Goal: Task Accomplishment & Management: Complete application form

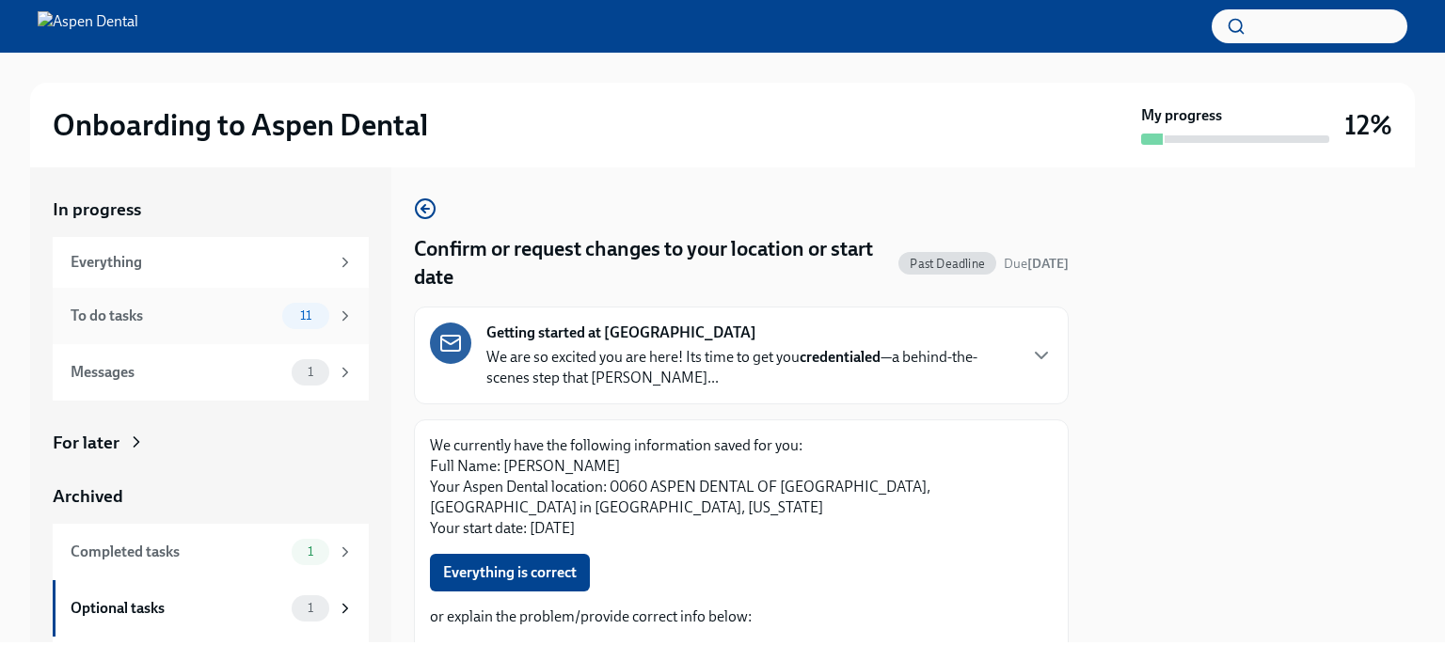
click at [182, 309] on div "To do tasks" at bounding box center [173, 316] width 204 height 21
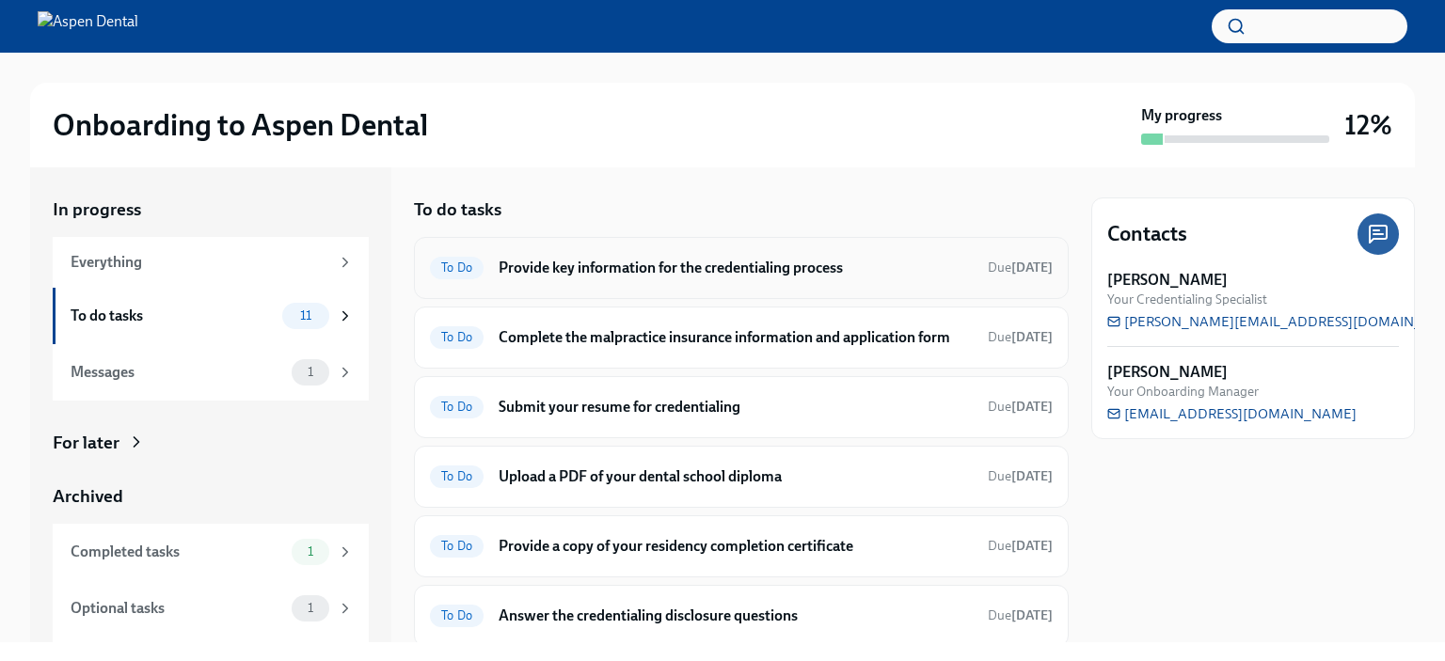
click at [646, 270] on h6 "Provide key information for the credentialing process" at bounding box center [736, 268] width 474 height 21
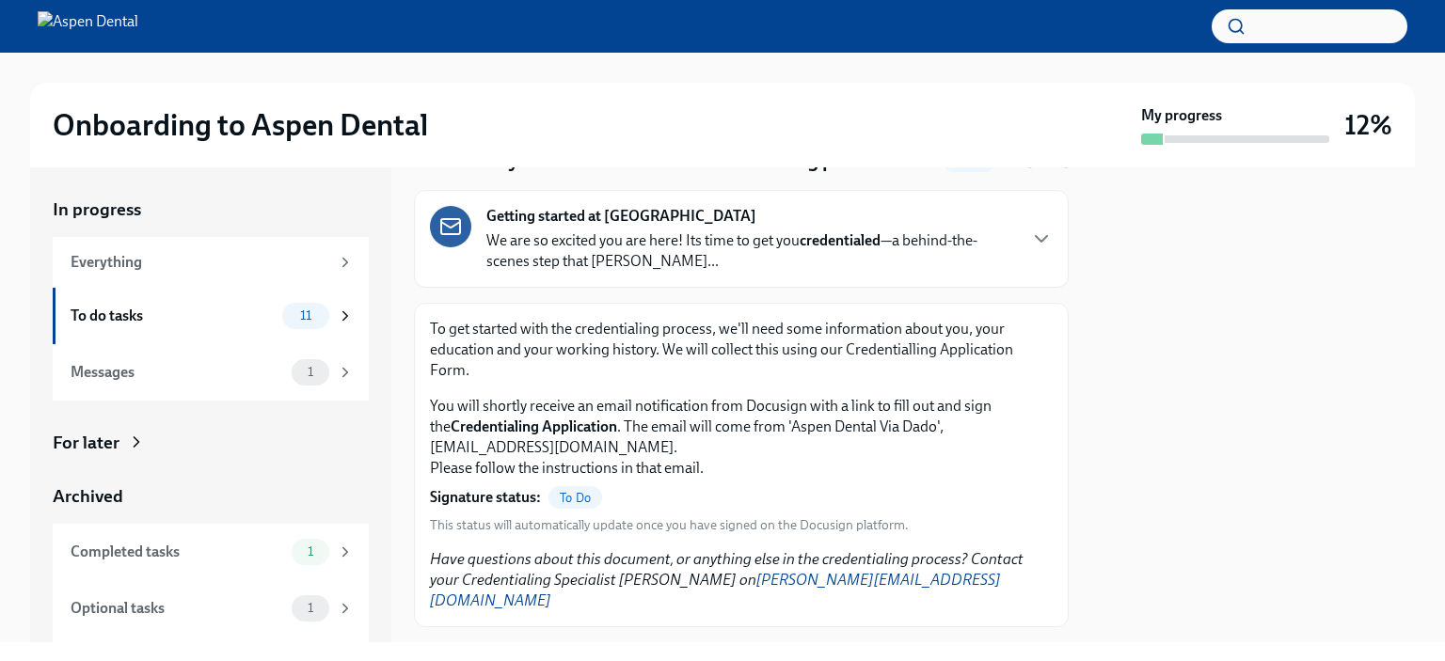
scroll to position [78, 0]
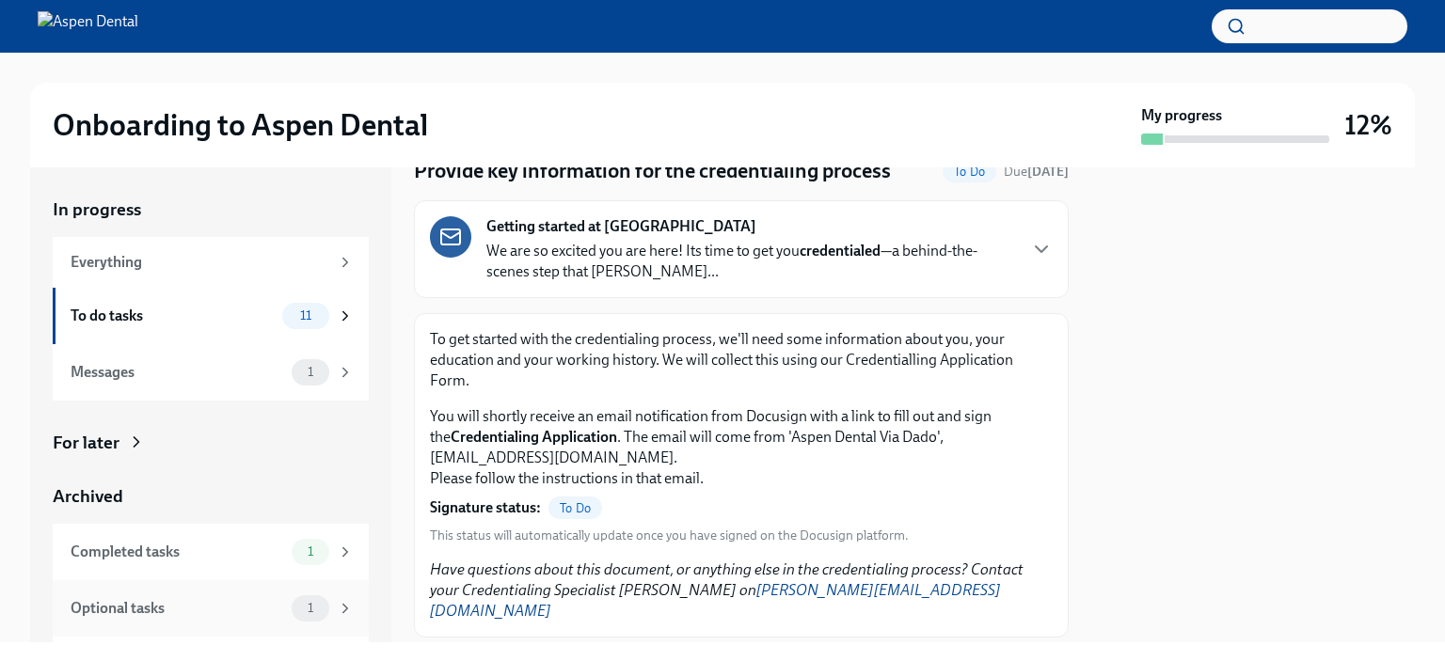
click at [173, 611] on div "Optional tasks" at bounding box center [178, 608] width 214 height 21
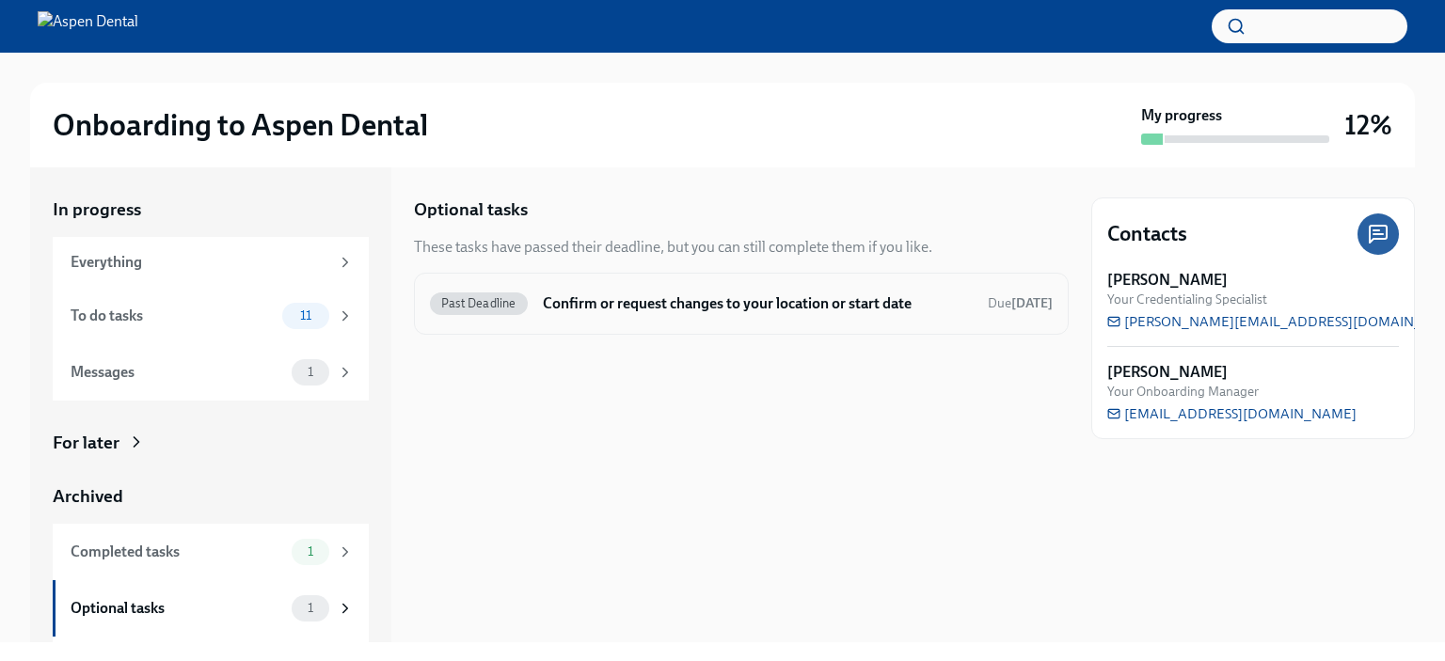
click at [737, 308] on h6 "Confirm or request changes to your location or start date" at bounding box center [758, 304] width 430 height 21
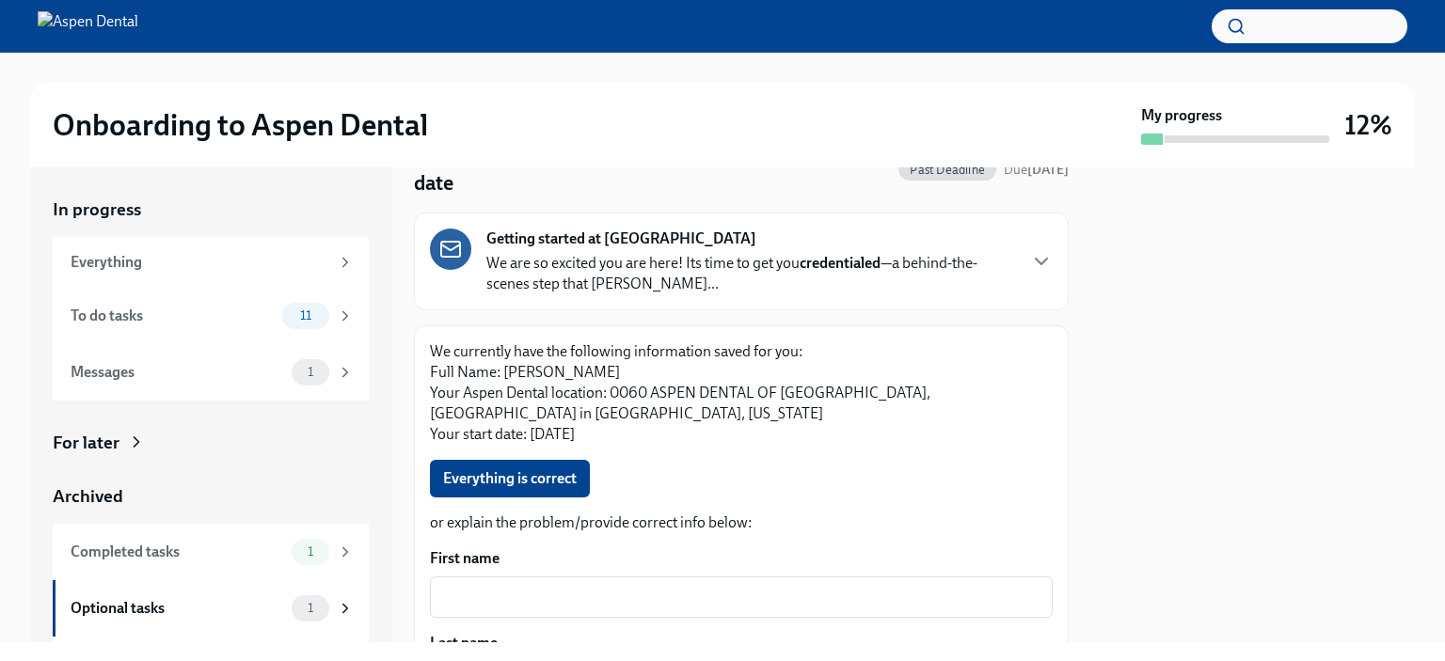
scroll to position [188, 0]
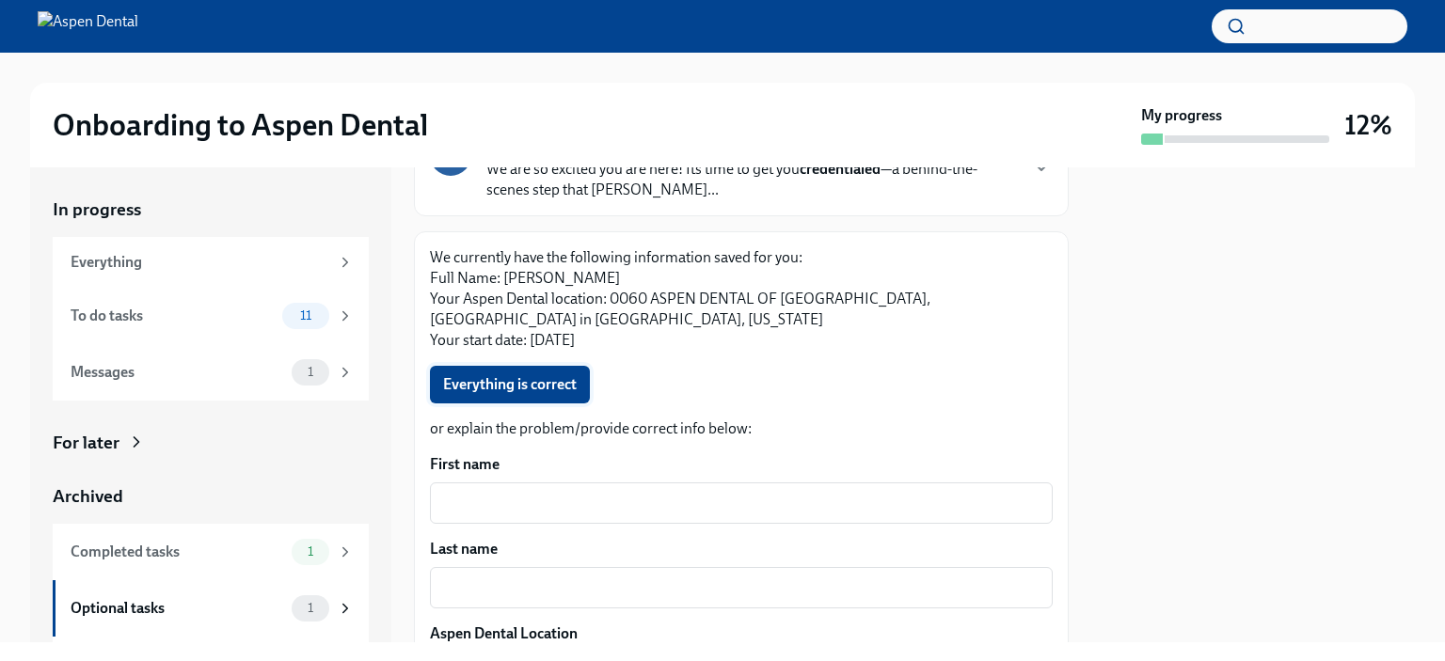
click at [505, 393] on span "Everything is correct" at bounding box center [510, 384] width 134 height 19
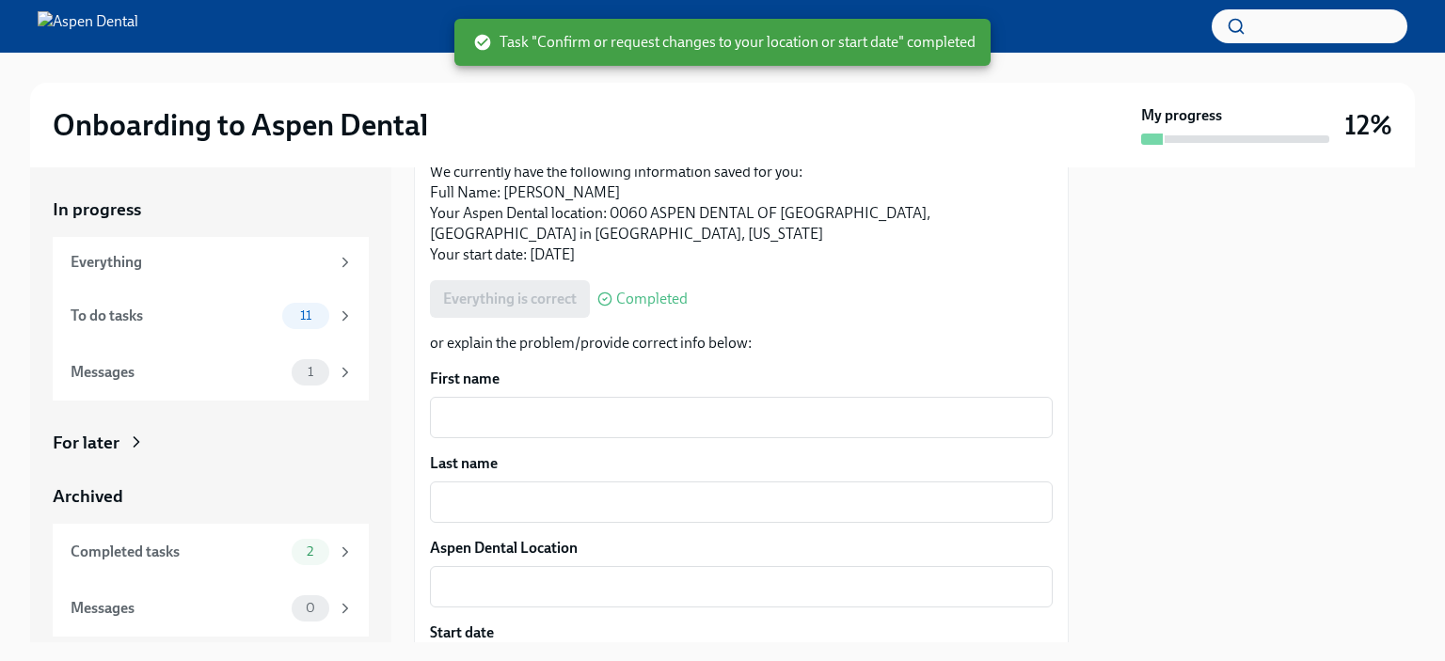
scroll to position [151, 0]
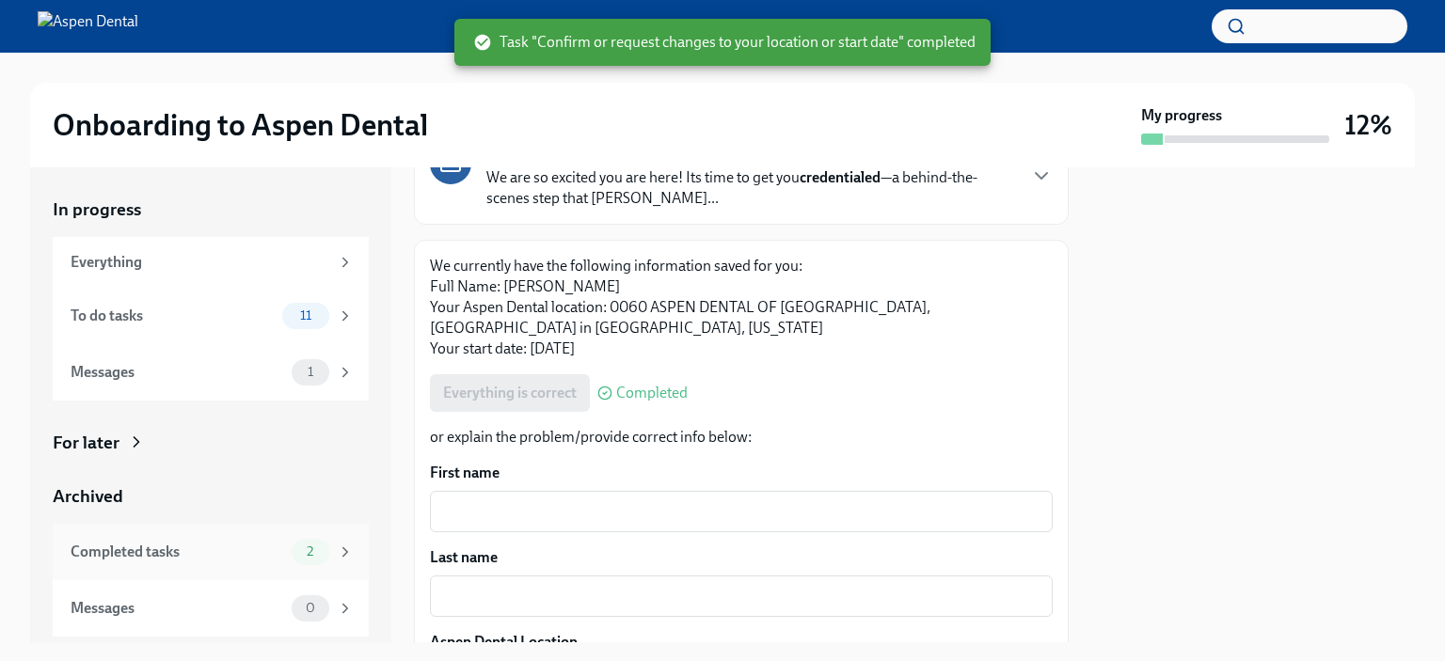
click at [207, 549] on div "Completed tasks" at bounding box center [178, 552] width 214 height 21
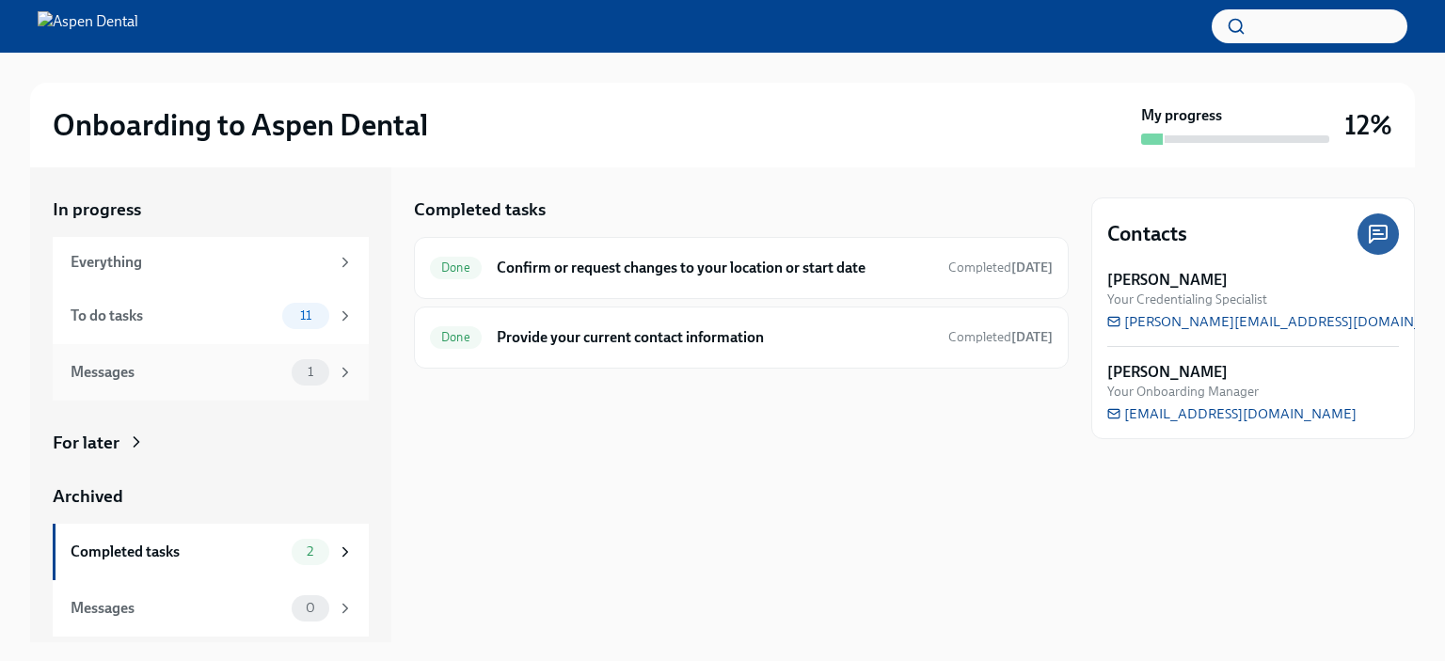
click at [227, 383] on div "Messages 1" at bounding box center [212, 372] width 283 height 26
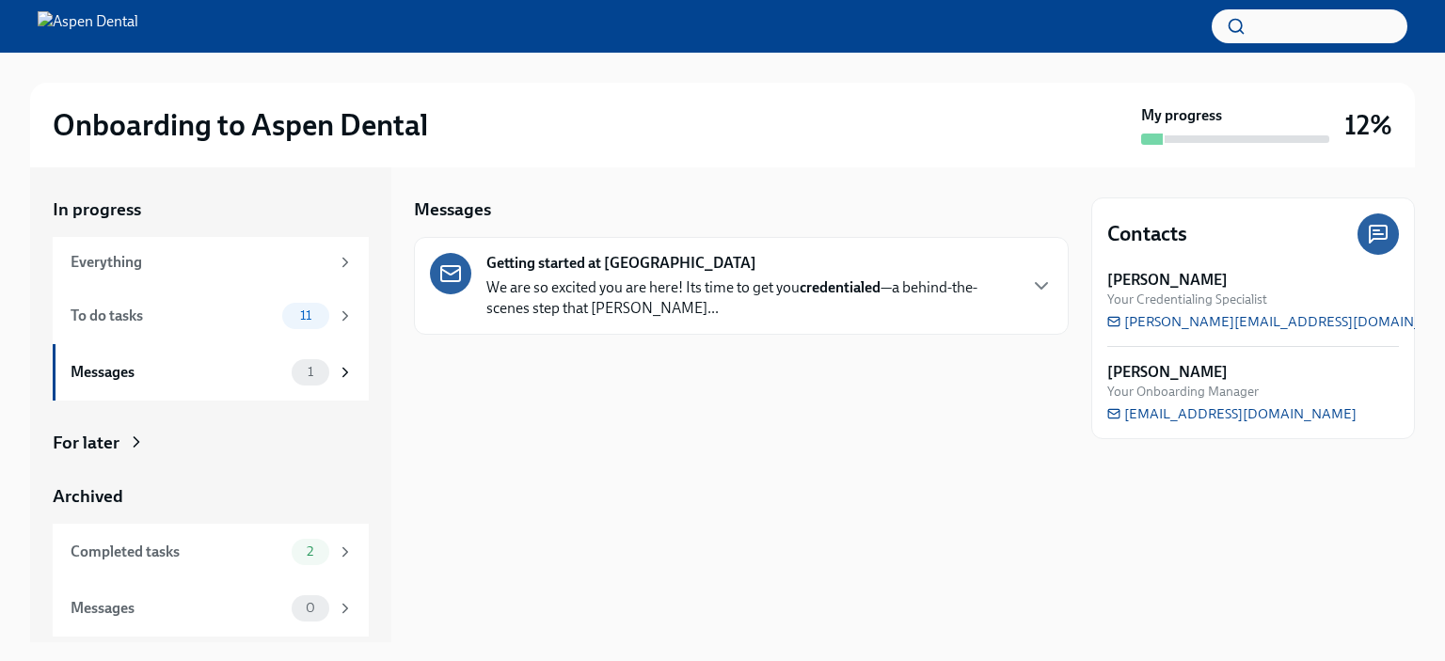
click at [748, 305] on p "We are so excited you are here! Its time to get you credentialed —a behind-the-…" at bounding box center [750, 298] width 529 height 41
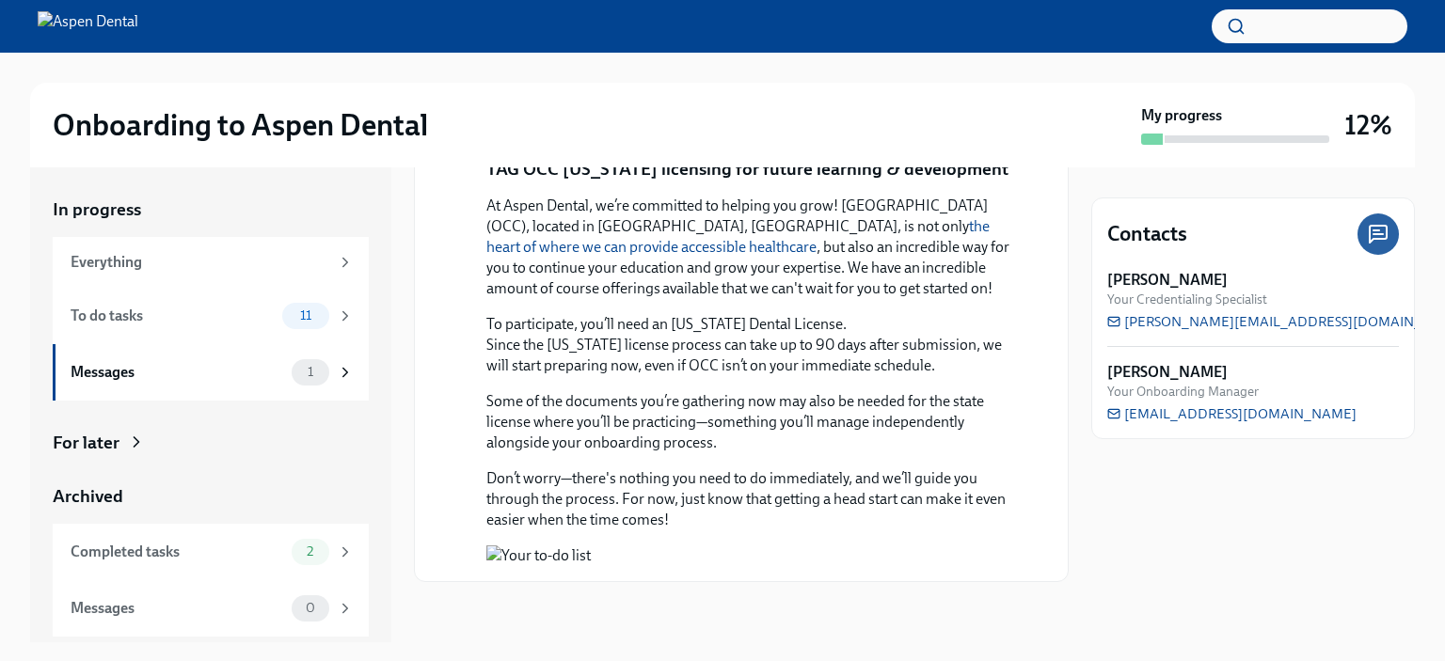
scroll to position [1601, 0]
click at [235, 332] on div "To do tasks 11" at bounding box center [211, 316] width 316 height 56
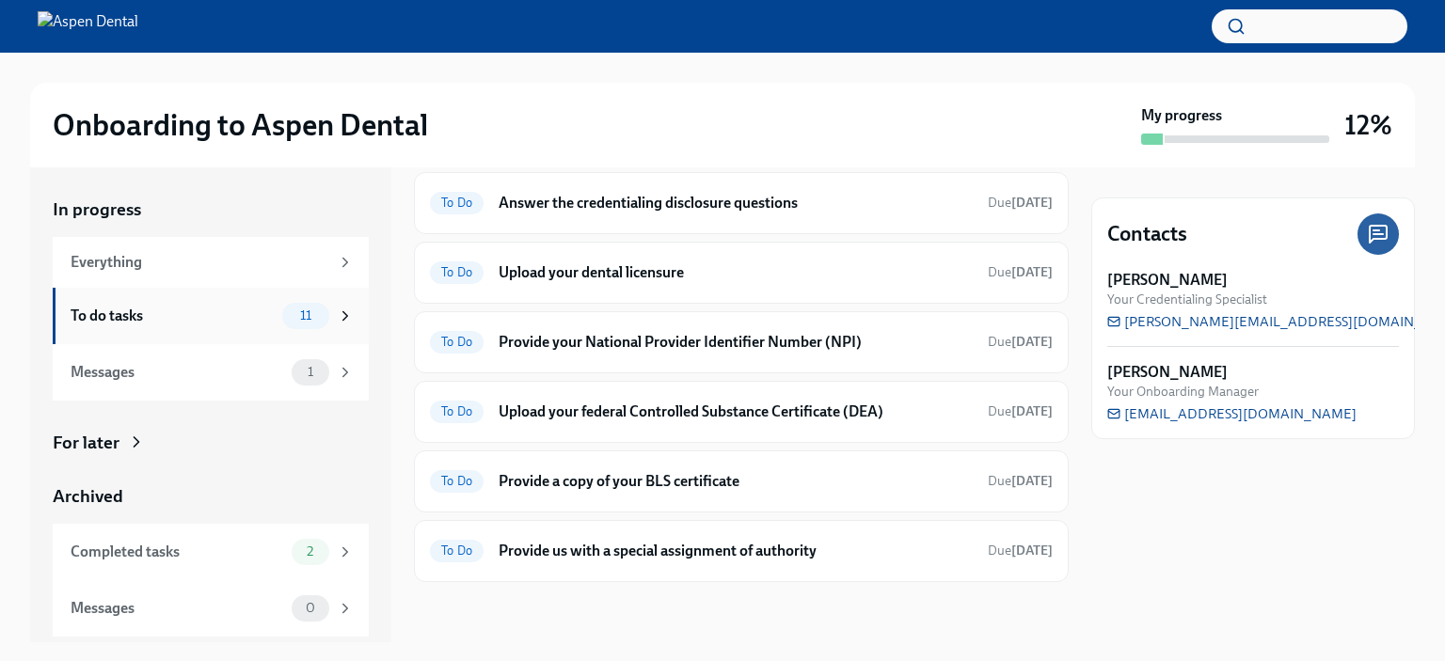
scroll to position [408, 0]
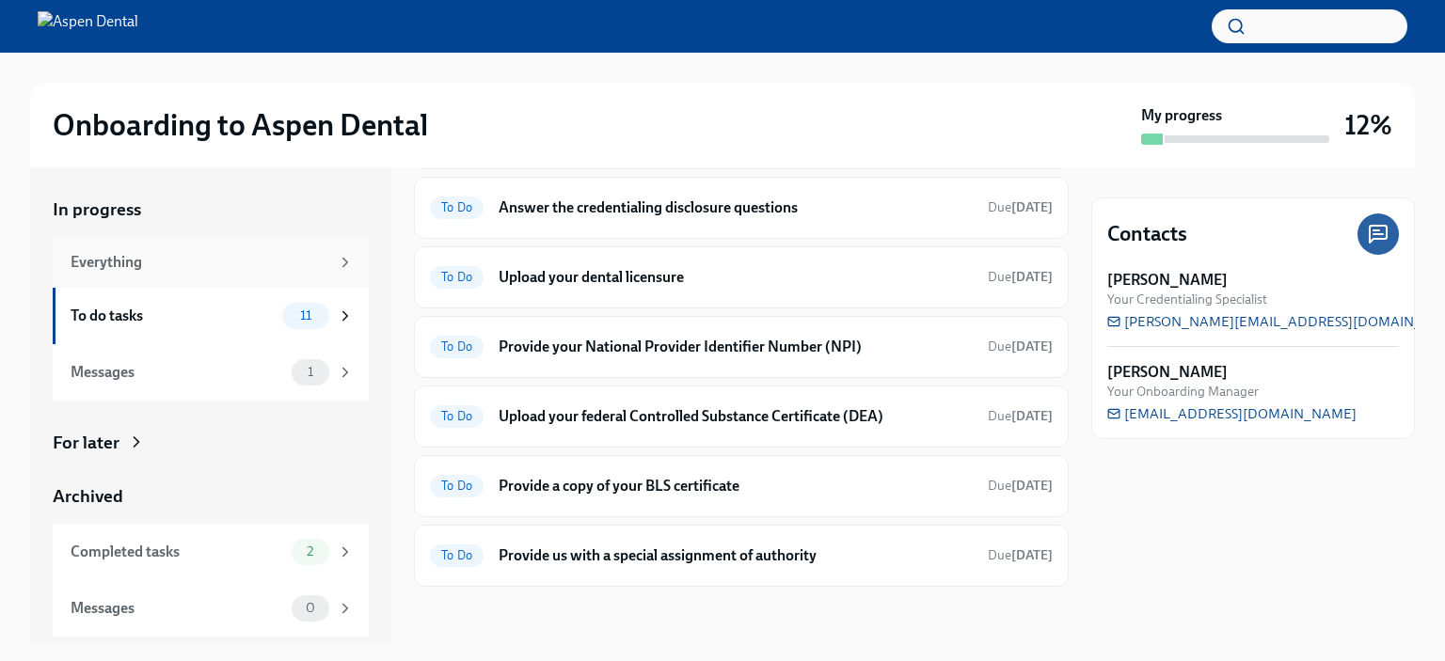
click at [278, 273] on div "Everything" at bounding box center [211, 262] width 316 height 51
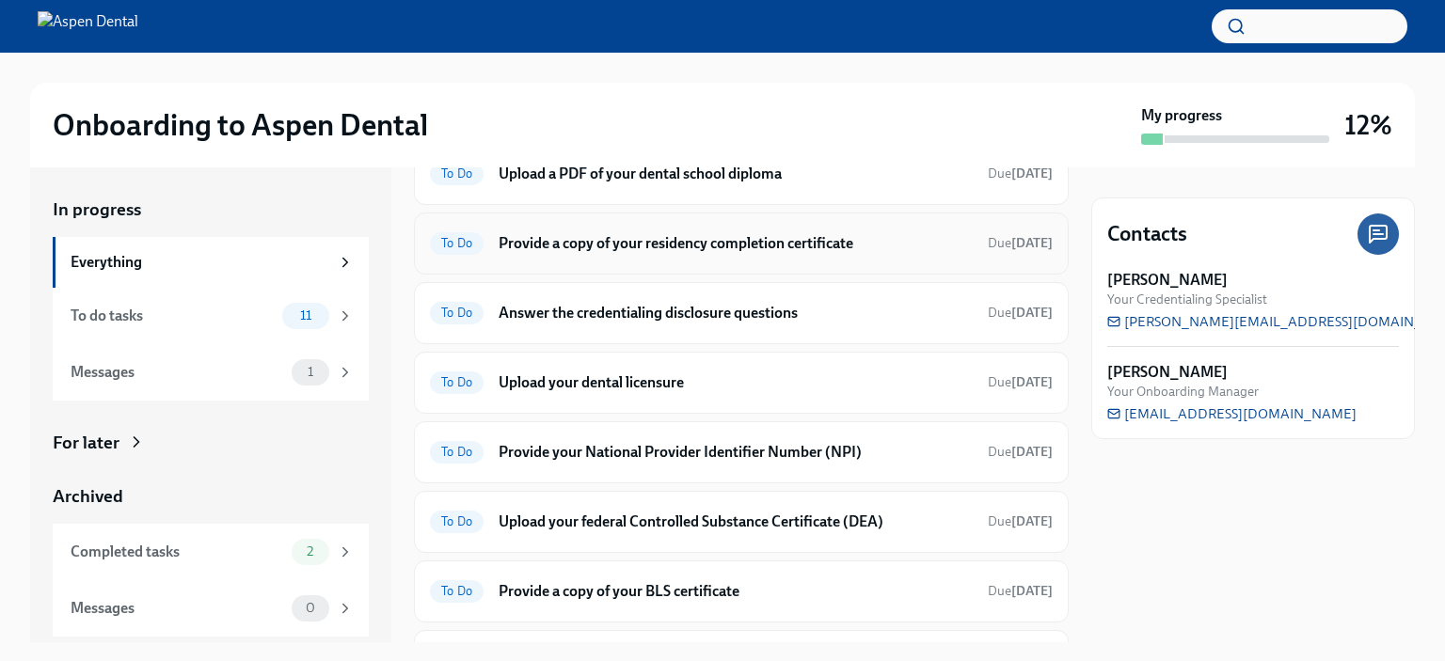
click at [685, 246] on h6 "Provide a copy of your residency completion certificate" at bounding box center [736, 243] width 474 height 21
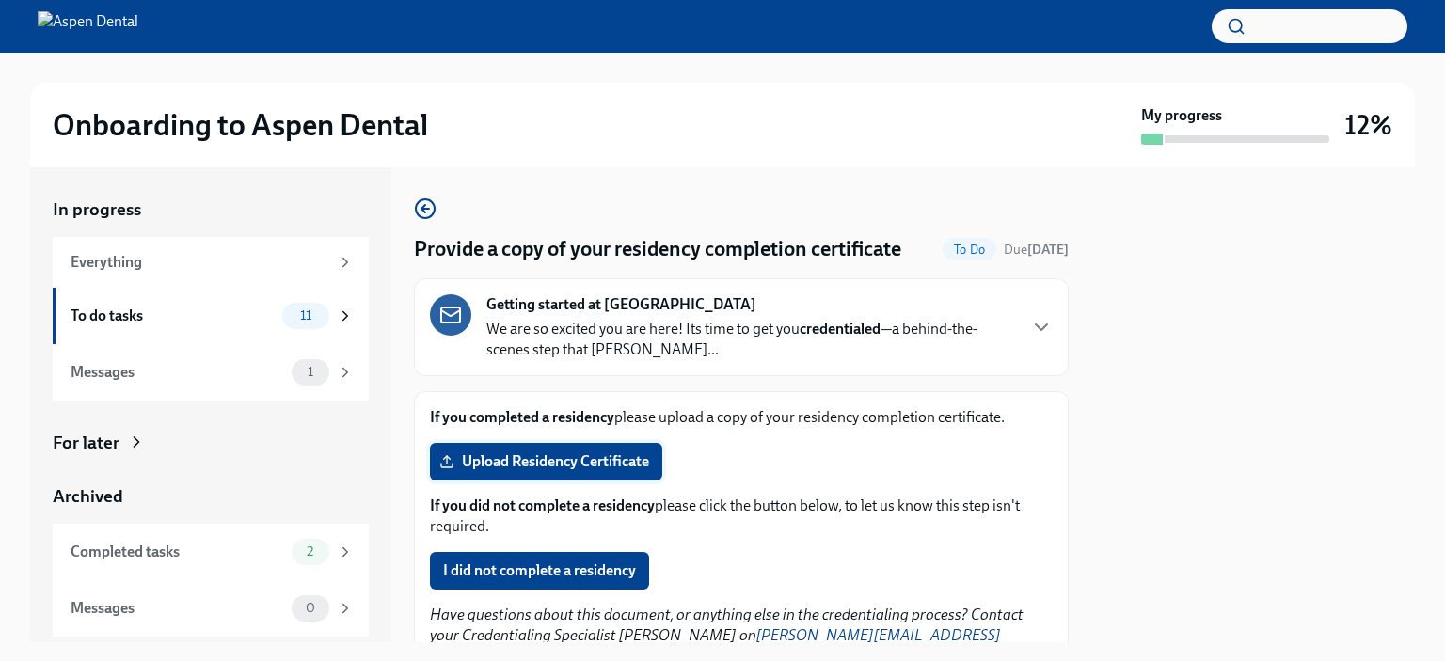
click at [551, 477] on label "Upload Residency Certificate" at bounding box center [546, 462] width 232 height 38
click at [0, 0] on input "Upload Residency Certificate" at bounding box center [0, 0] width 0 height 0
click at [418, 207] on icon "button" at bounding box center [425, 209] width 23 height 23
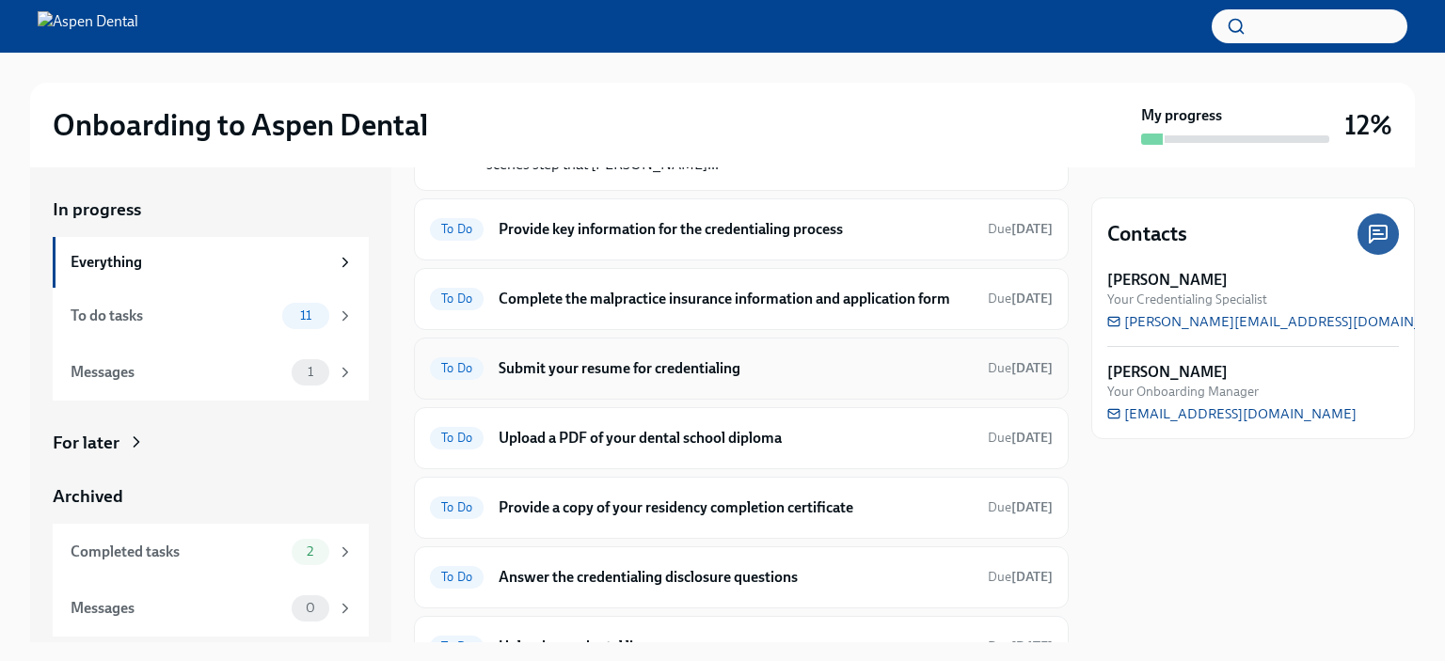
scroll to position [188, 0]
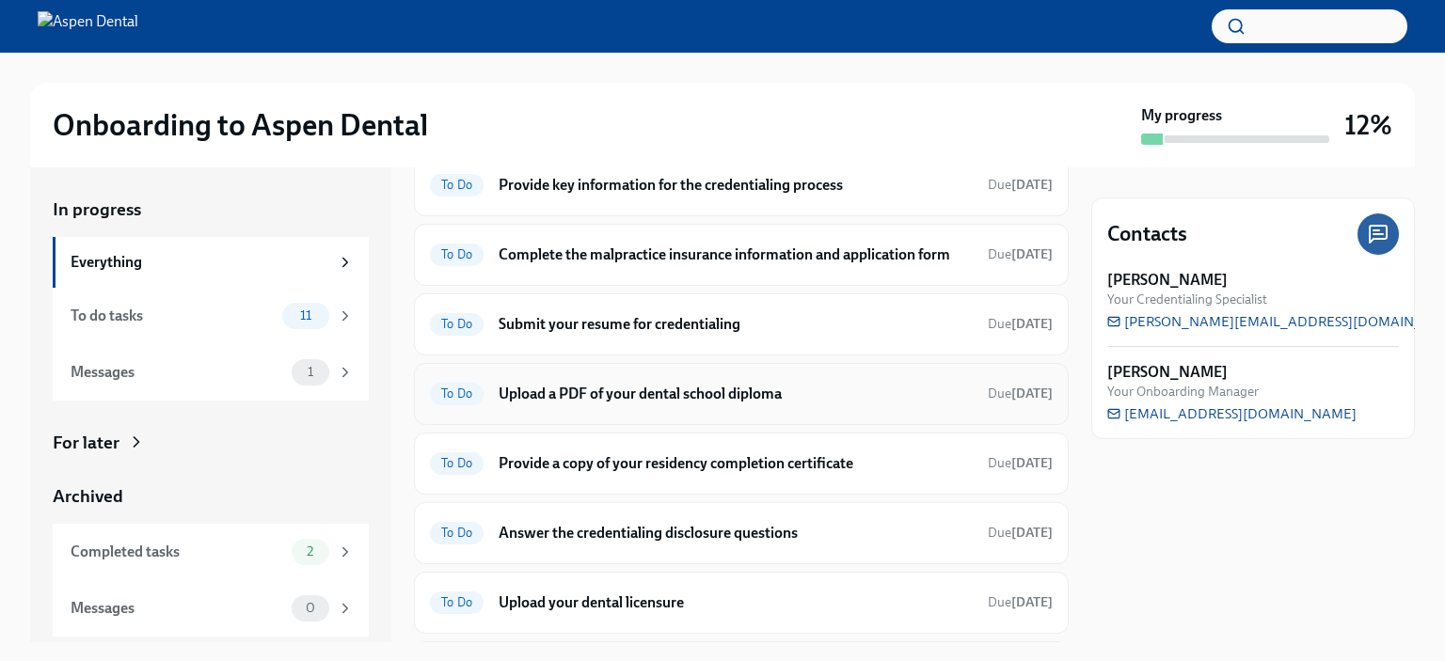
click at [627, 405] on div "To Do Upload a PDF of your dental school diploma Due today" at bounding box center [741, 394] width 623 height 30
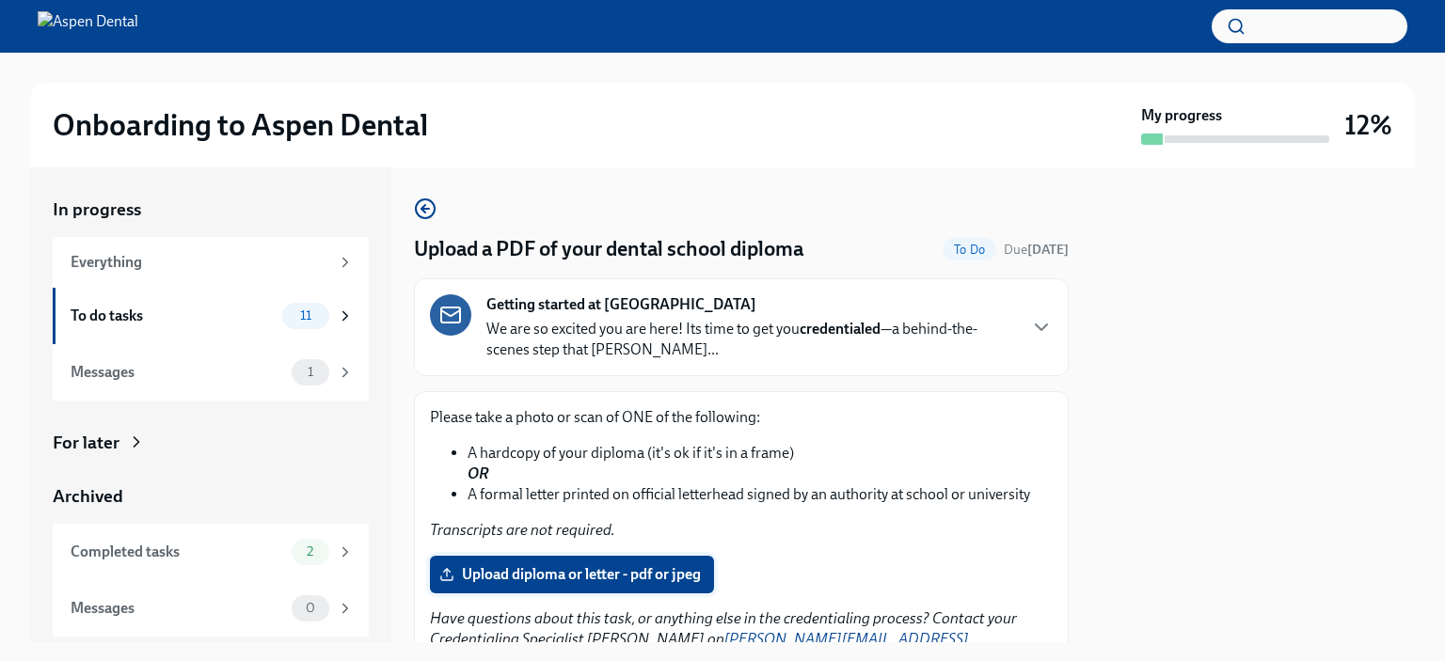
click at [526, 569] on span "Upload diploma or letter - pdf or jpeg" at bounding box center [572, 574] width 258 height 19
click at [0, 0] on input "Upload diploma or letter - pdf or jpeg" at bounding box center [0, 0] width 0 height 0
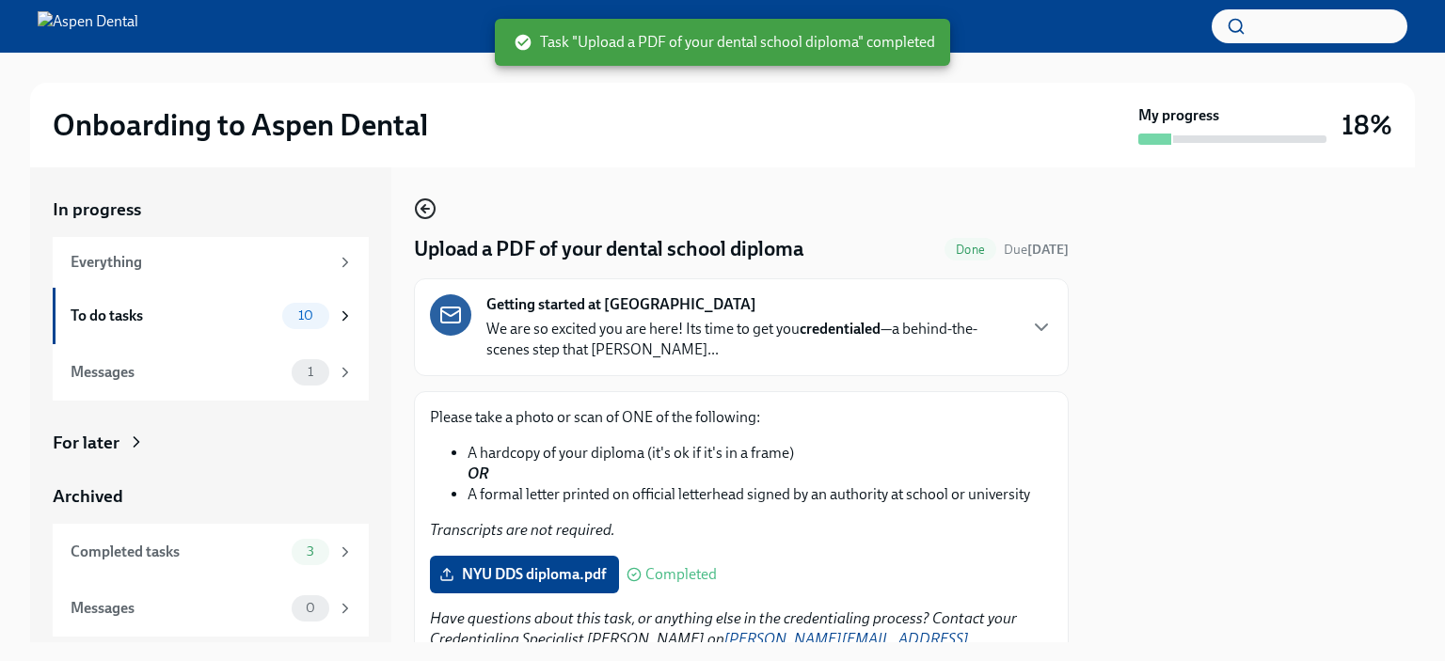
click at [419, 208] on icon "button" at bounding box center [425, 209] width 23 height 23
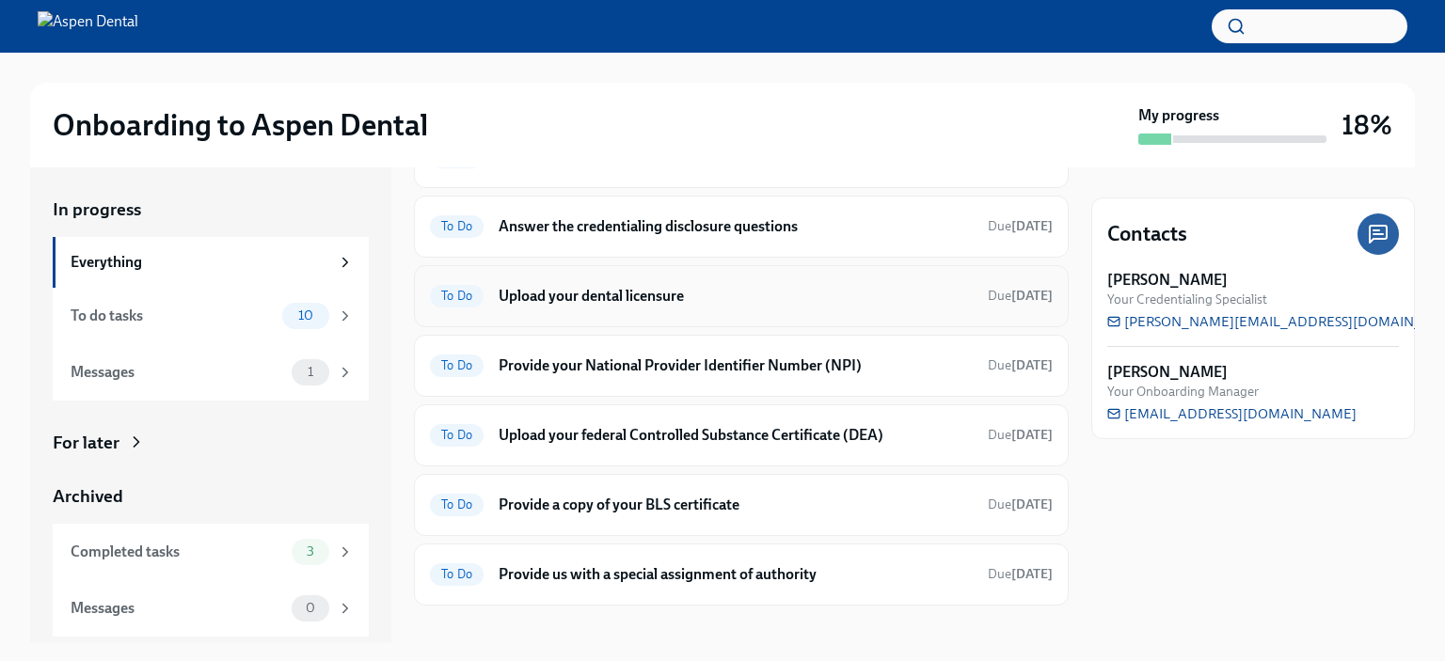
scroll to position [444, 0]
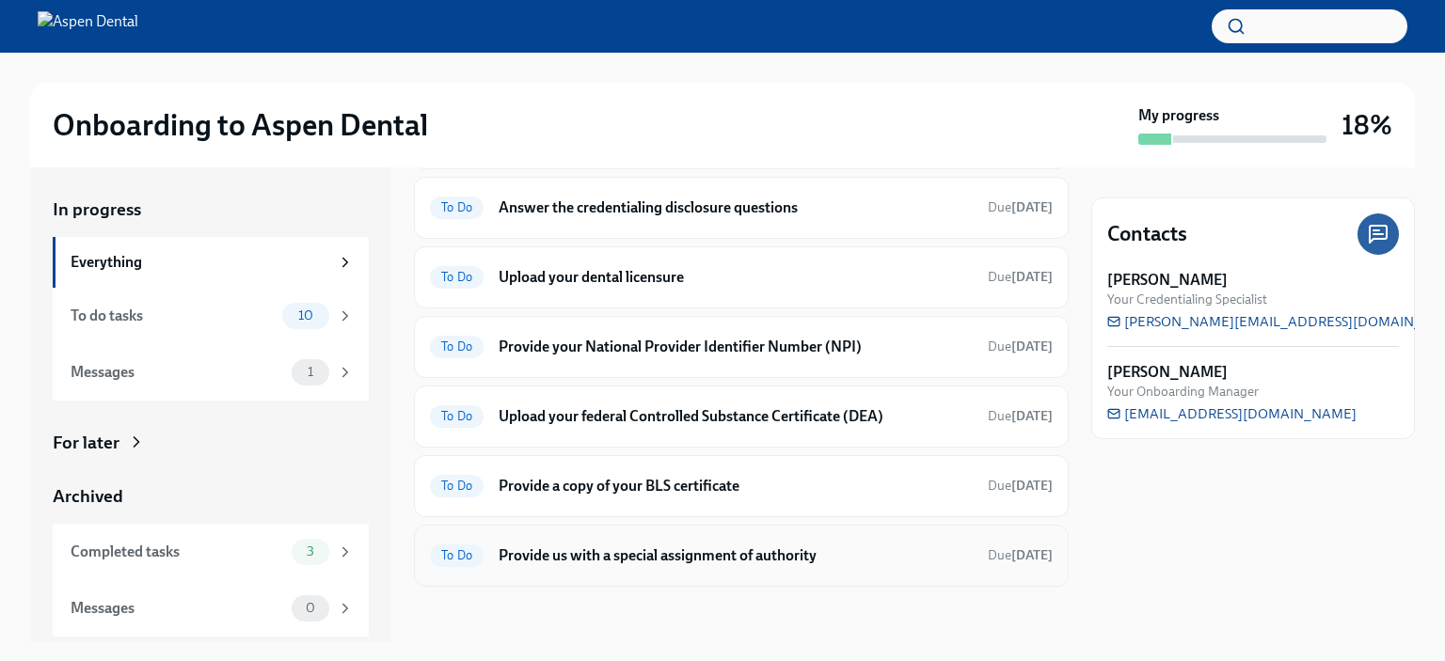
click at [586, 546] on h6 "Provide us with a special assignment of authority" at bounding box center [736, 556] width 474 height 21
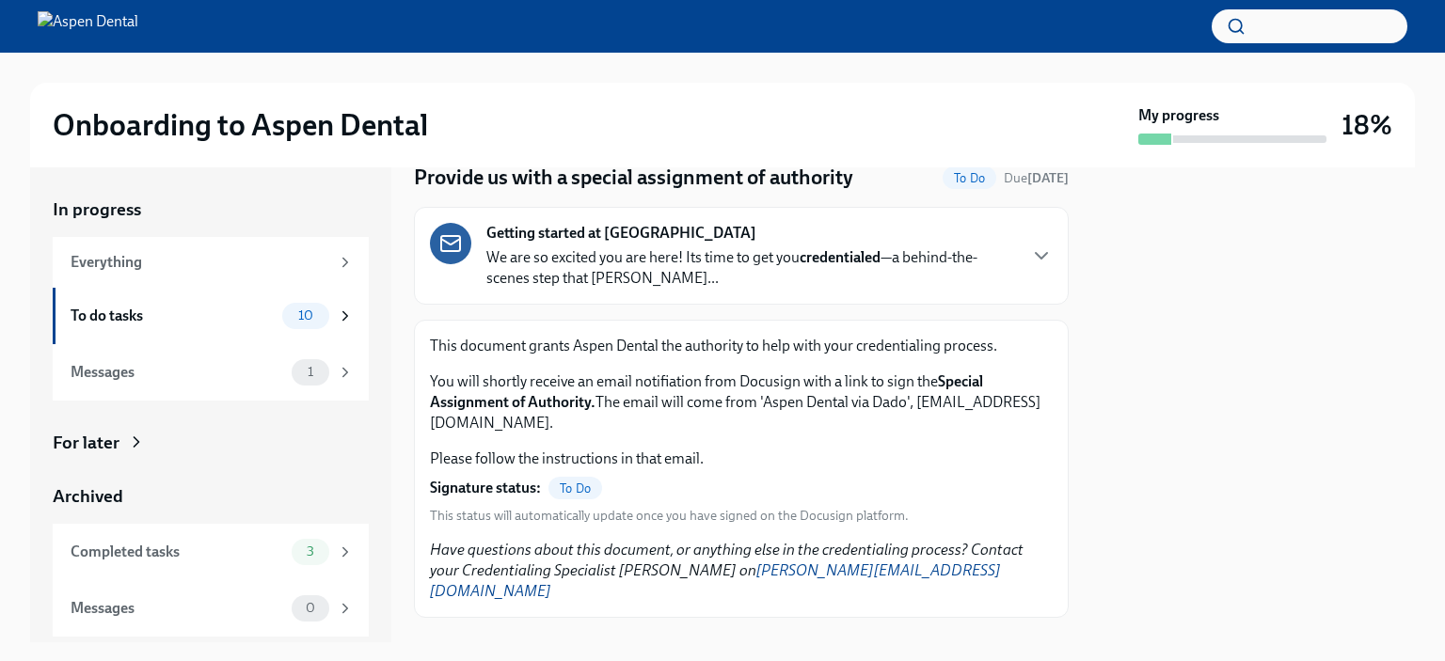
scroll to position [86, 0]
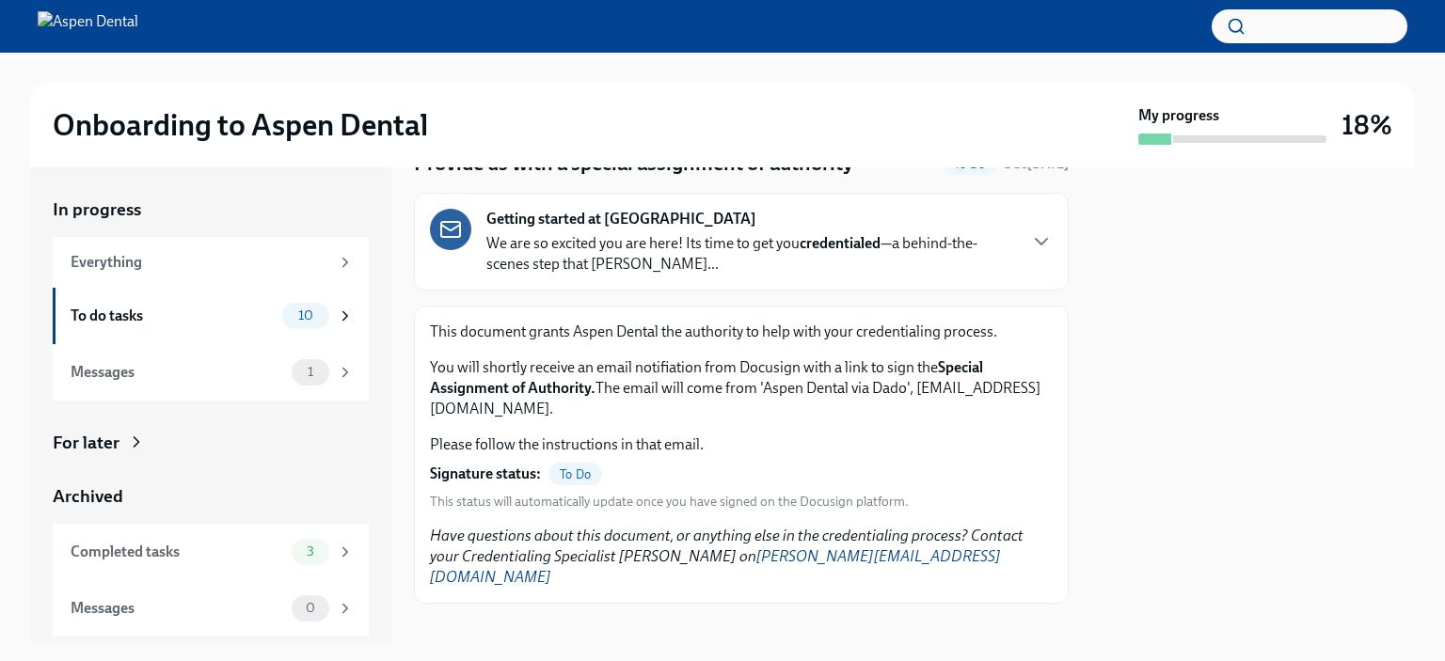
click at [990, 238] on p "We are so excited you are here! Its time to get you credentialed —a behind-the-…" at bounding box center [750, 253] width 529 height 41
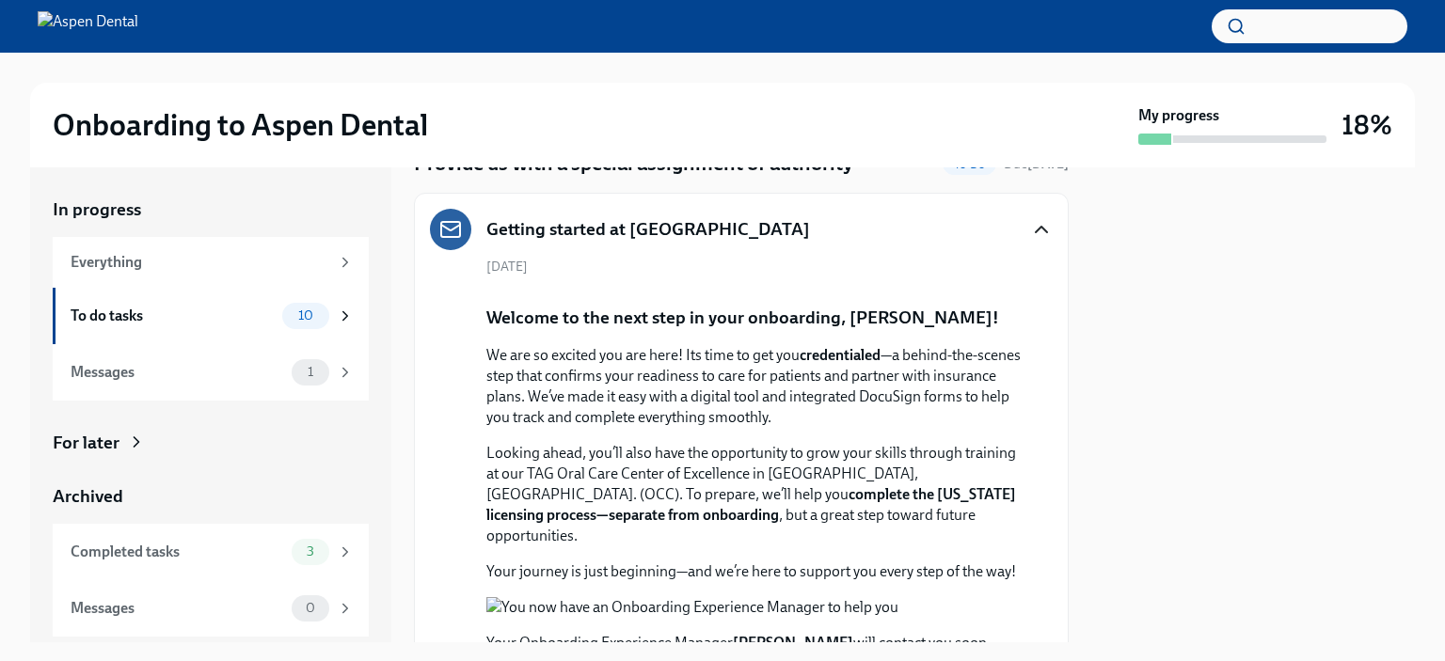
click at [1030, 233] on icon "button" at bounding box center [1041, 229] width 23 height 23
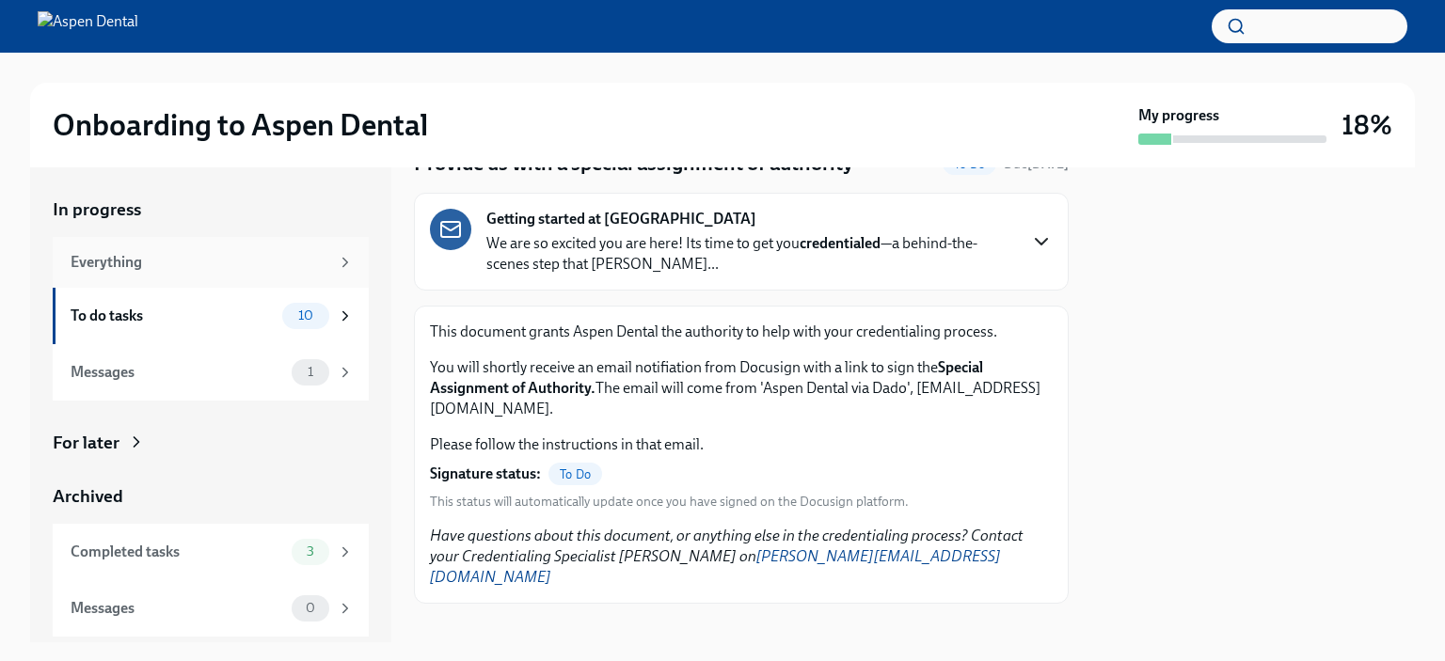
click at [255, 255] on div "Everything" at bounding box center [200, 262] width 259 height 21
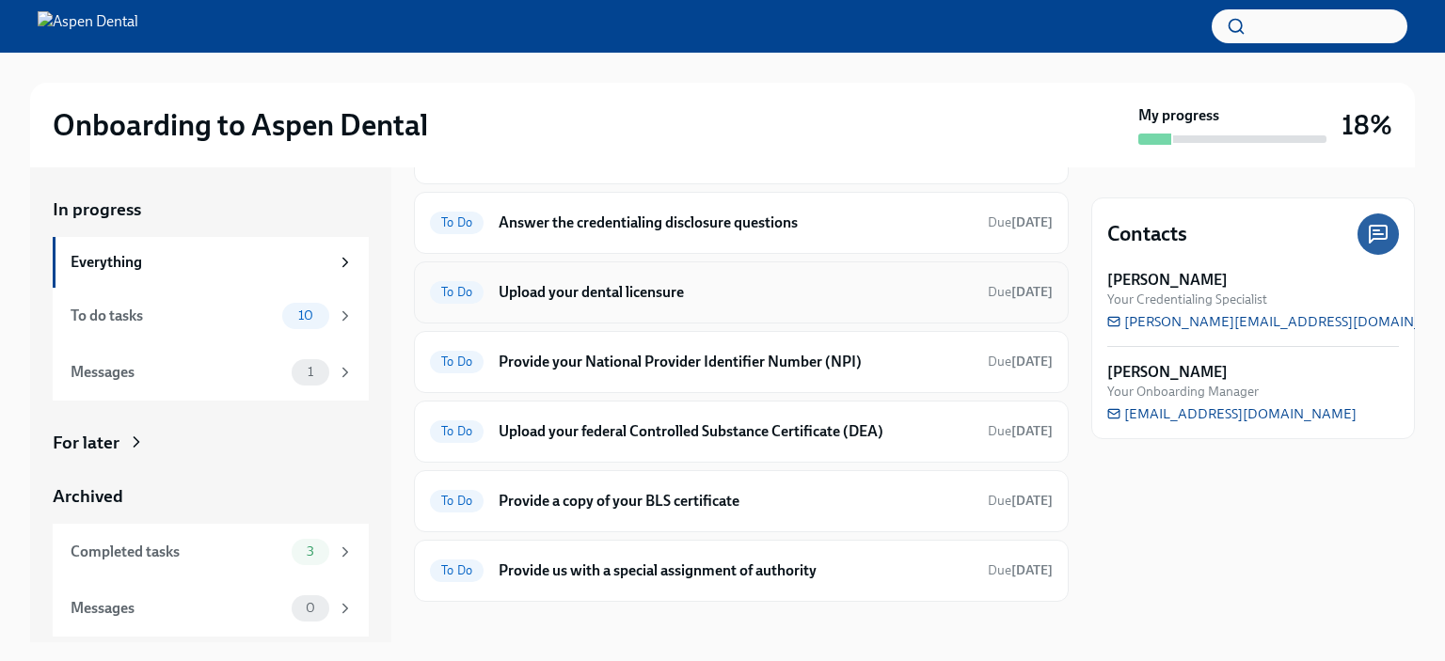
scroll to position [444, 0]
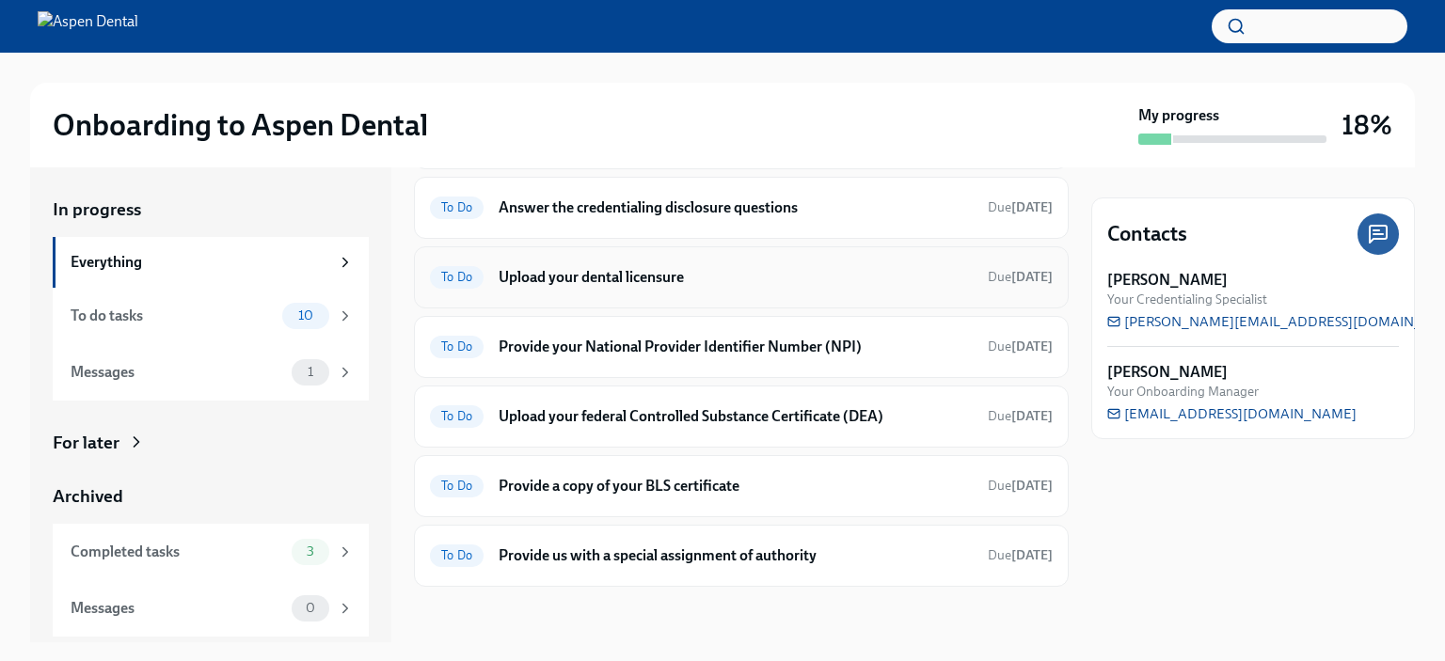
click at [680, 284] on h6 "Upload your dental licensure" at bounding box center [736, 277] width 474 height 21
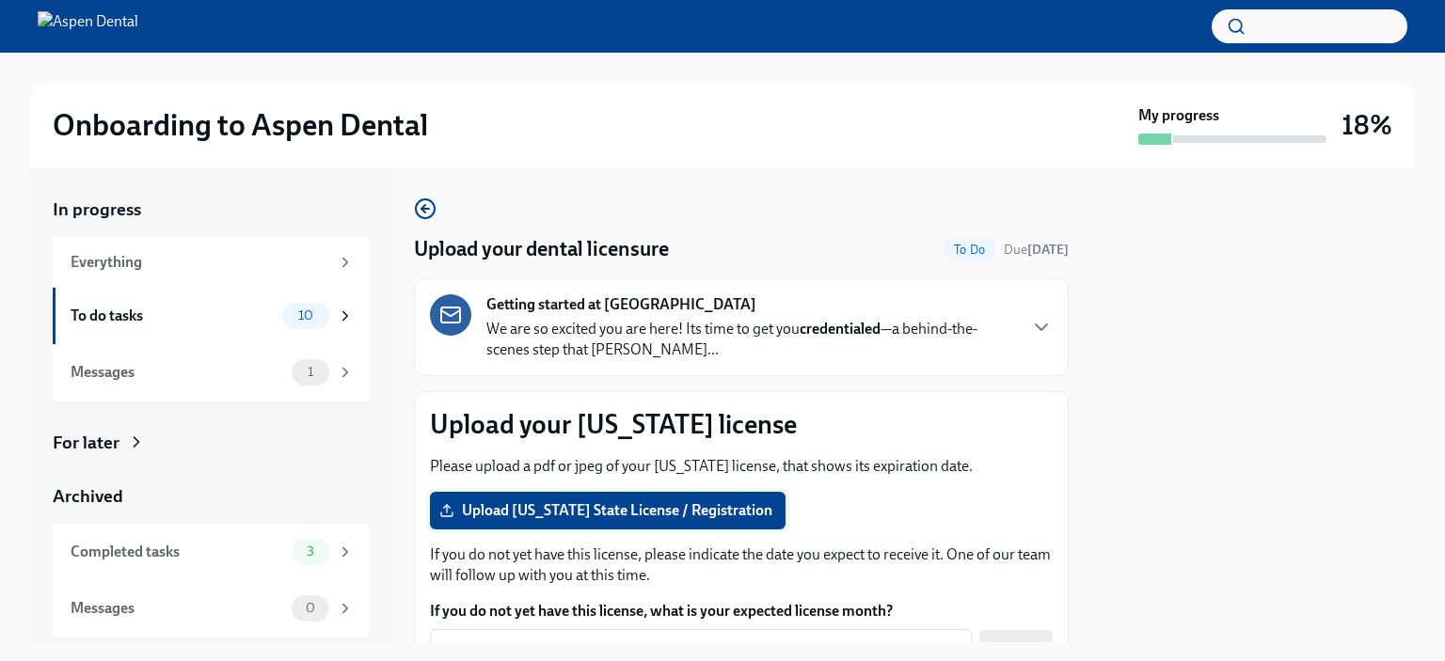
click at [588, 514] on span "Upload New York State License / Registration" at bounding box center [607, 510] width 329 height 19
click at [0, 0] on input "Upload New York State License / Registration" at bounding box center [0, 0] width 0 height 0
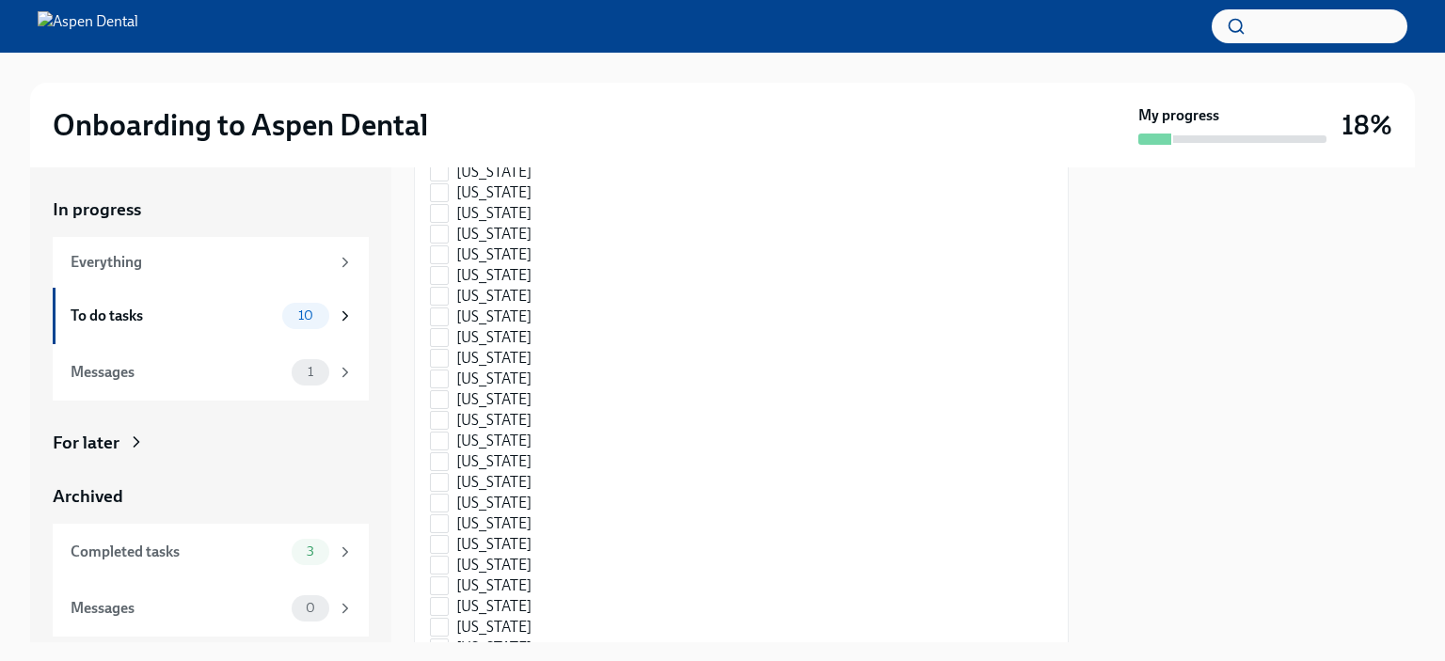
scroll to position [958, 0]
click at [484, 520] on span "New York" at bounding box center [493, 524] width 75 height 21
click at [448, 520] on input "New York" at bounding box center [439, 524] width 17 height 17
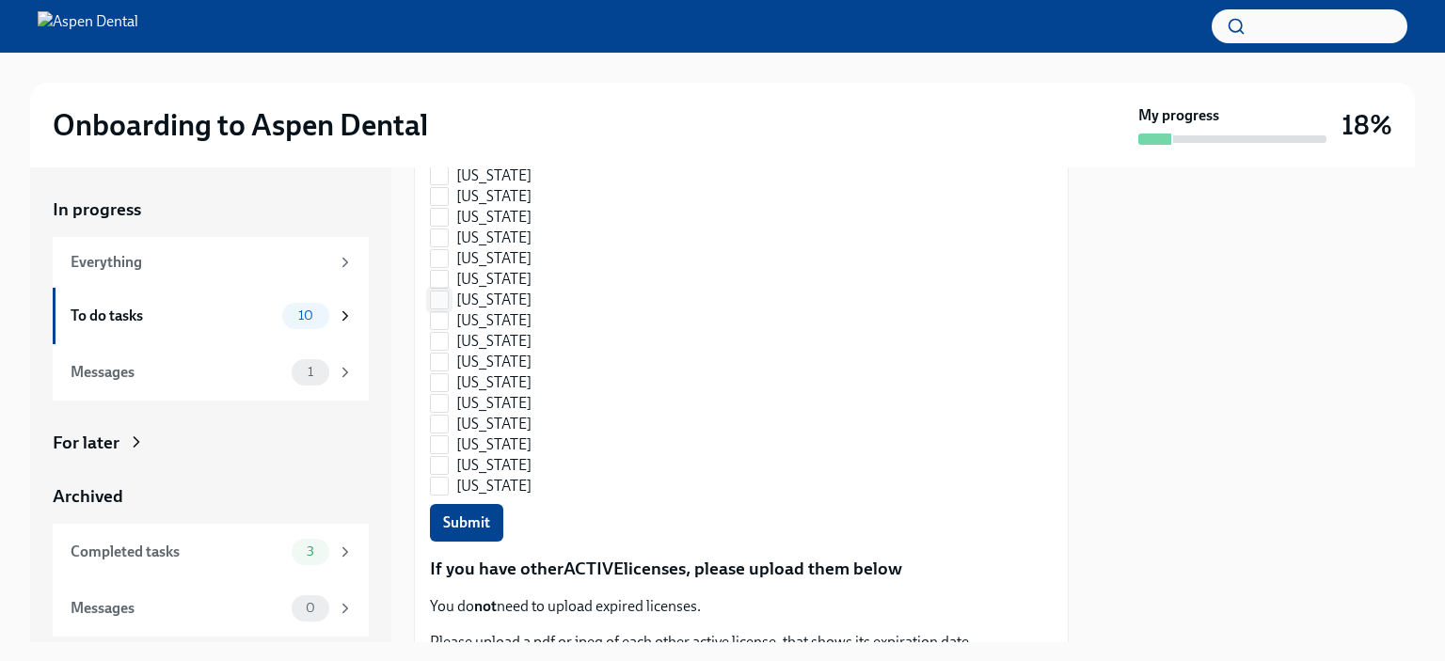
scroll to position [1428, 0]
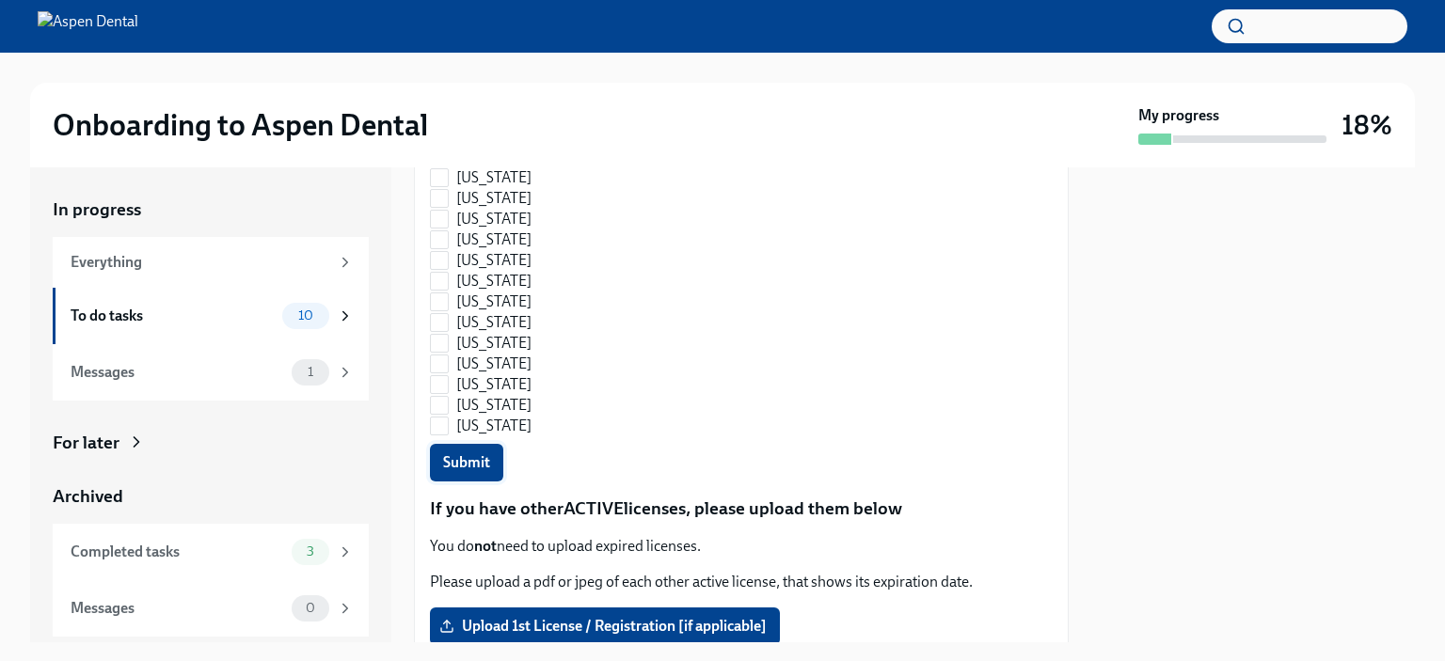
click at [476, 464] on span "Submit" at bounding box center [466, 462] width 47 height 19
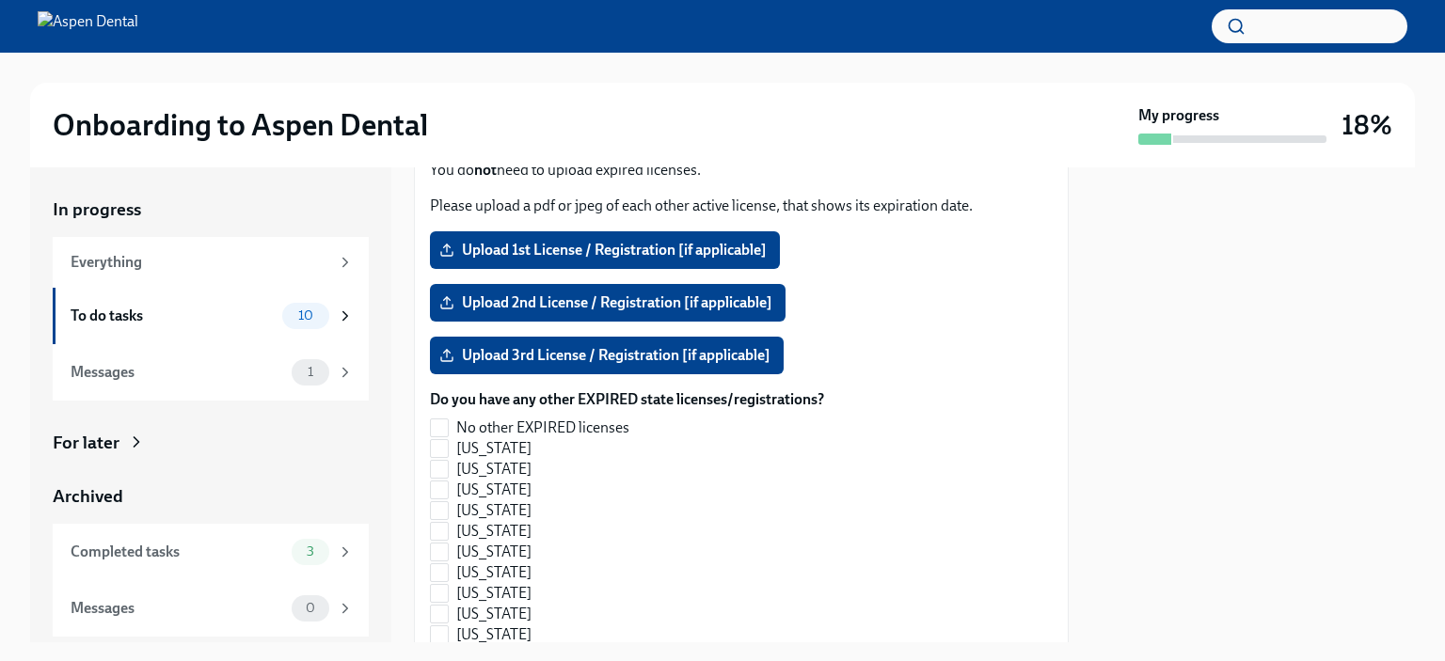
scroll to position [1992, 0]
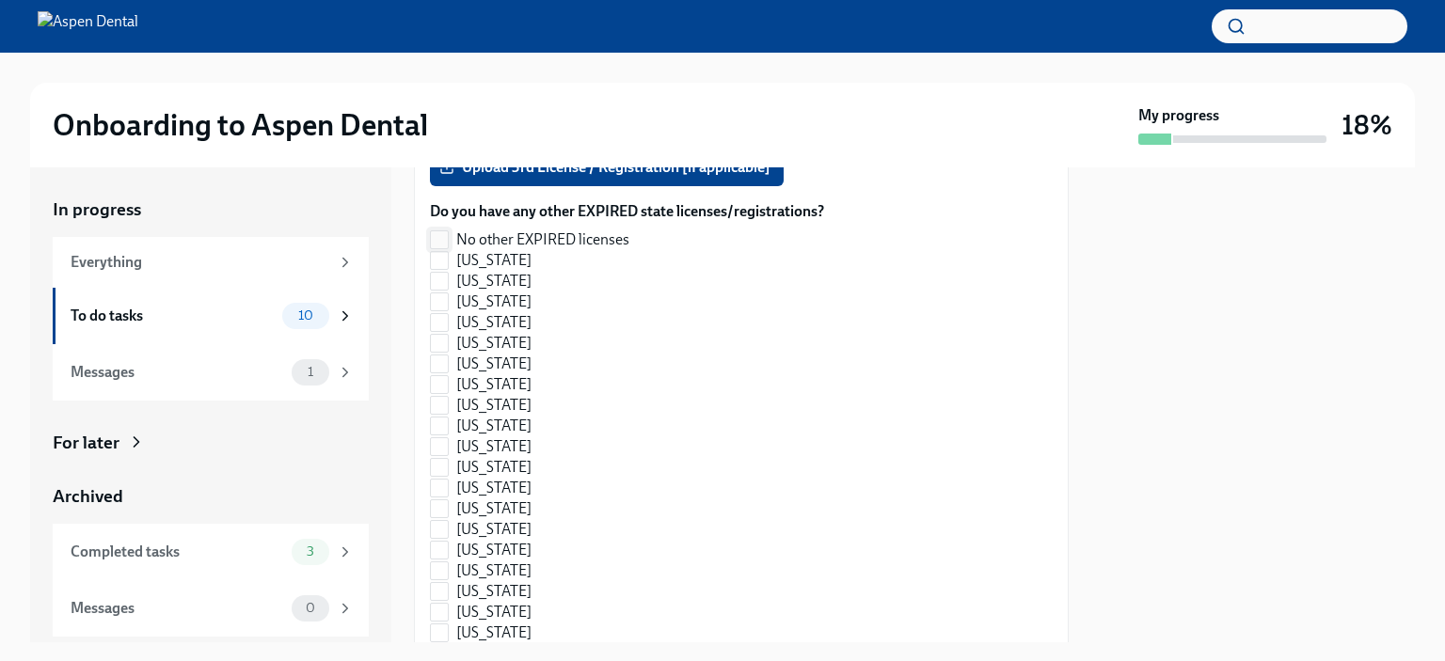
checkbox input "true"
click at [602, 234] on span "No other EXPIRED licenses" at bounding box center [542, 240] width 173 height 21
click at [448, 234] on input "No other EXPIRED licenses" at bounding box center [439, 239] width 17 height 17
click at [436, 235] on input "No other EXPIRED licenses" at bounding box center [439, 239] width 17 height 17
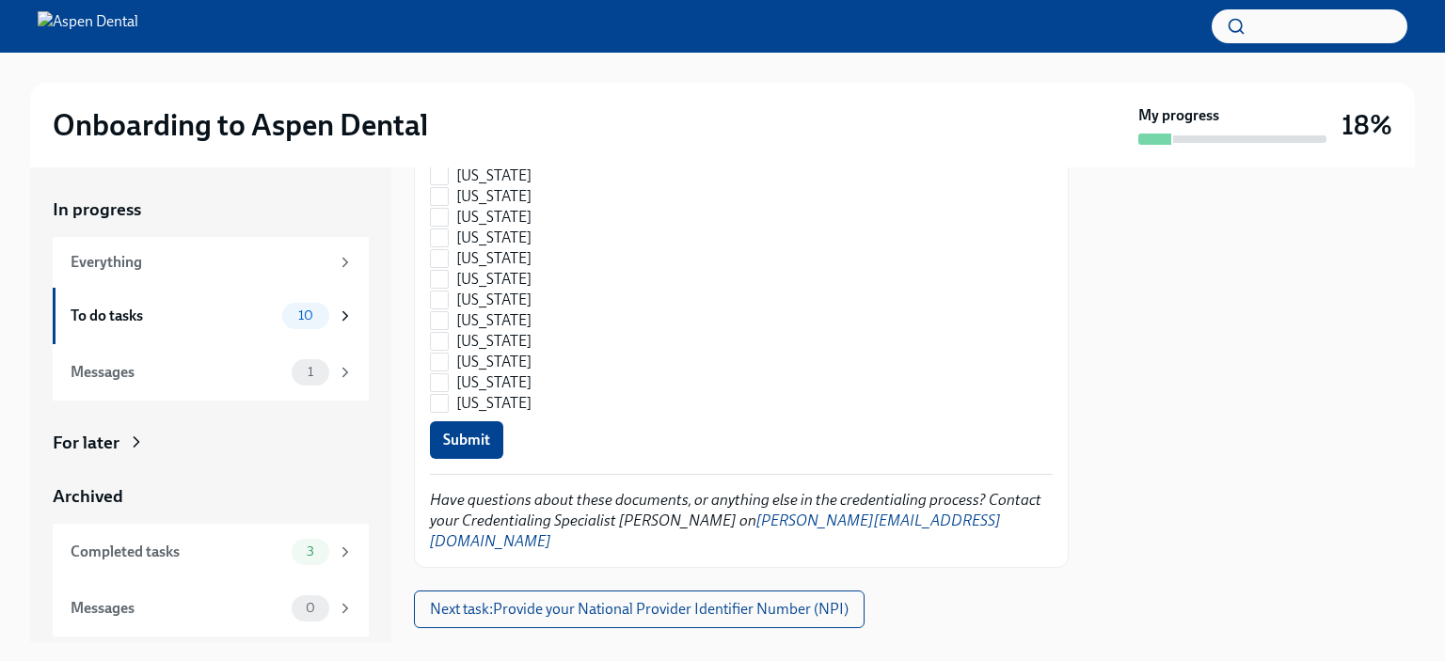
scroll to position [2909, 0]
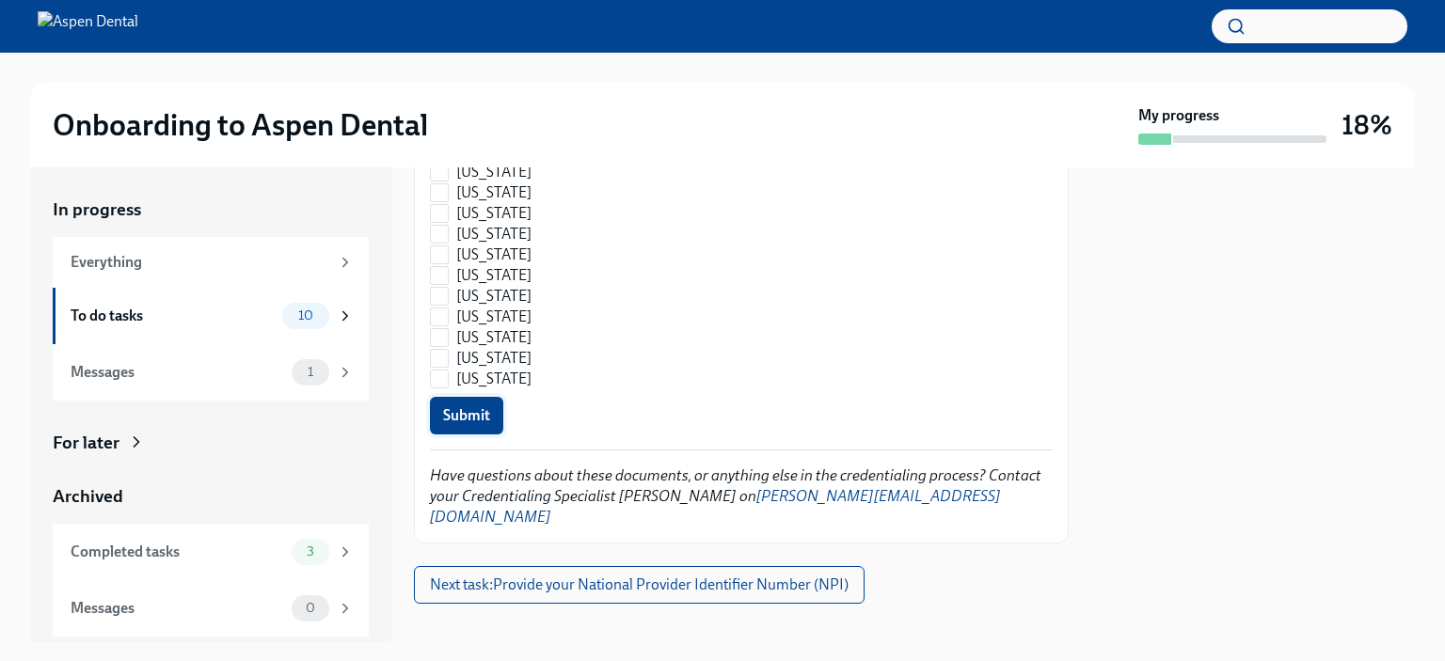
click at [480, 416] on span "Submit" at bounding box center [466, 415] width 47 height 19
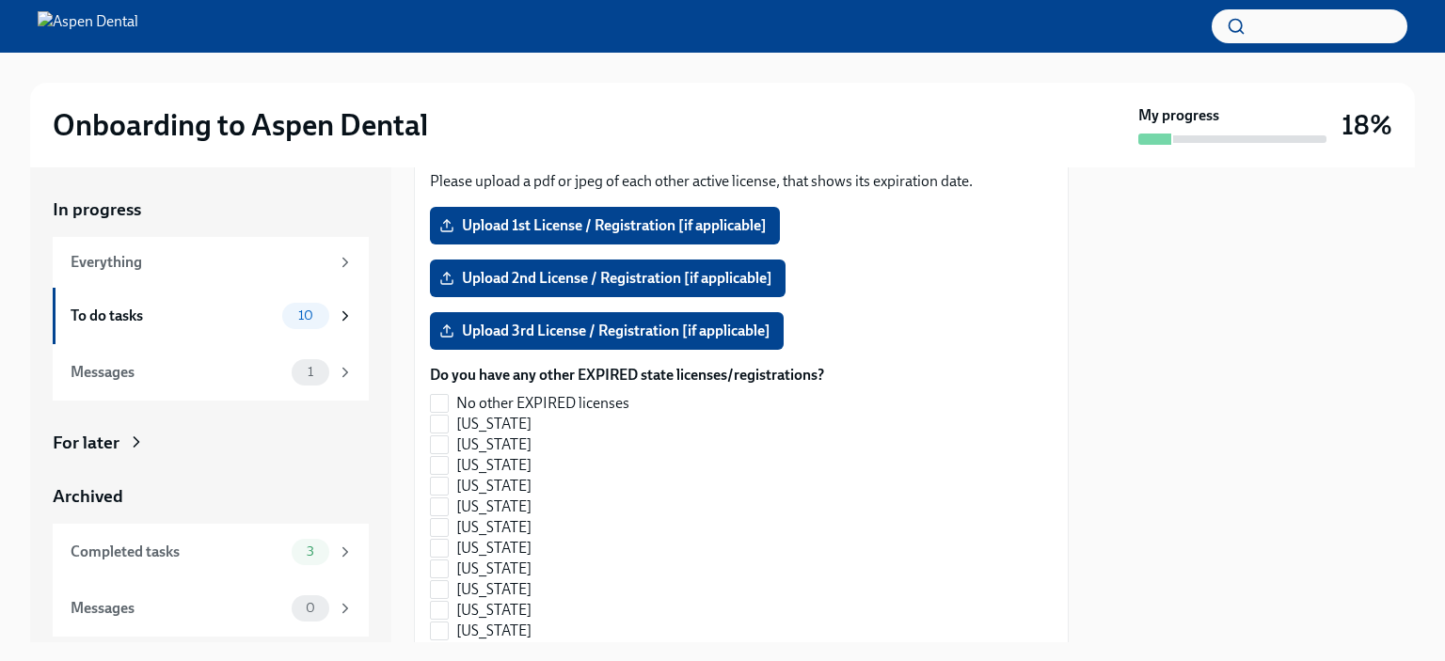
checkbox input "true"
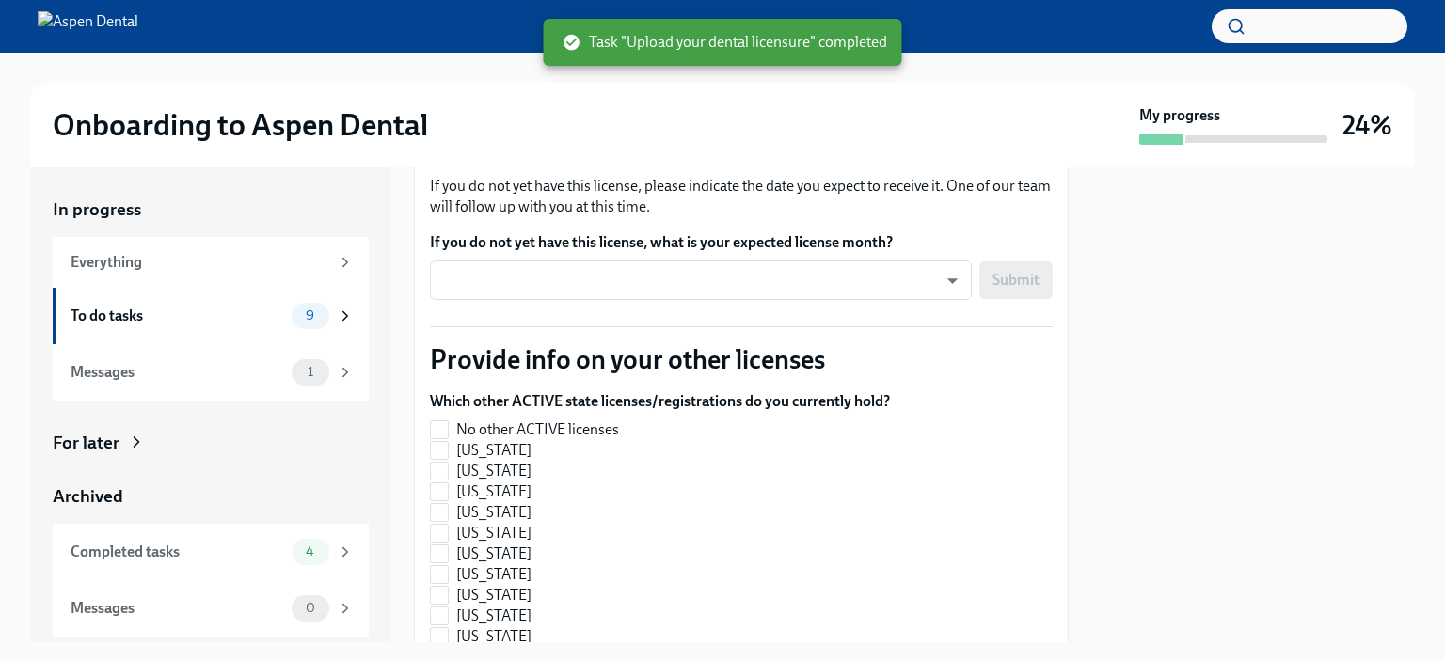
scroll to position [0, 0]
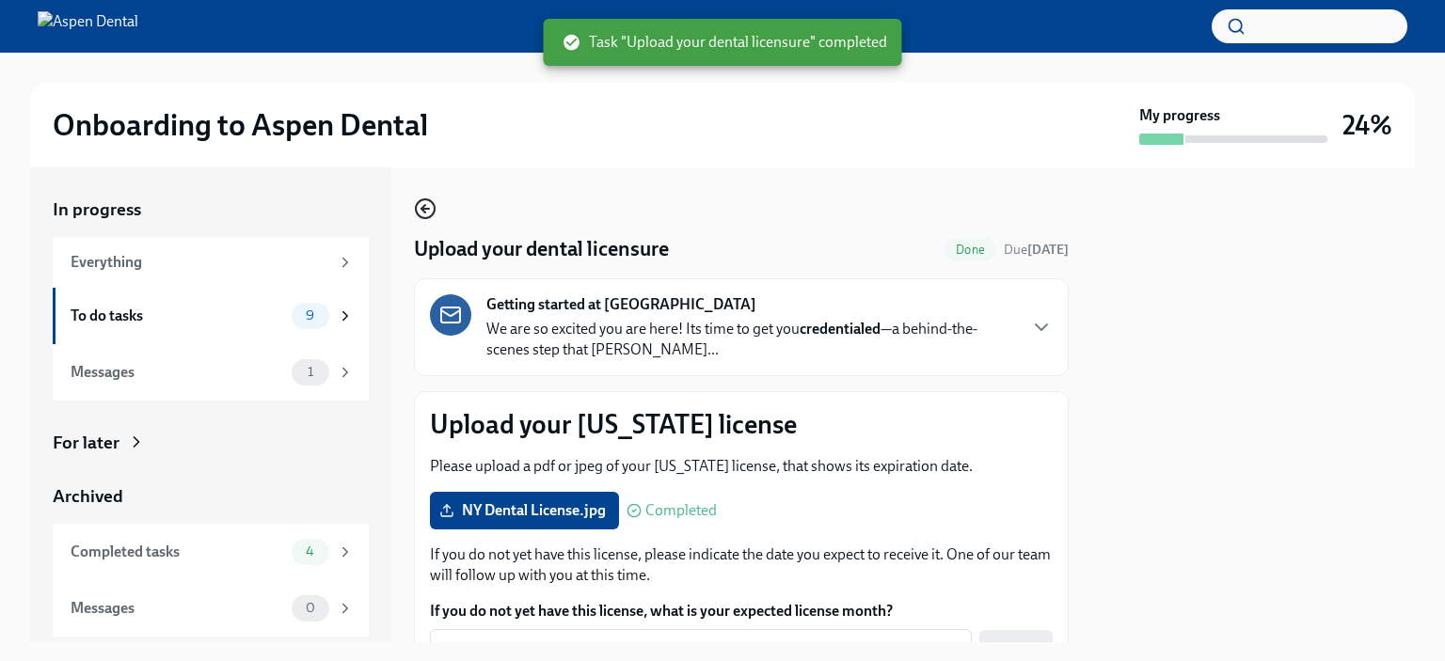
click at [430, 210] on icon "button" at bounding box center [425, 209] width 23 height 23
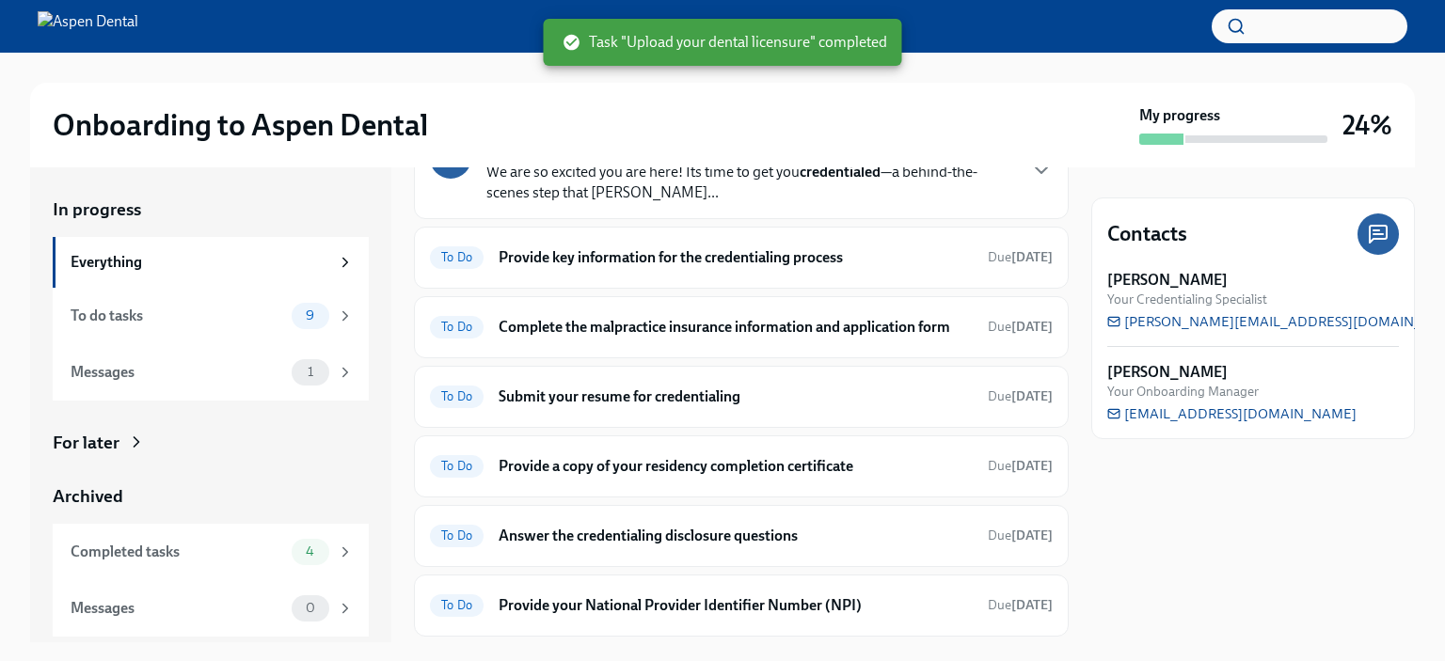
scroll to position [374, 0]
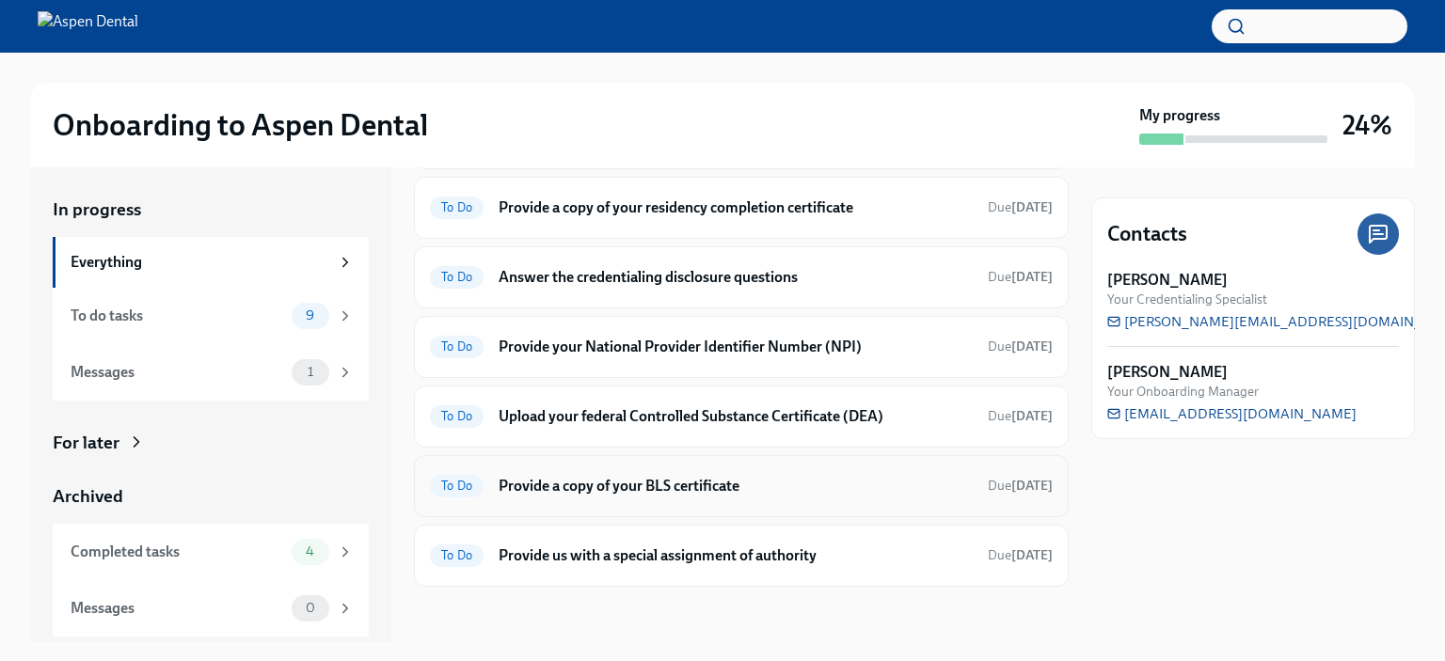
click at [689, 478] on h6 "Provide a copy of your BLS certificate" at bounding box center [736, 486] width 474 height 21
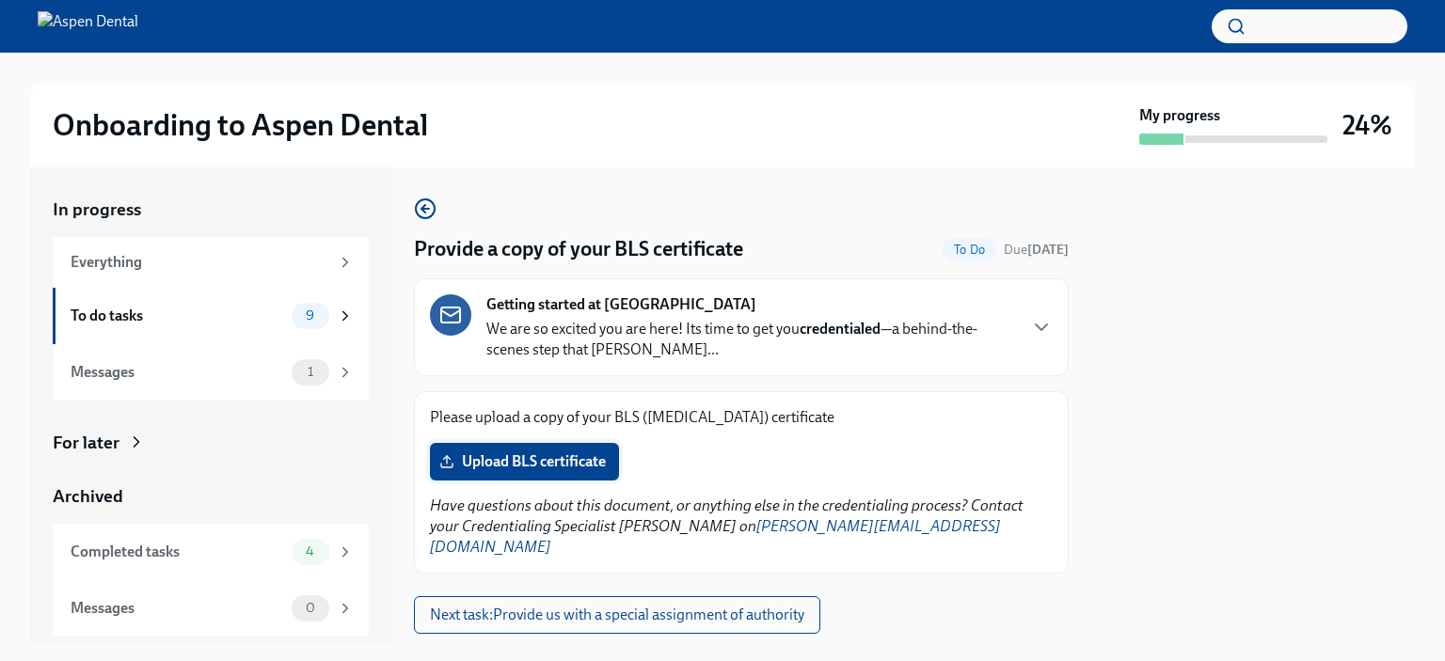
click at [563, 462] on span "Upload BLS certificate" at bounding box center [524, 461] width 163 height 19
click at [0, 0] on input "Upload BLS certificate" at bounding box center [0, 0] width 0 height 0
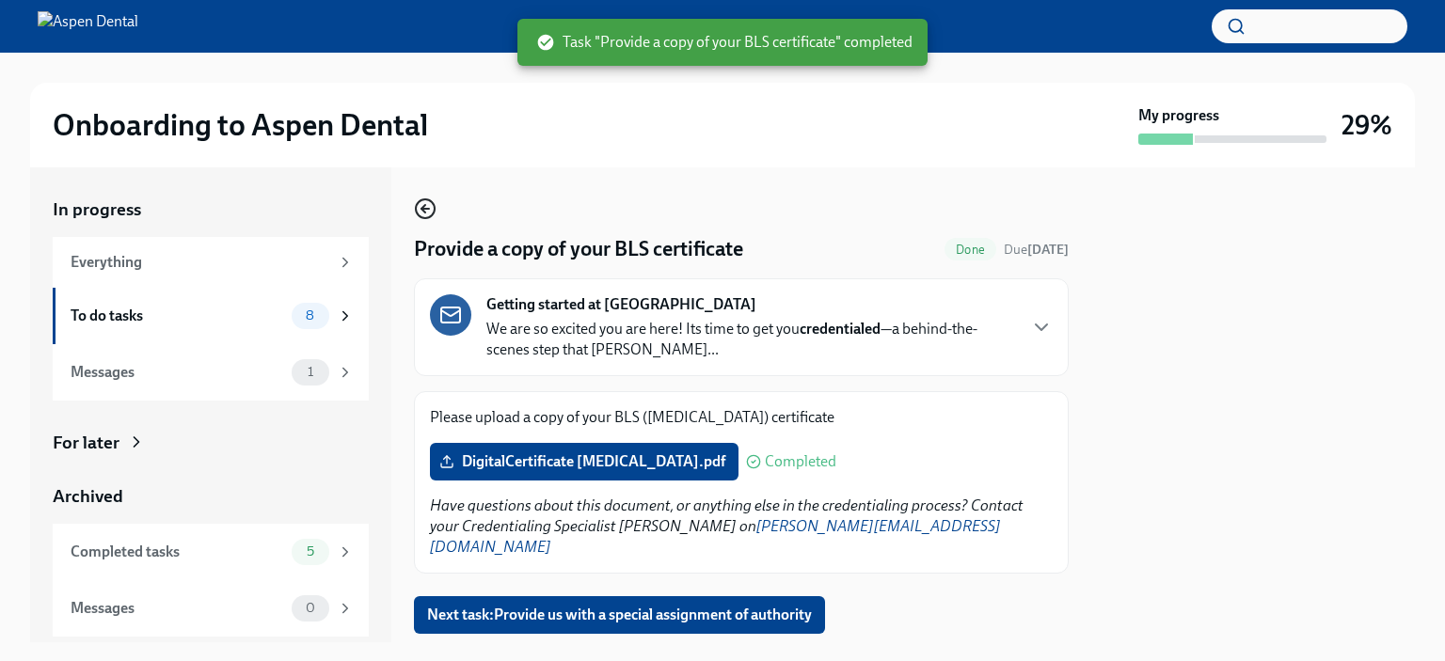
click at [428, 209] on icon "button" at bounding box center [425, 209] width 8 height 0
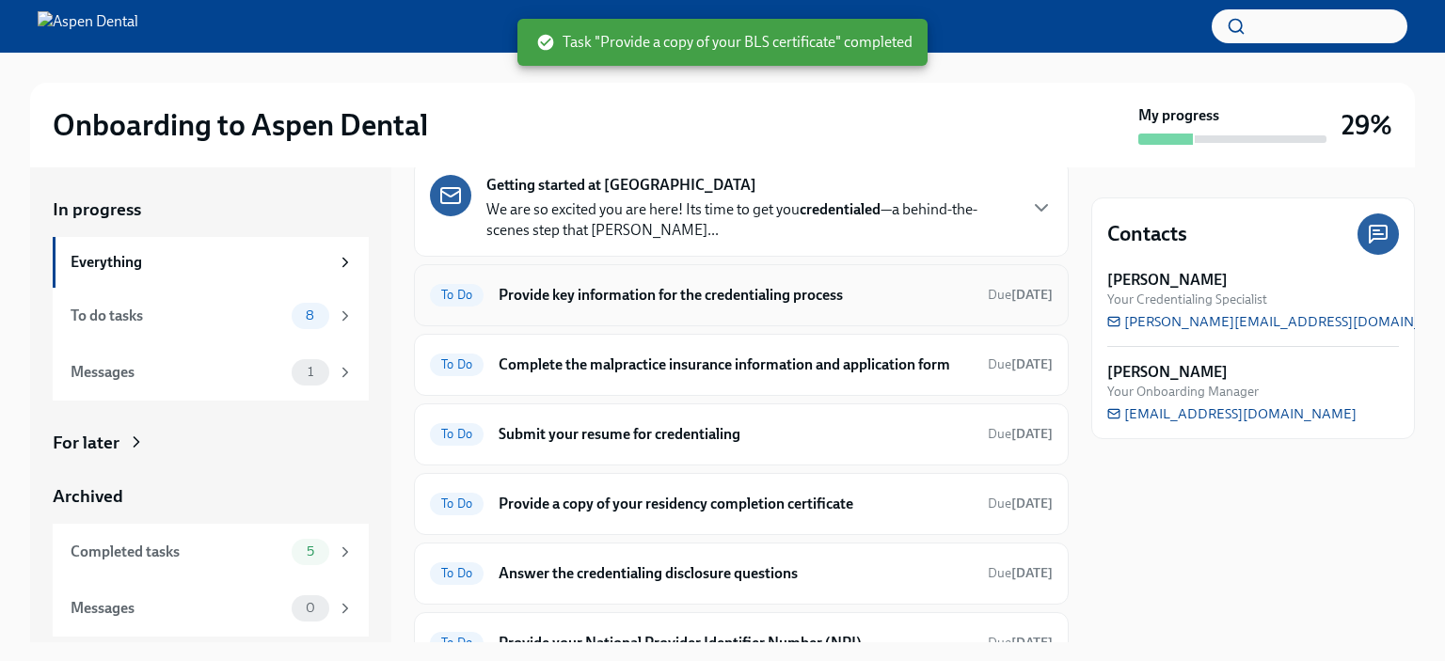
scroll to position [94, 0]
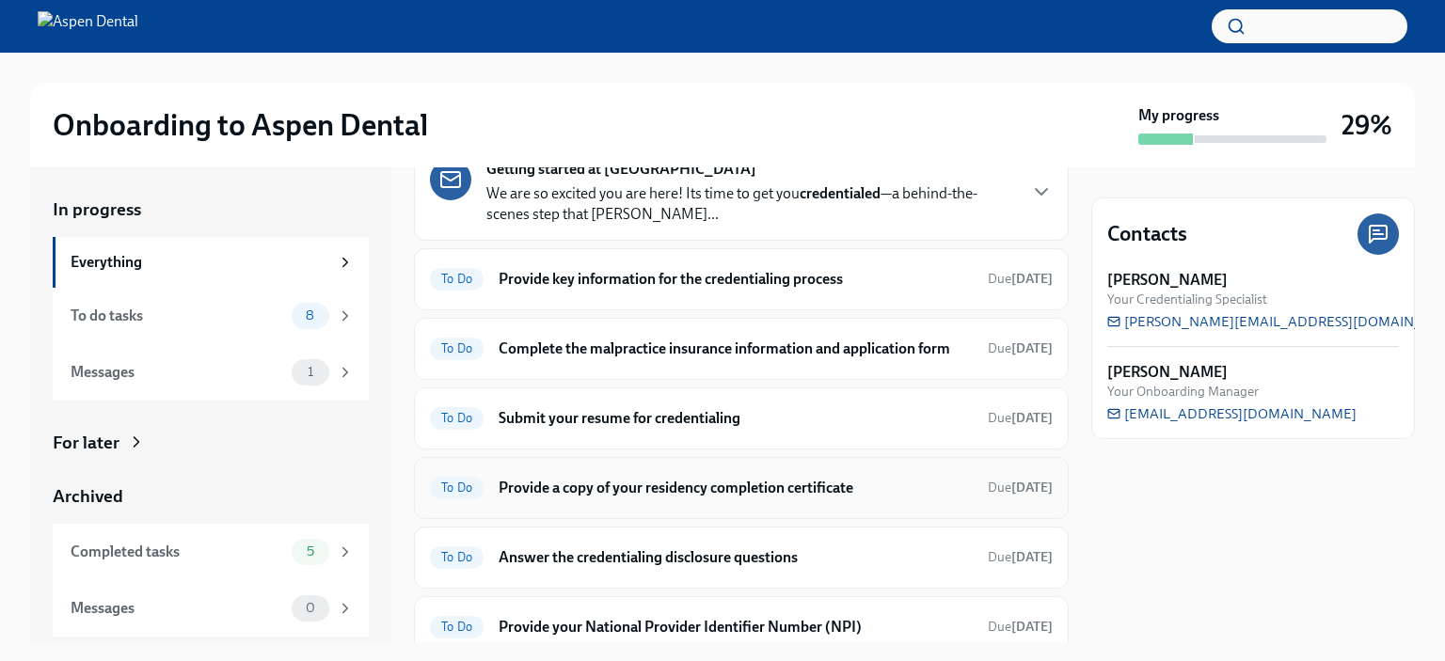
click at [611, 490] on h6 "Provide a copy of your residency completion certificate" at bounding box center [736, 488] width 474 height 21
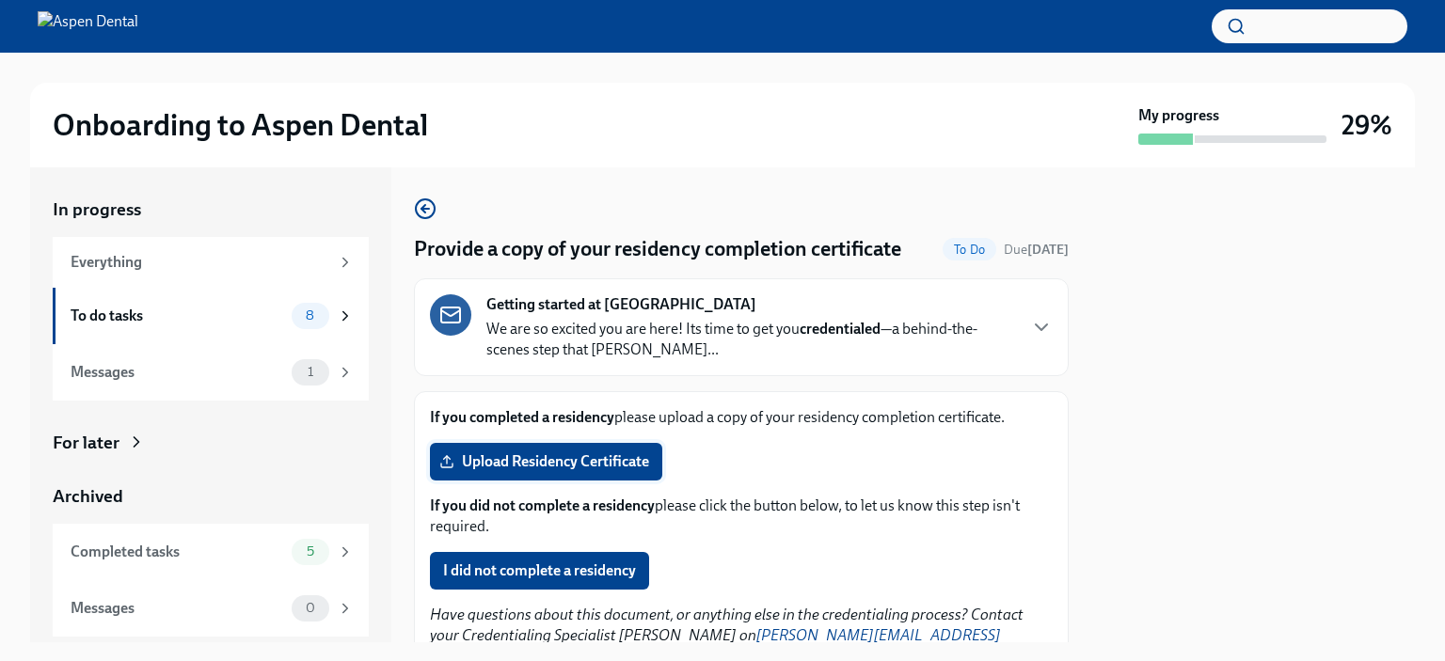
click at [599, 453] on span "Upload Residency Certificate" at bounding box center [546, 461] width 206 height 19
click at [0, 0] on input "Upload Residency Certificate" at bounding box center [0, 0] width 0 height 0
click at [328, 252] on div "Everything" at bounding box center [200, 262] width 259 height 21
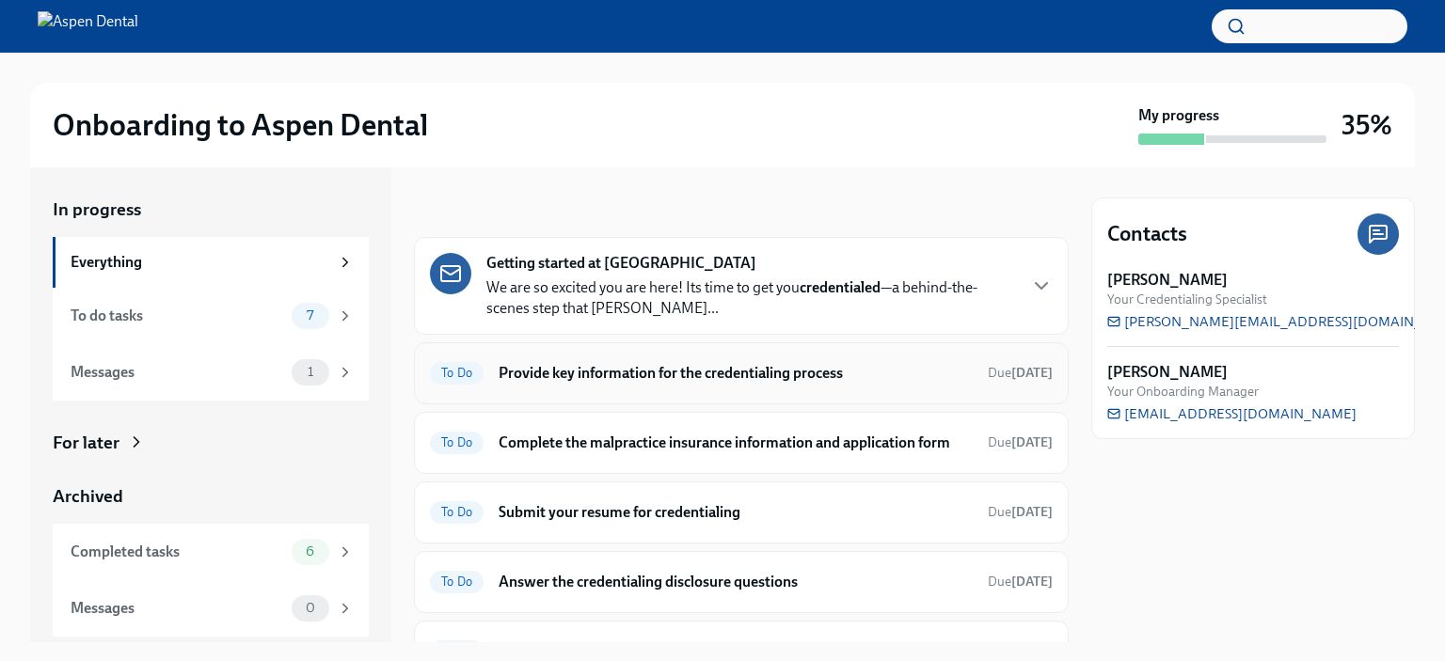
click at [748, 378] on h6 "Provide key information for the credentialing process" at bounding box center [736, 373] width 474 height 21
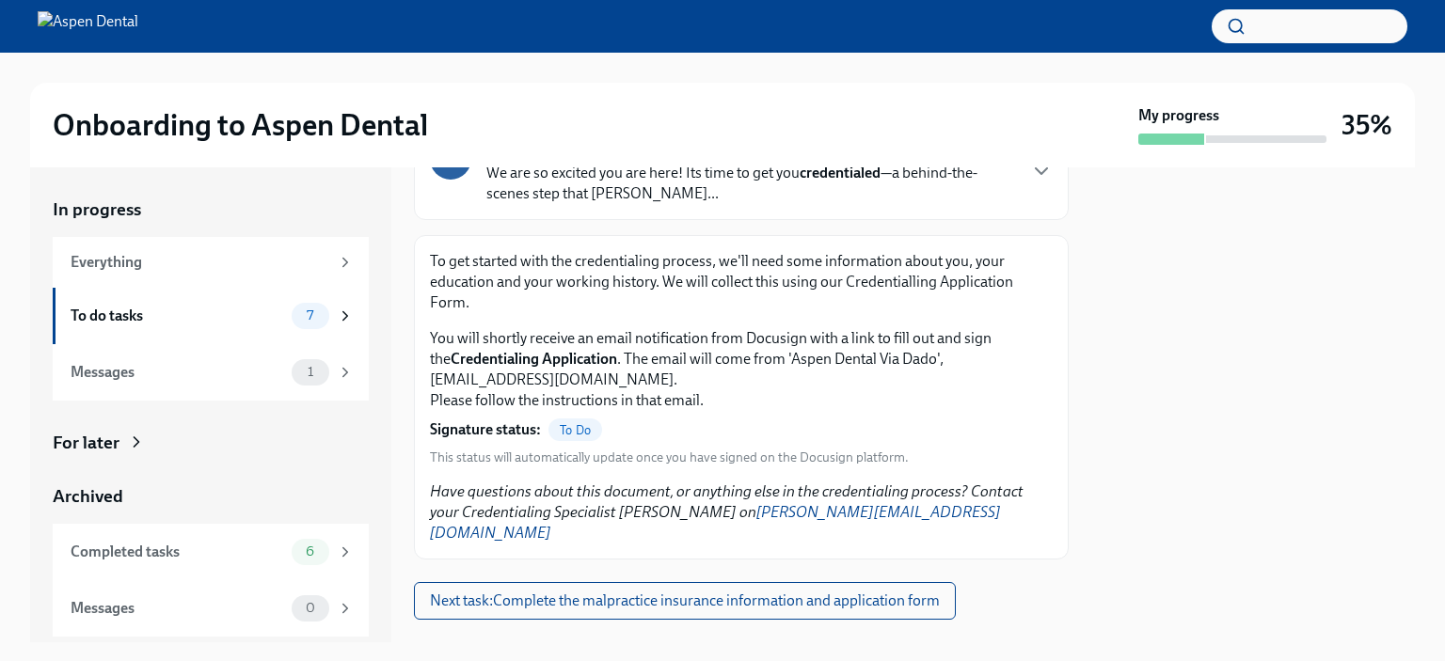
scroll to position [172, 0]
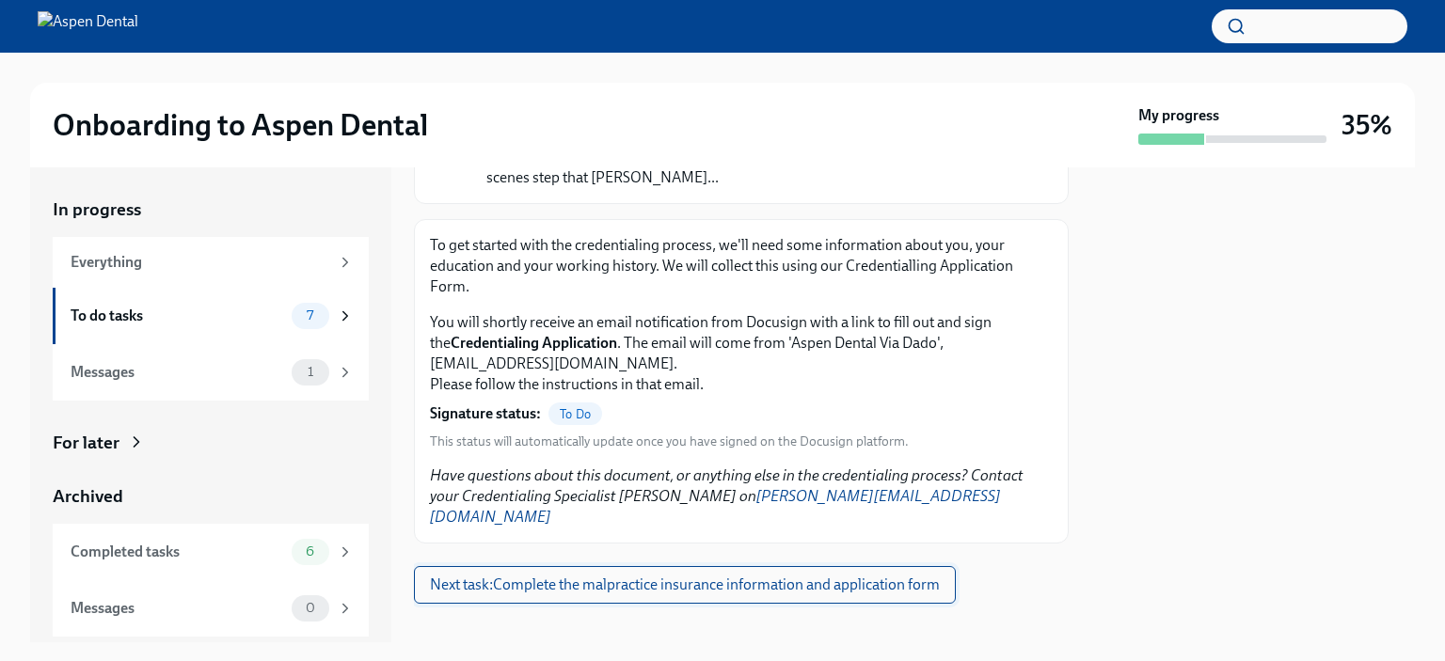
click at [642, 576] on span "Next task : Complete the malpractice insurance information and application form" at bounding box center [685, 585] width 510 height 19
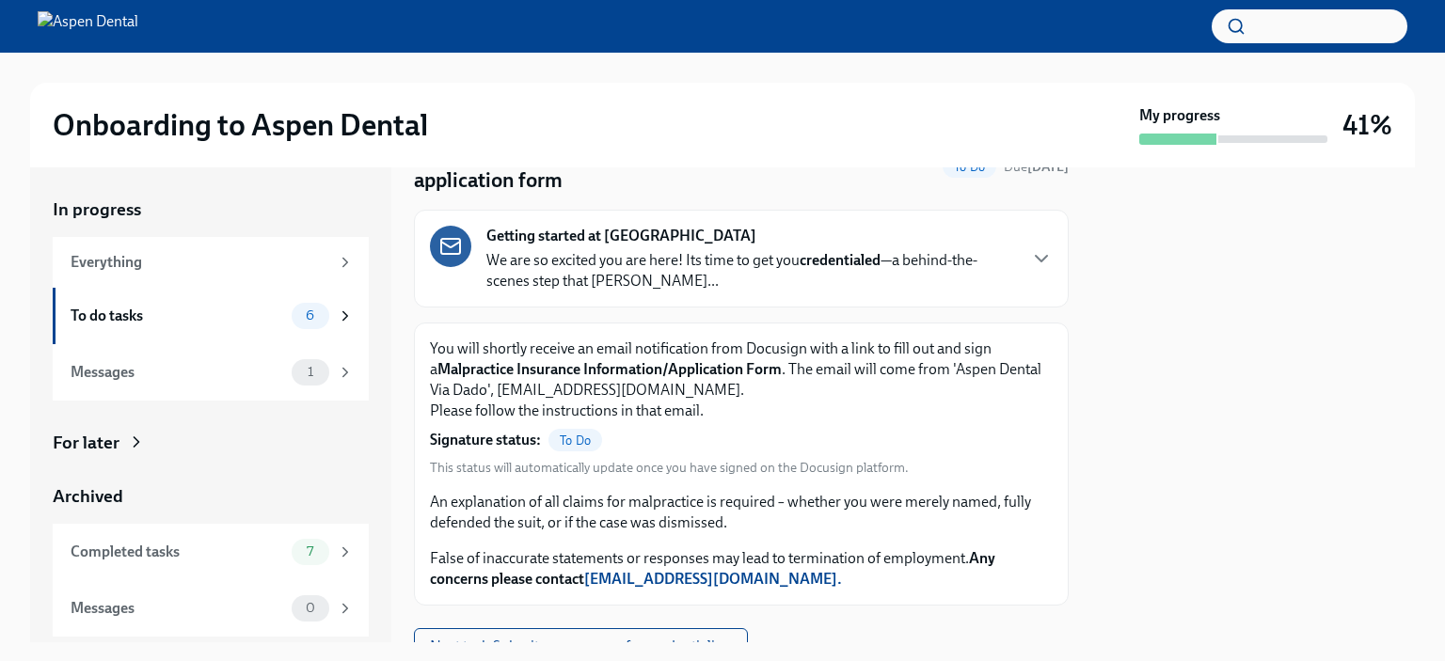
scroll to position [86, 0]
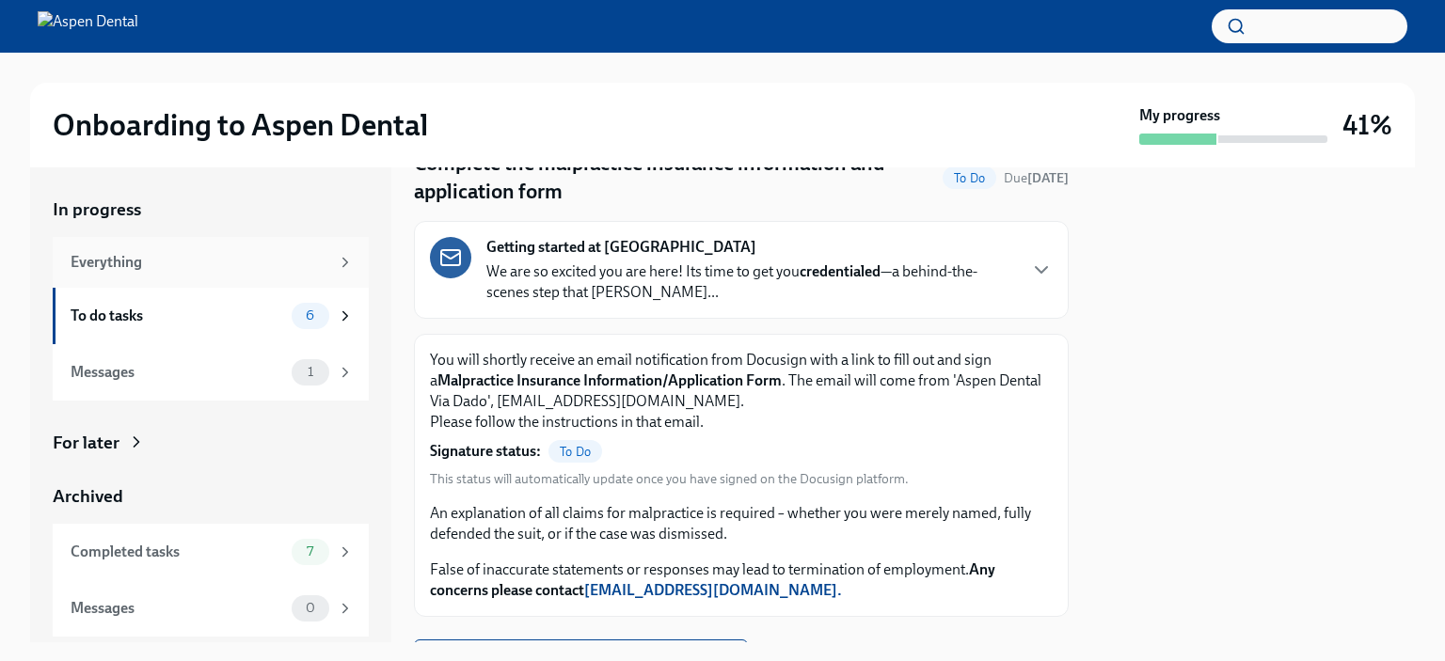
click at [217, 261] on div "Everything" at bounding box center [200, 262] width 259 height 21
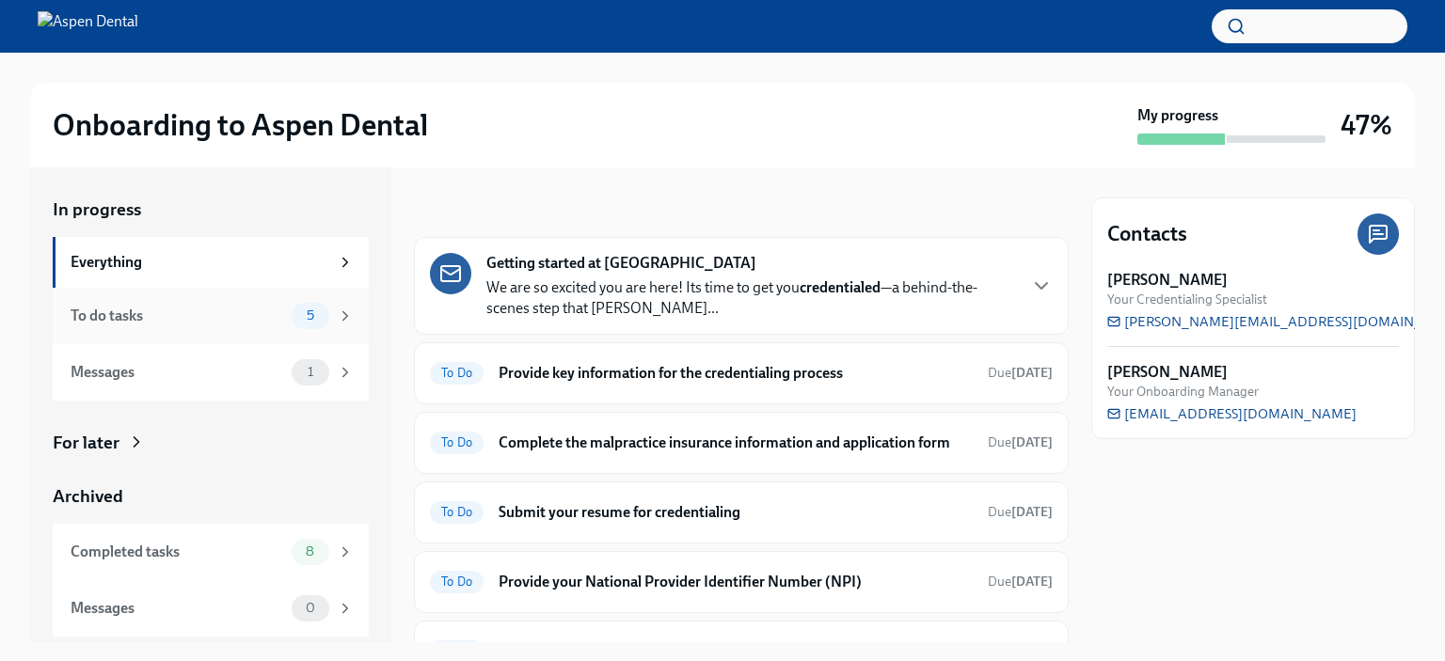
click at [319, 305] on div "5" at bounding box center [311, 316] width 38 height 26
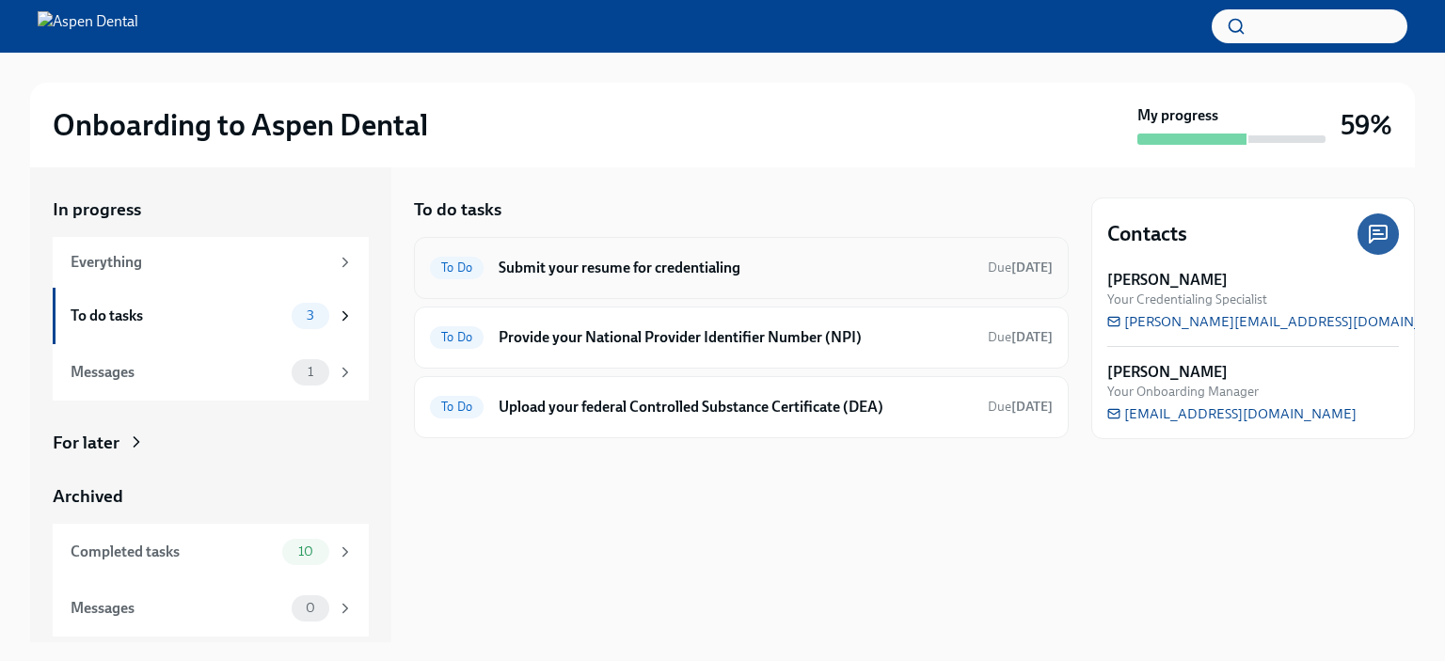
click at [613, 281] on div "To Do Submit your resume for credentialing Due today" at bounding box center [741, 268] width 623 height 30
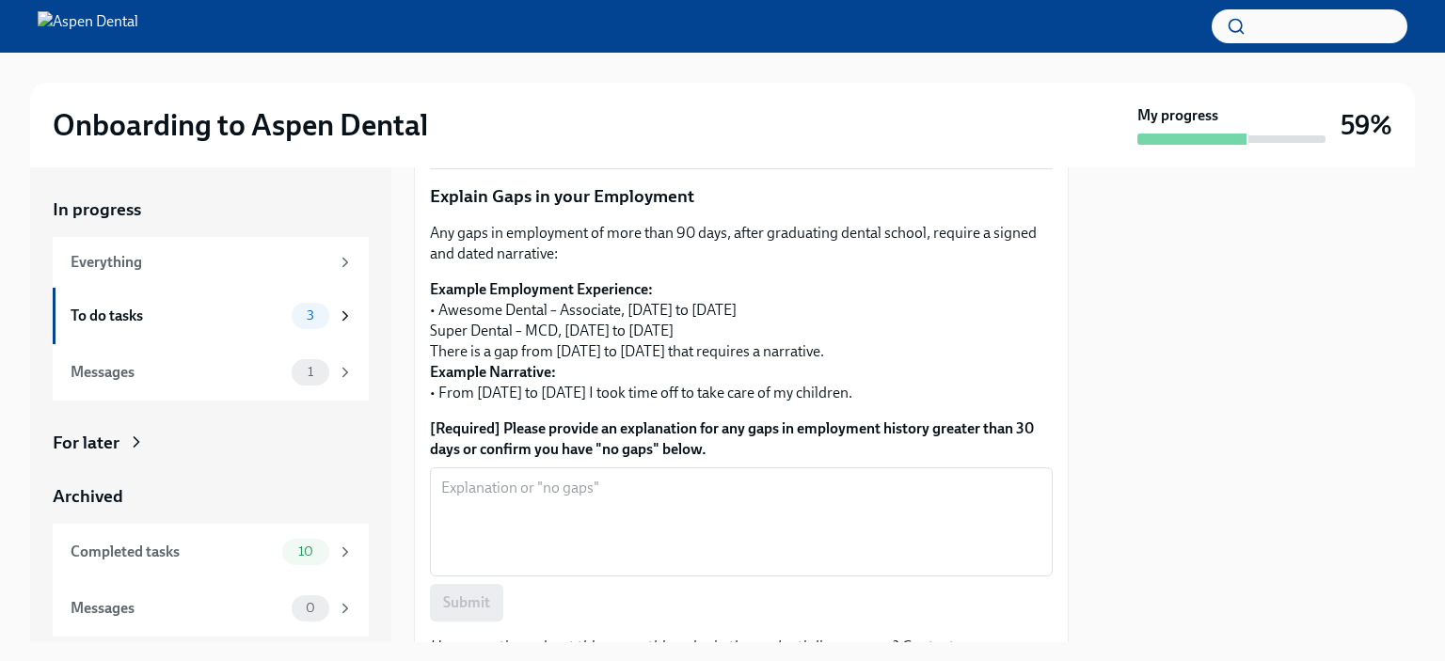
scroll to position [753, 0]
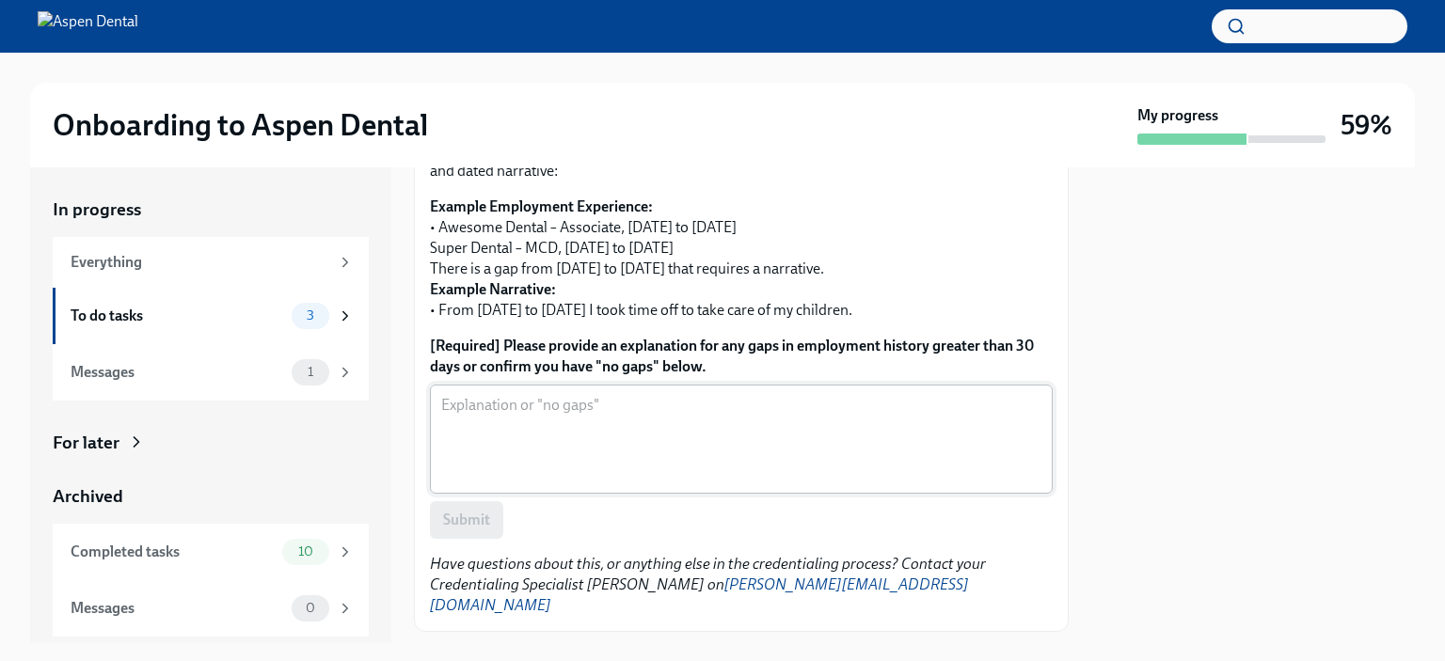
click at [746, 434] on textarea "[Required] Please provide an explanation for any gaps in employment history gre…" at bounding box center [741, 439] width 600 height 90
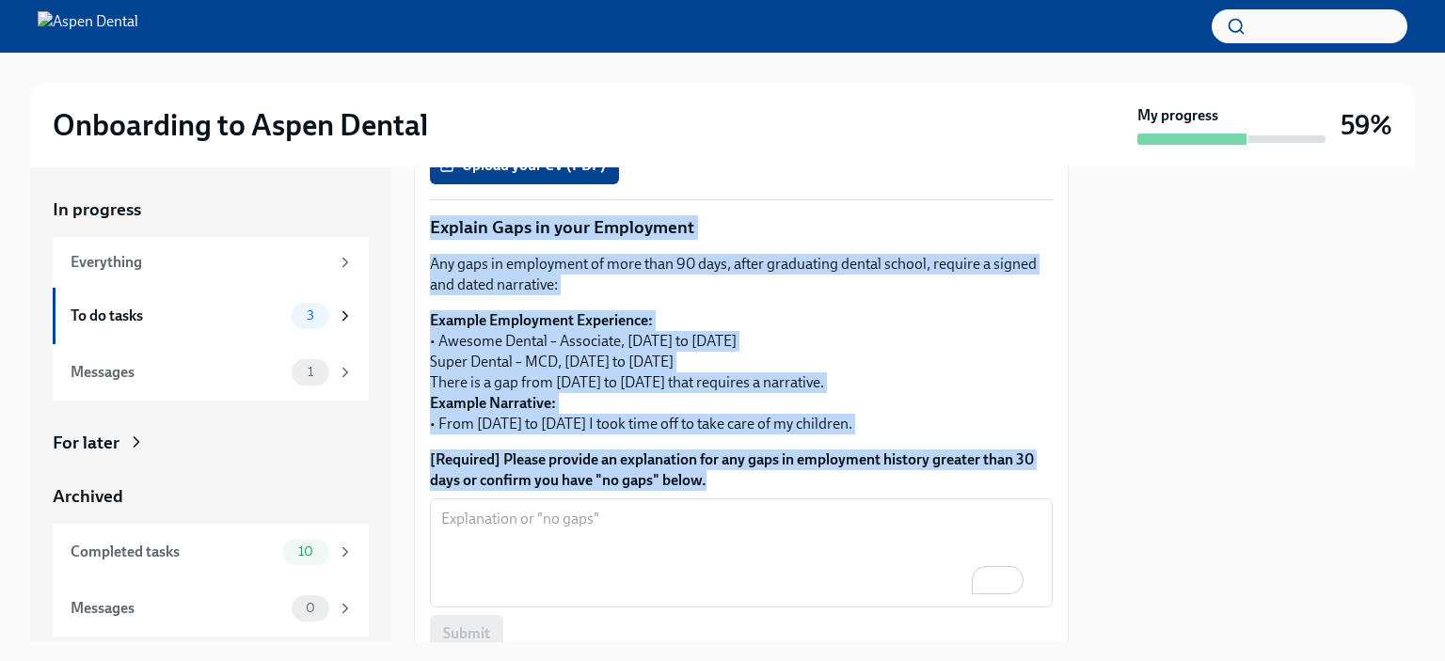
scroll to position [559, 0]
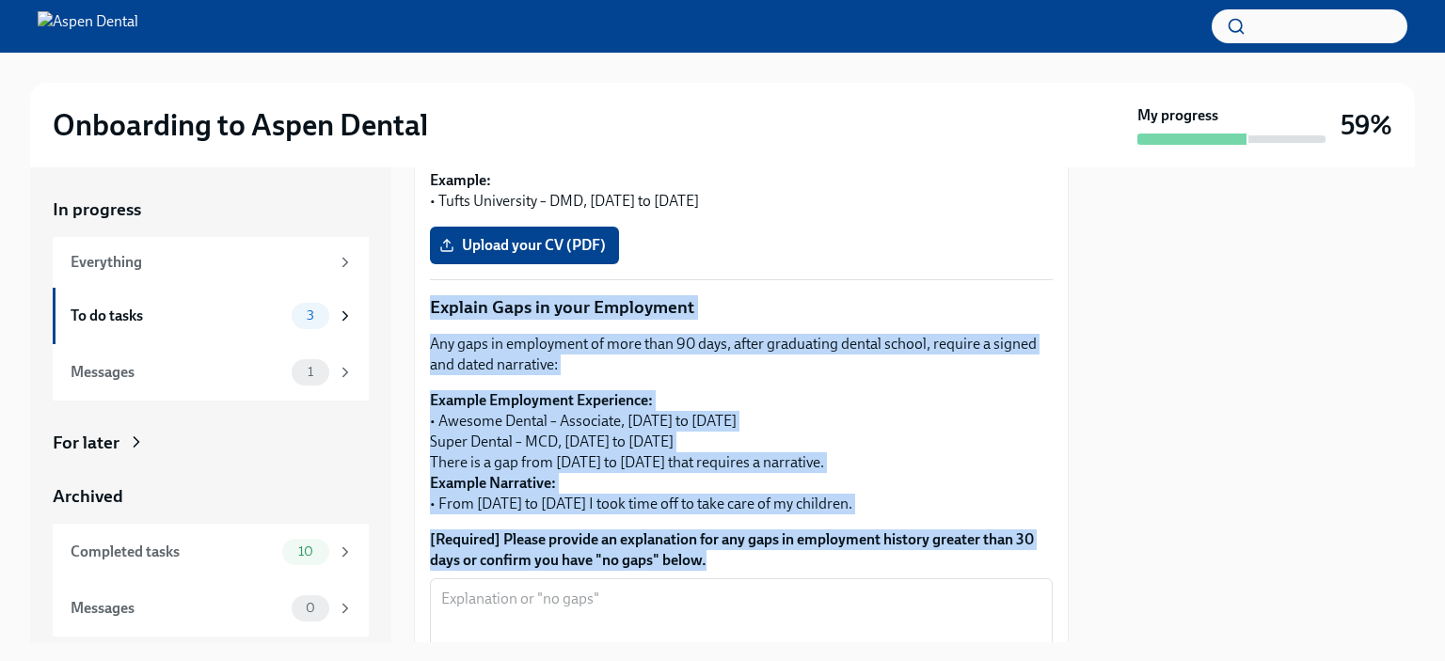
drag, startPoint x: 715, startPoint y: 369, endPoint x: 420, endPoint y: 271, distance: 311.2
click at [420, 271] on div "Thank you for submitting your resume as part of your interview process with The…" at bounding box center [741, 329] width 655 height 993
copy div "Explain Gaps in your Employment Any gaps in employment of more than 90 days, af…"
click at [550, 389] on div "Any gaps in employment of more than 90 days, after graduating dental school, re…" at bounding box center [741, 424] width 623 height 181
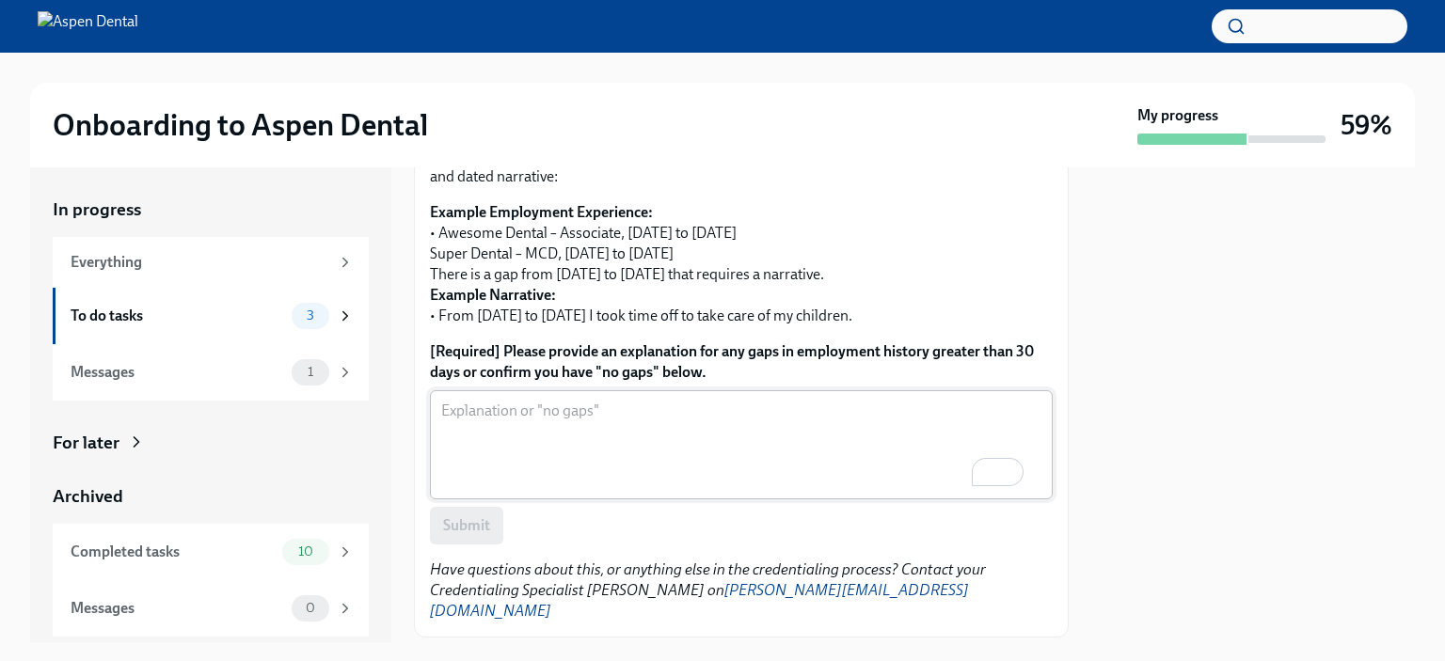
scroll to position [747, 0]
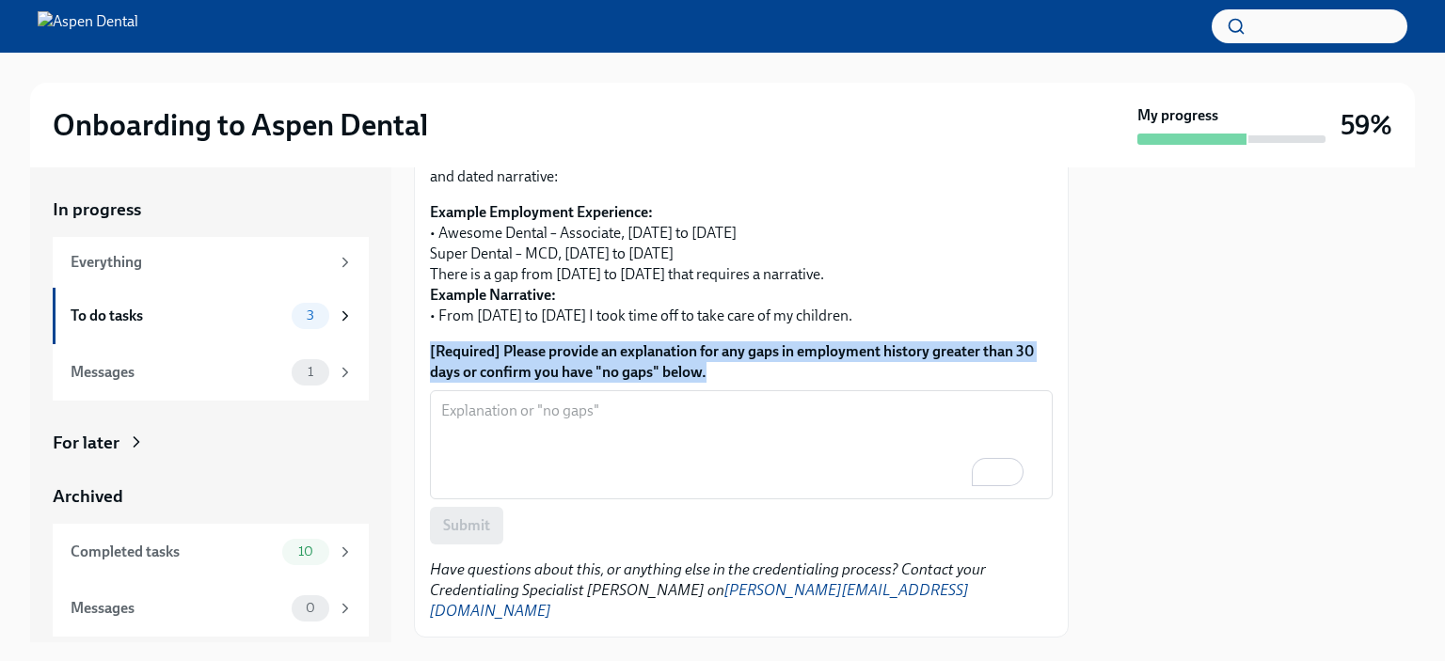
drag, startPoint x: 738, startPoint y: 375, endPoint x: 418, endPoint y: 355, distance: 321.4
click at [418, 355] on div "Thank you for submitting your resume as part of your interview process with The…" at bounding box center [741, 140] width 655 height 993
copy label "[Required] Please provide an explanation for any gaps in employment history gre…"
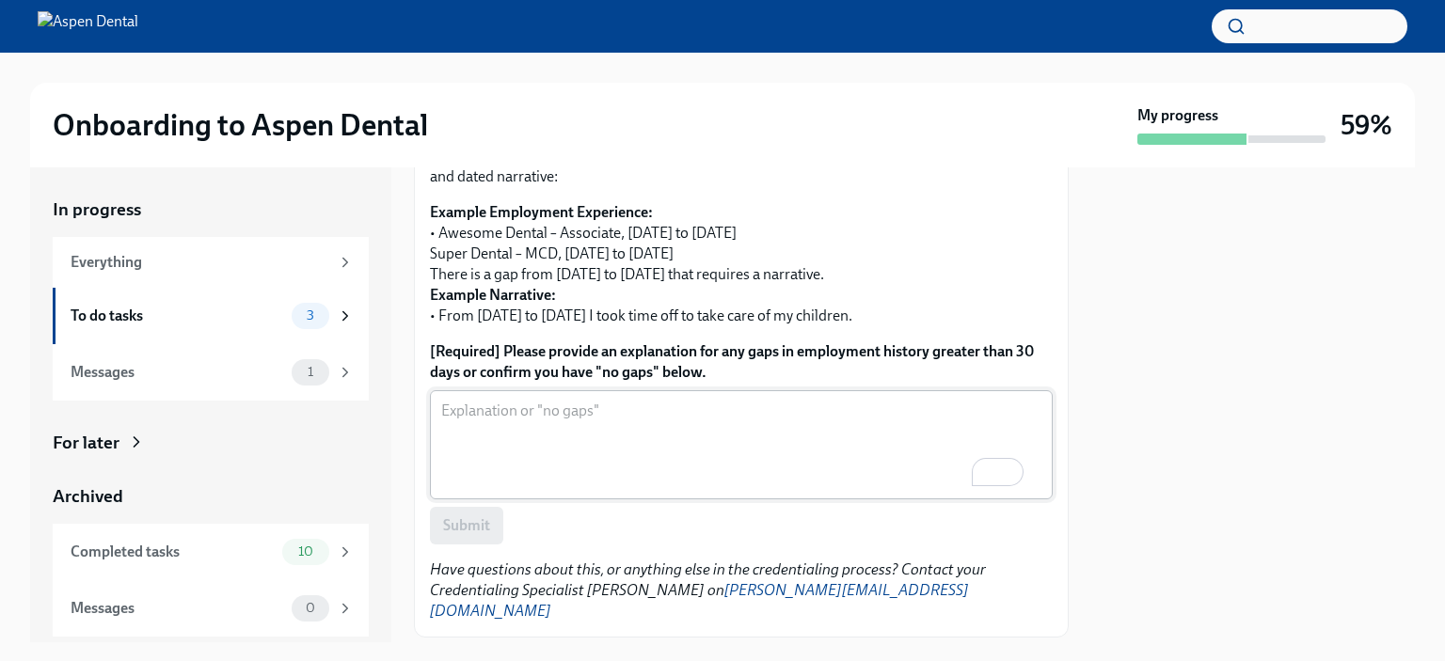
click at [573, 421] on textarea "[Required] Please provide an explanation for any gaps in employment history gre…" at bounding box center [741, 445] width 600 height 90
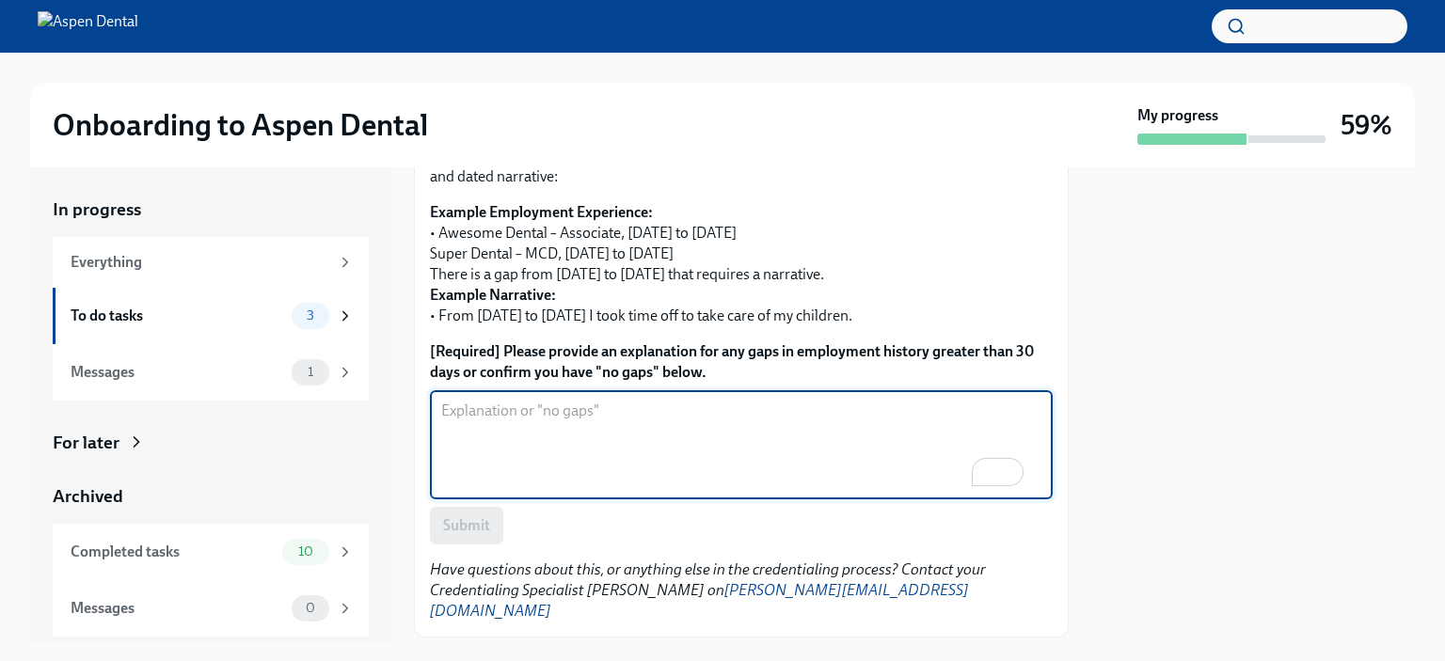
paste textarea "From September 1, 2025 to November 11, 2025, I will be taking a temporary leave…"
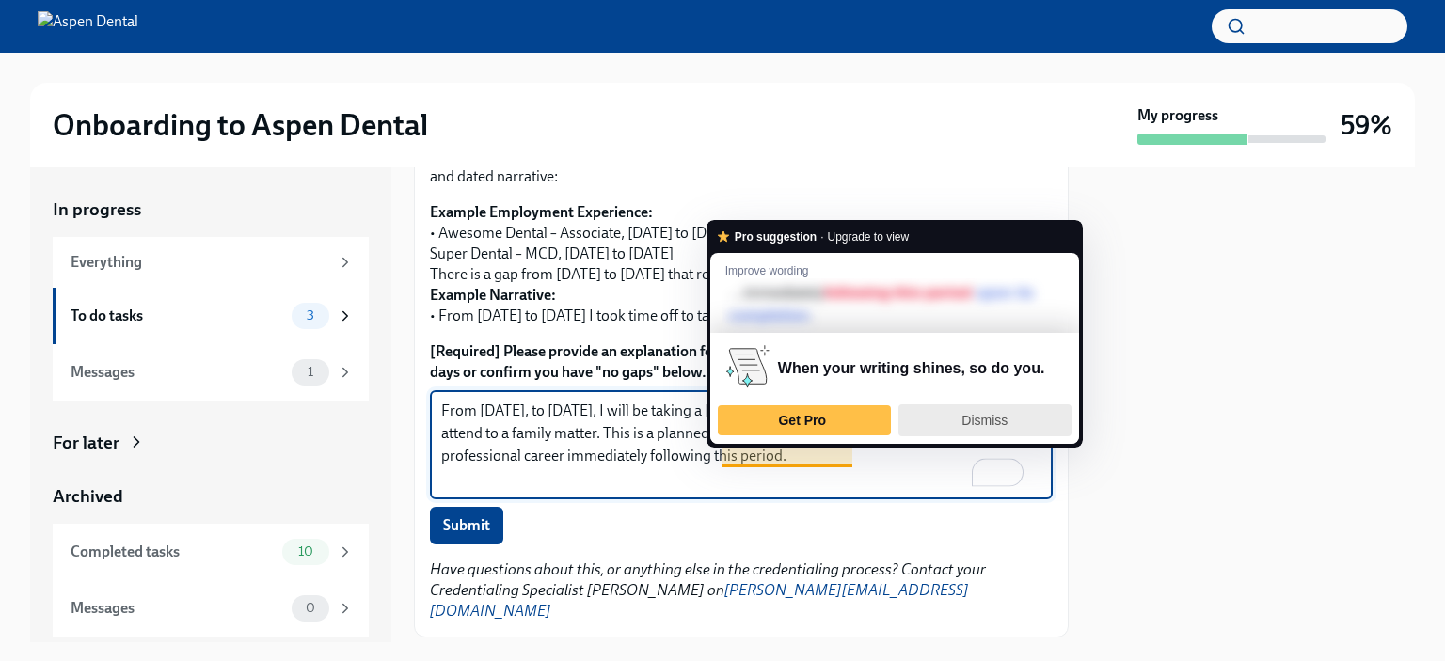
click at [974, 414] on span "Dismiss" at bounding box center [984, 420] width 46 height 15
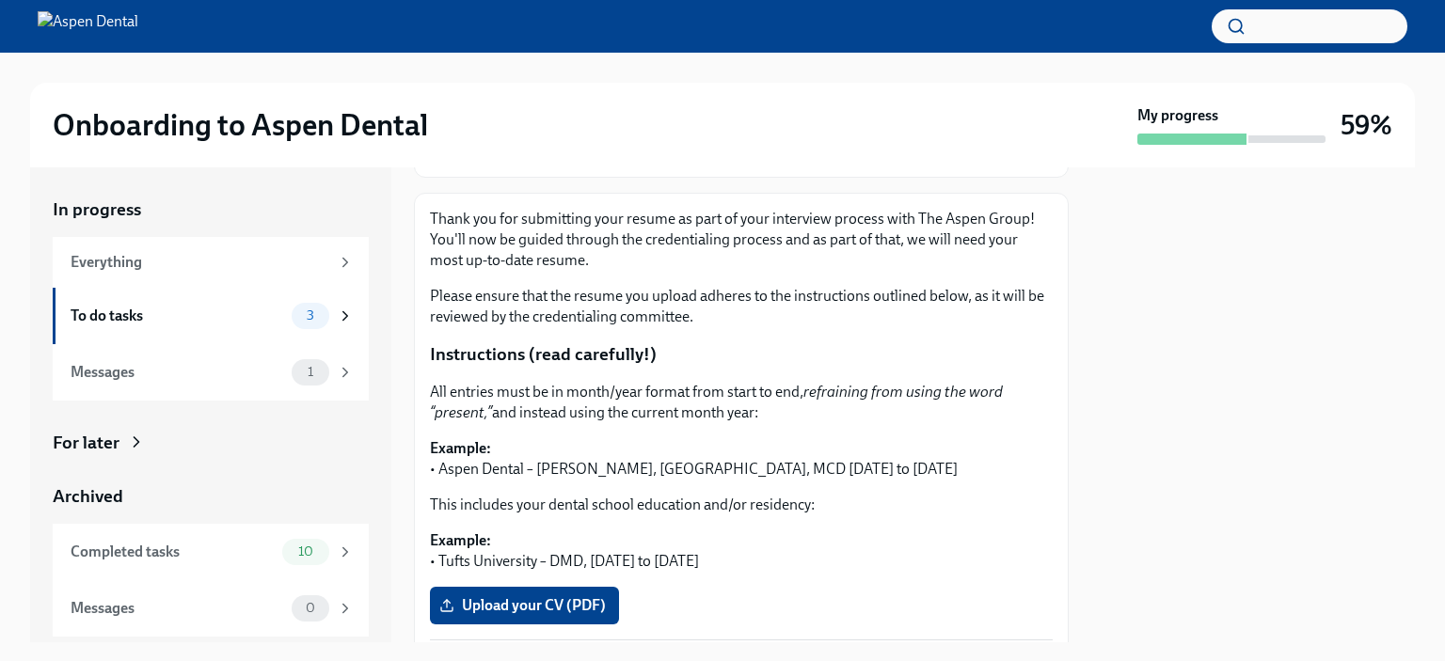
scroll to position [0, 0]
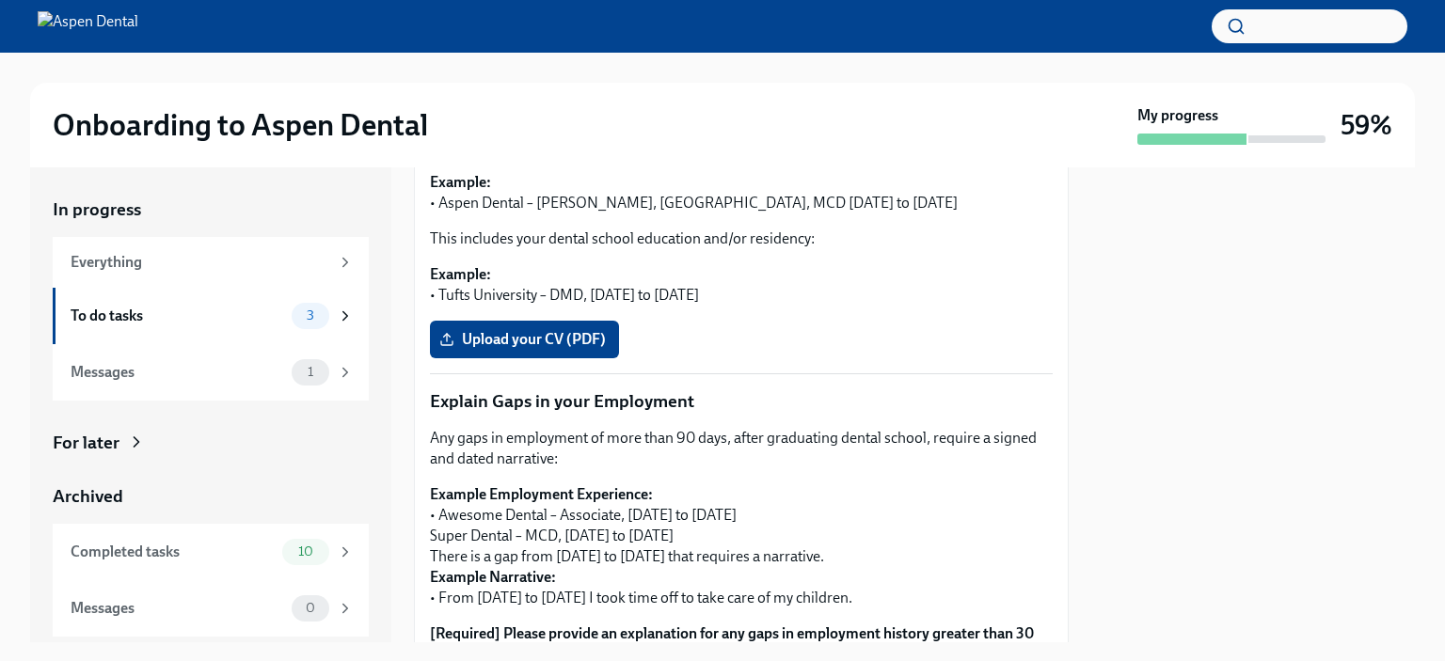
type textarea "From September 1, 2025, to November 11, 2025, I will be taking a temporary leav…"
click at [569, 326] on label "Upload your CV (PDF)" at bounding box center [524, 340] width 189 height 38
click at [0, 0] on input "Upload your CV (PDF)" at bounding box center [0, 0] width 0 height 0
click at [536, 333] on span "Upload your CV (PDF)" at bounding box center [524, 339] width 163 height 19
click at [0, 0] on input "Upload your CV (PDF)" at bounding box center [0, 0] width 0 height 0
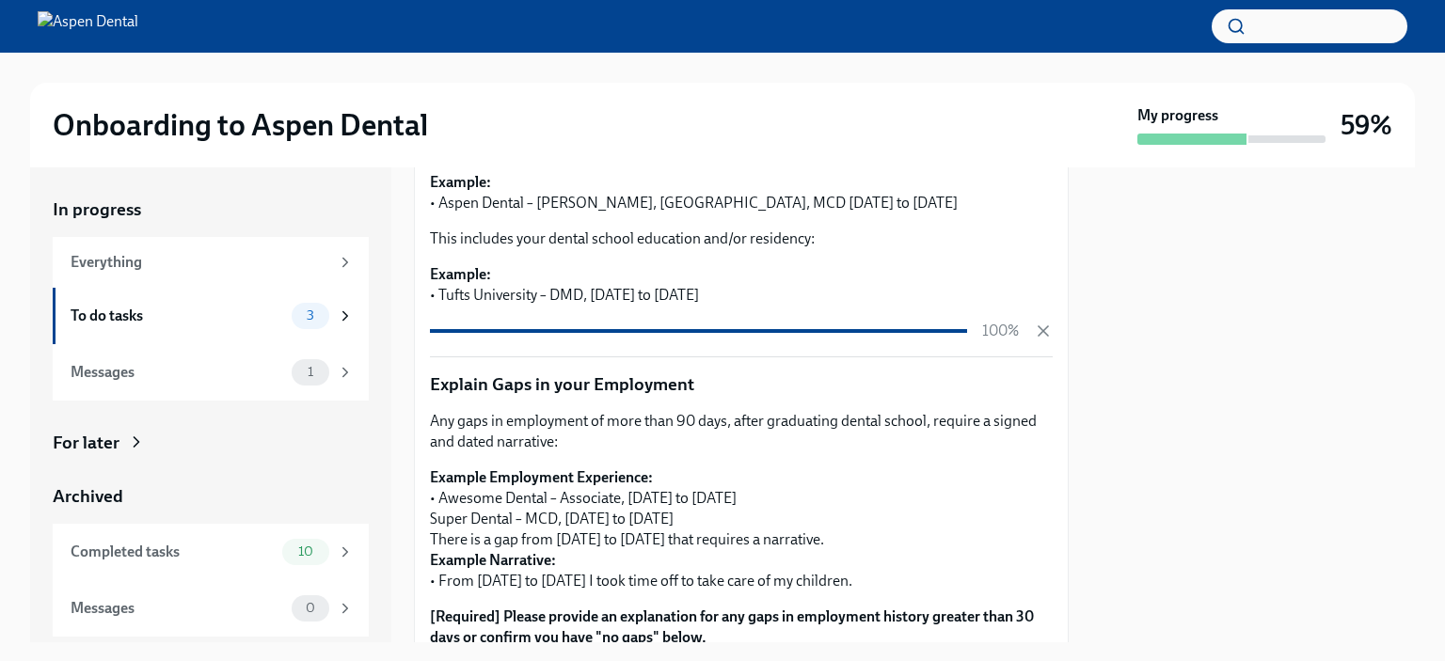
scroll to position [544, 0]
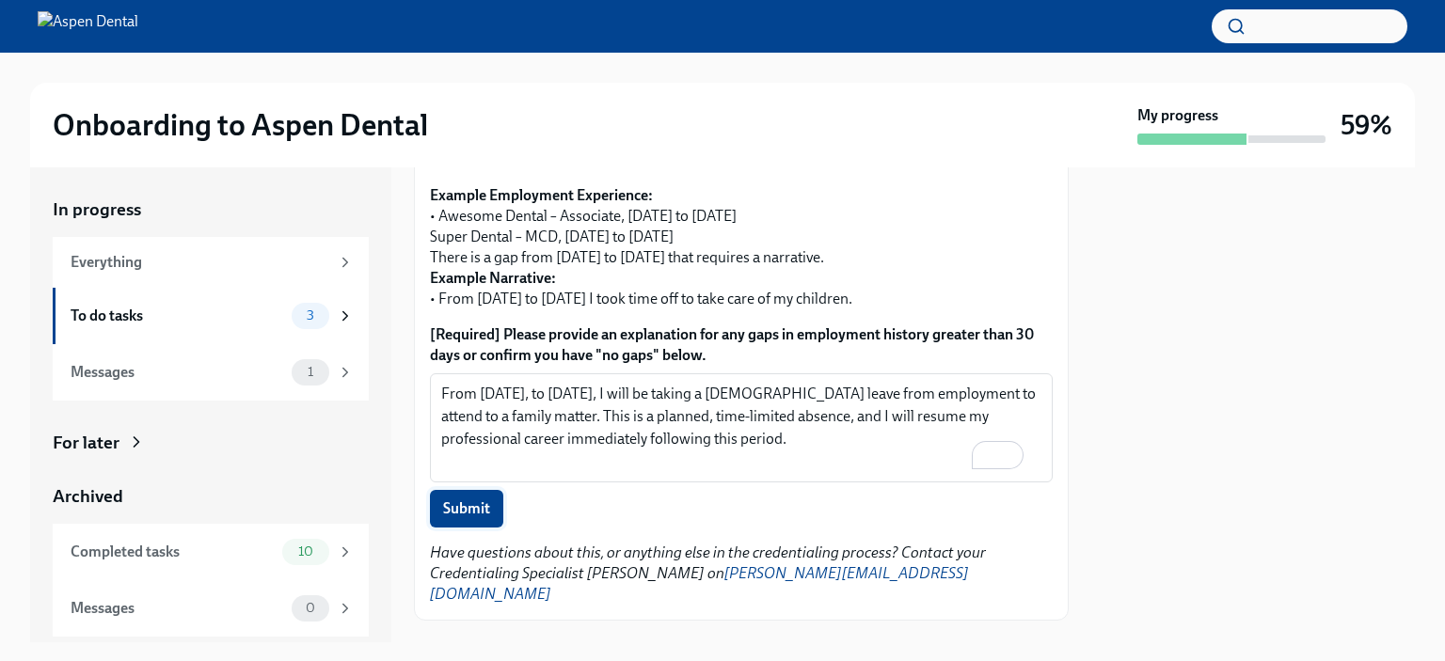
click at [478, 507] on span "Submit" at bounding box center [466, 509] width 47 height 19
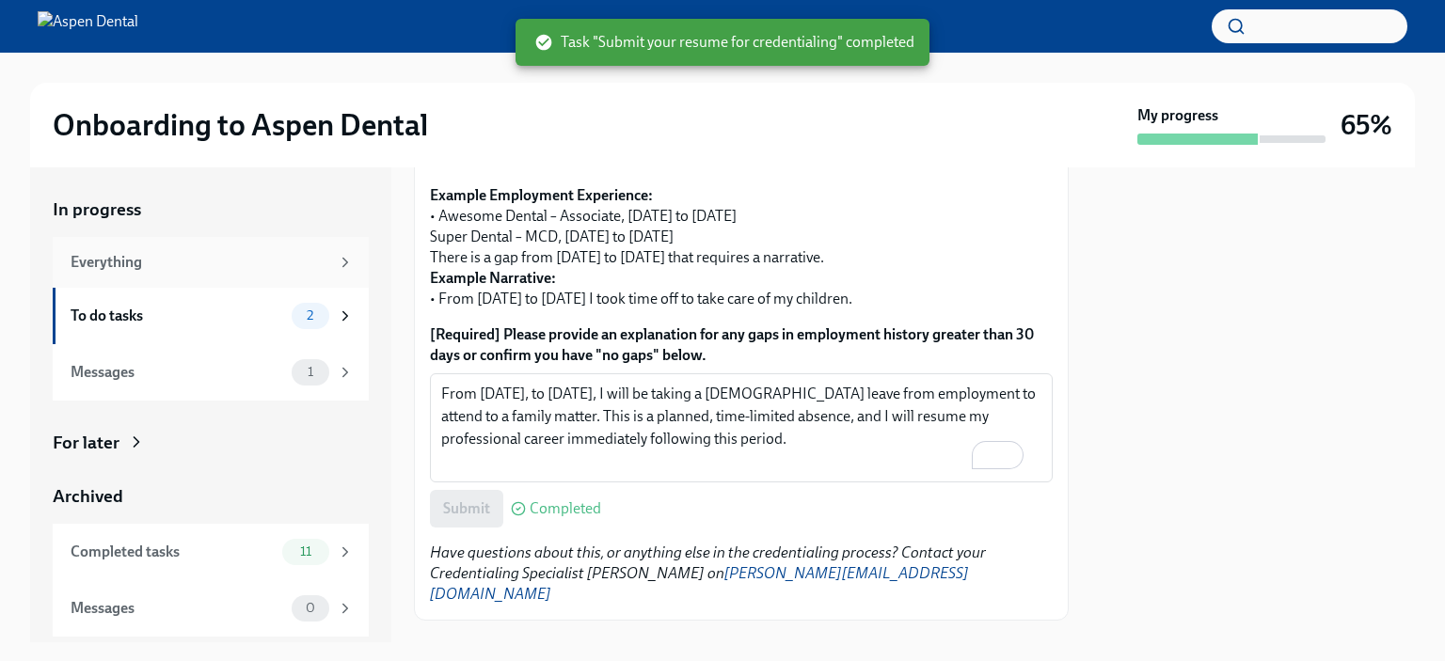
click at [282, 254] on div "Everything" at bounding box center [200, 262] width 259 height 21
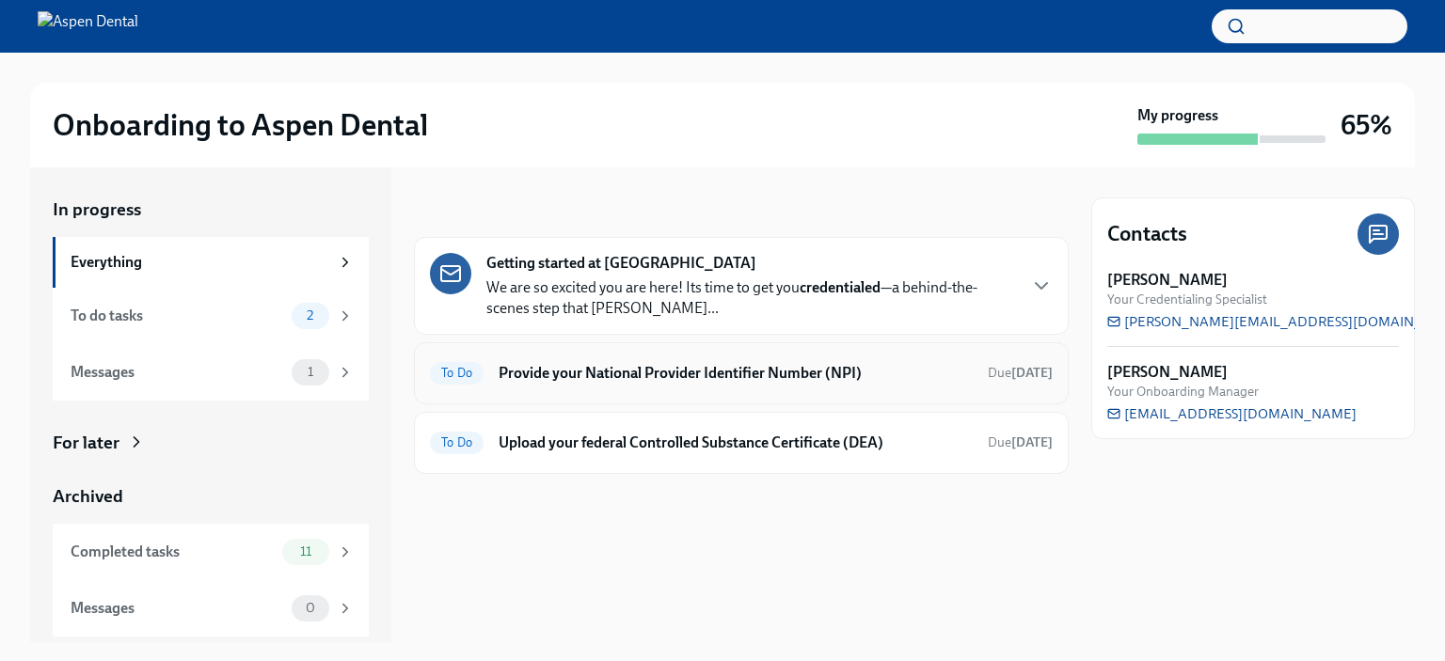
click at [652, 379] on h6 "Provide your National Provider Identifier Number (NPI)" at bounding box center [736, 373] width 474 height 21
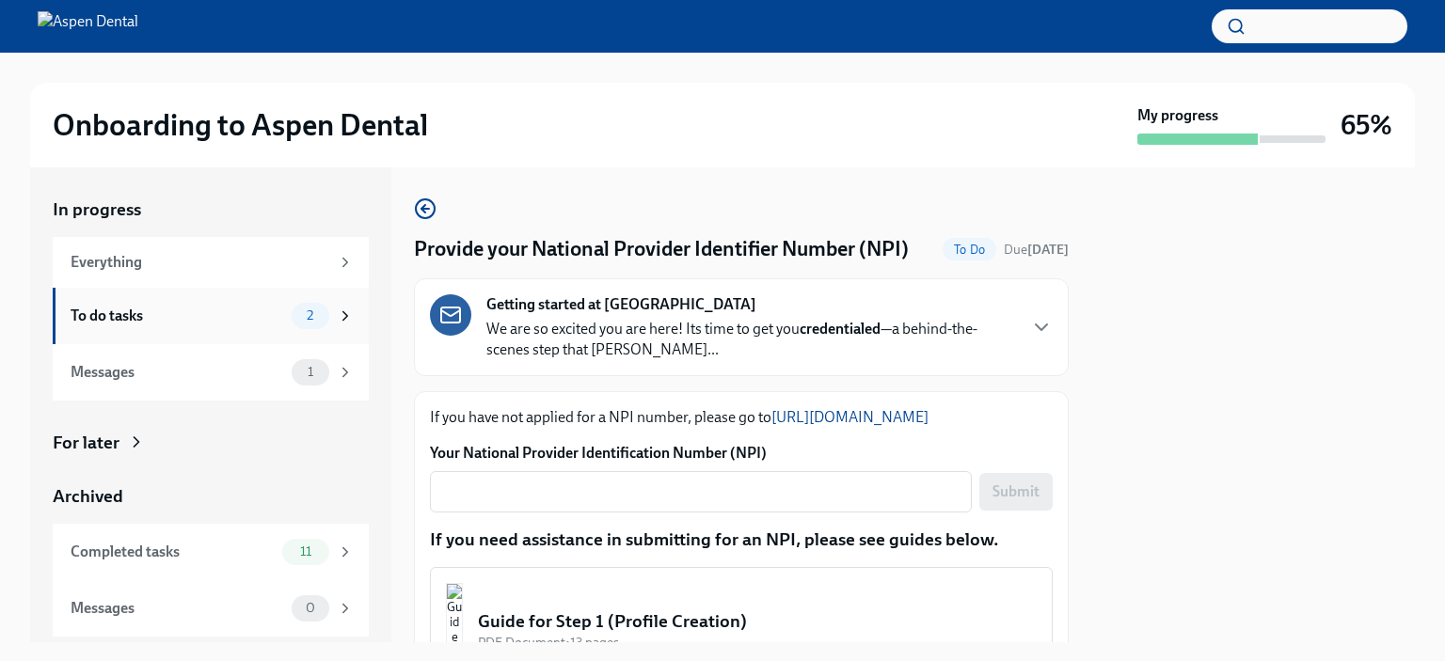
click at [273, 324] on div "To do tasks" at bounding box center [178, 316] width 214 height 21
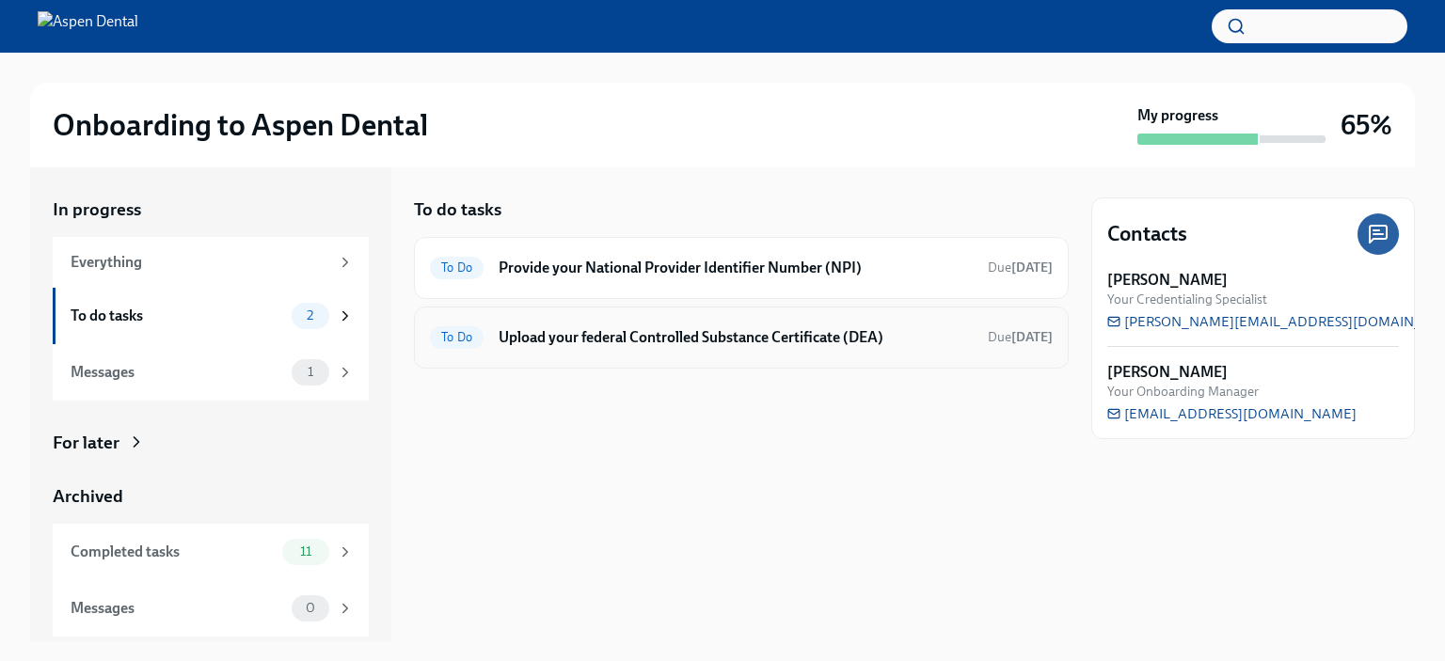
click at [624, 341] on h6 "Upload your federal Controlled Substance Certificate (DEA)" at bounding box center [736, 337] width 474 height 21
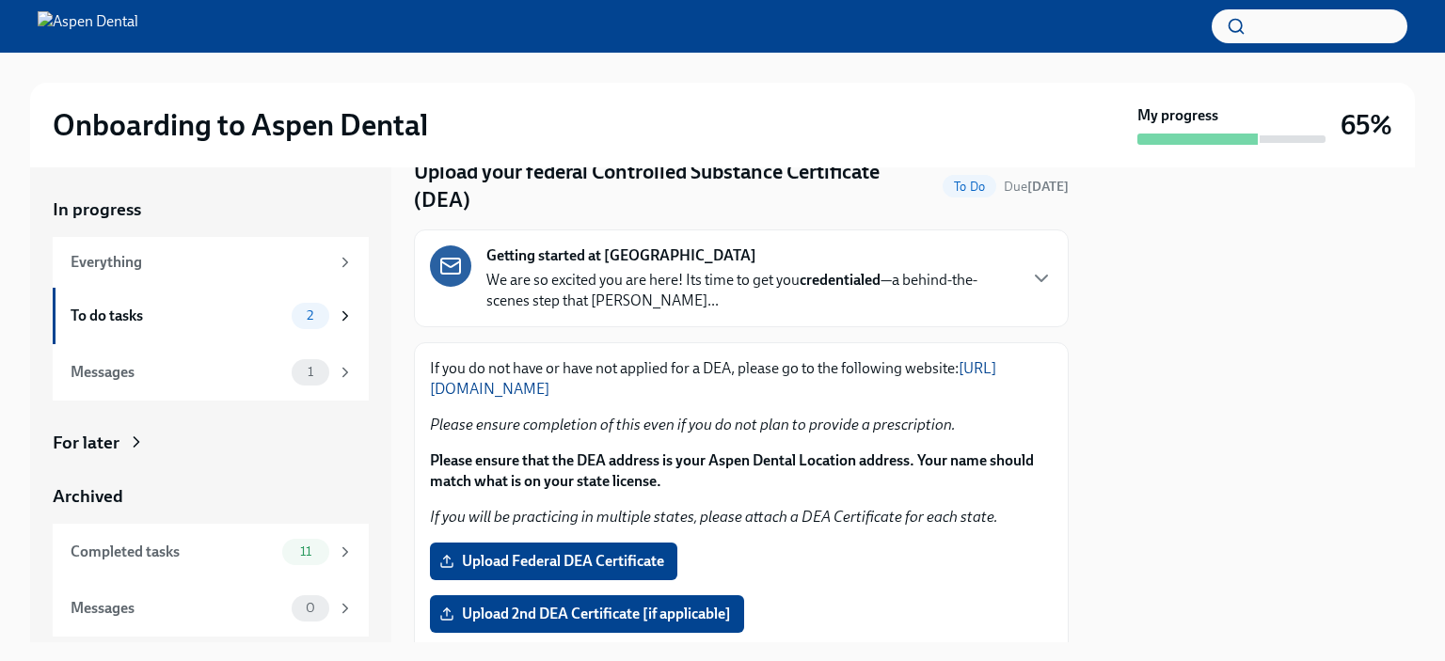
scroll to position [64, 0]
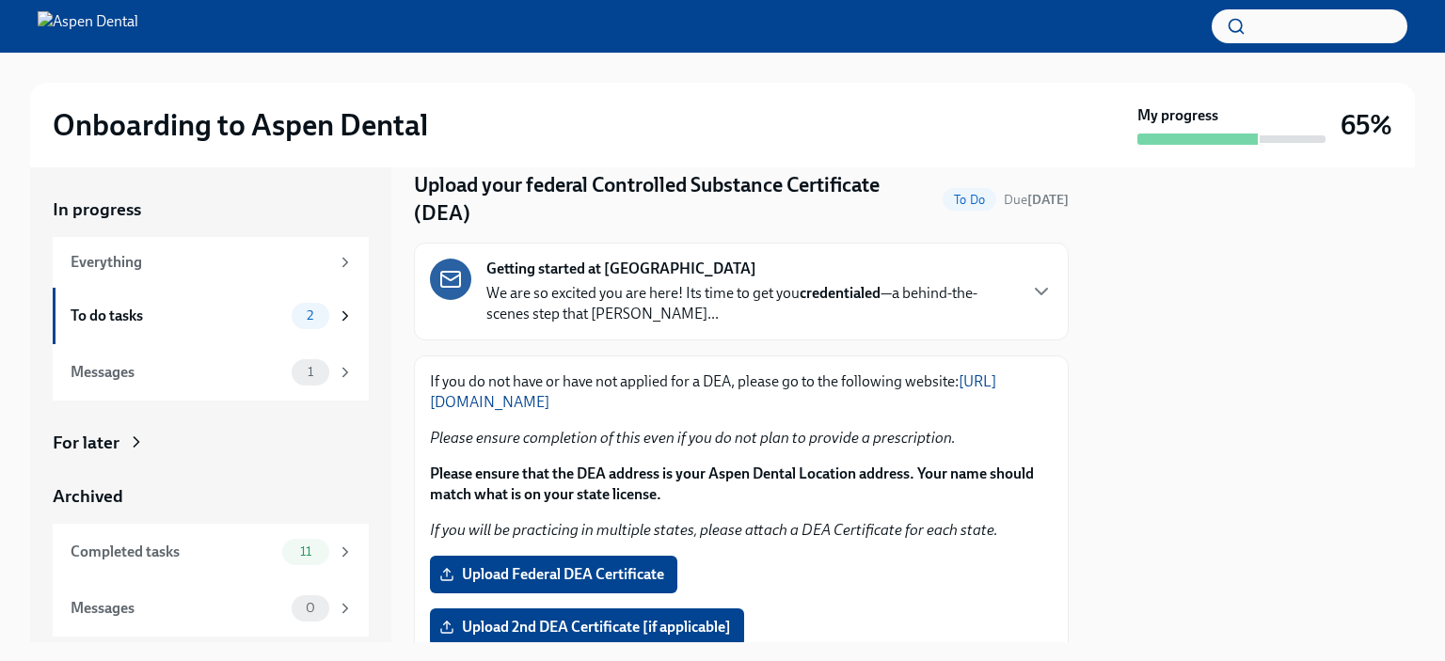
click at [779, 400] on link "https://www.deadiversion.usdoj.gov/drugreg/registration.html" at bounding box center [713, 392] width 566 height 39
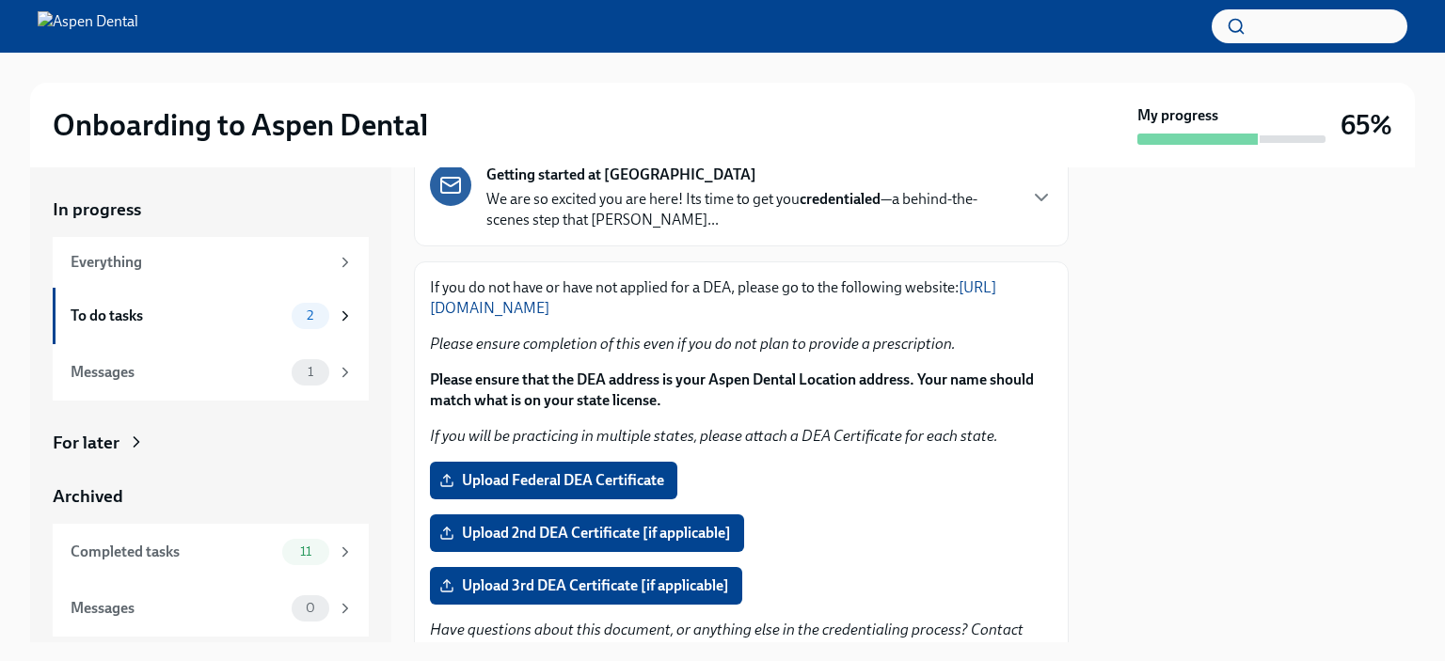
scroll to position [252, 0]
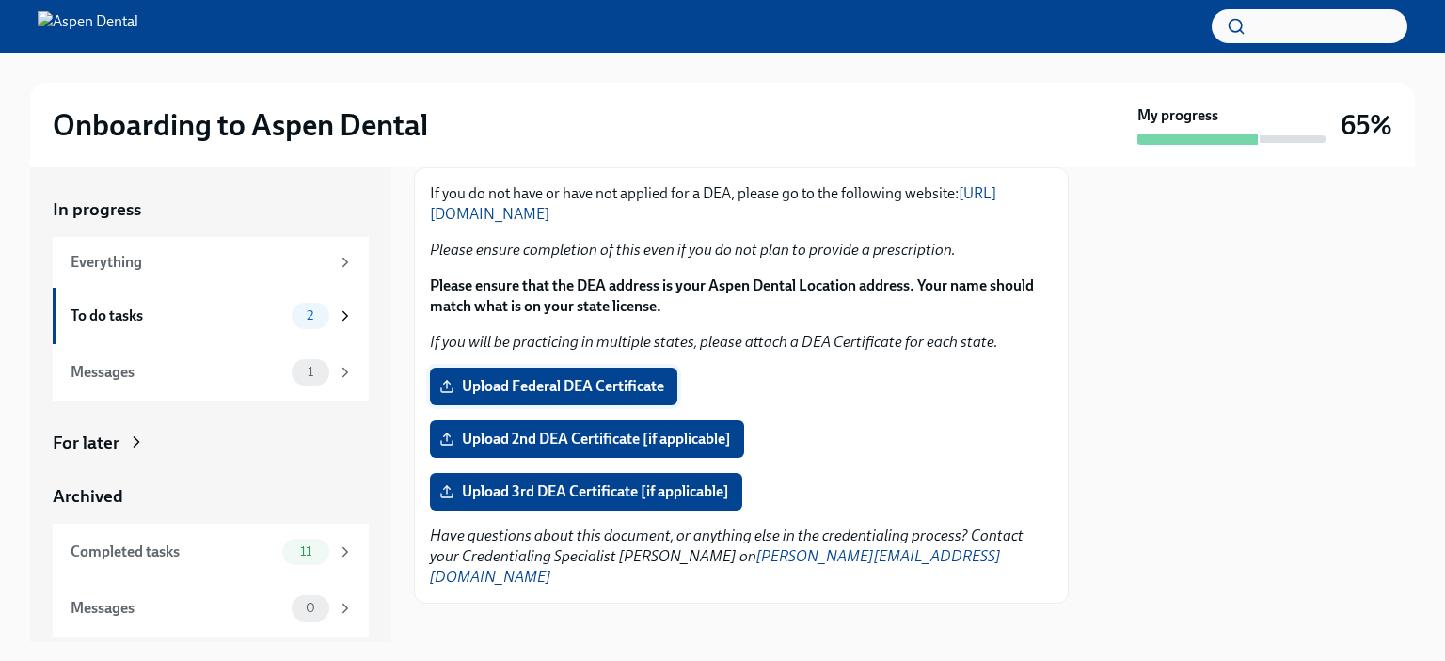
click at [622, 388] on span "Upload Federal DEA Certificate" at bounding box center [553, 386] width 221 height 19
click at [0, 0] on input "Upload Federal DEA Certificate" at bounding box center [0, 0] width 0 height 0
